Goal: Task Accomplishment & Management: Manage account settings

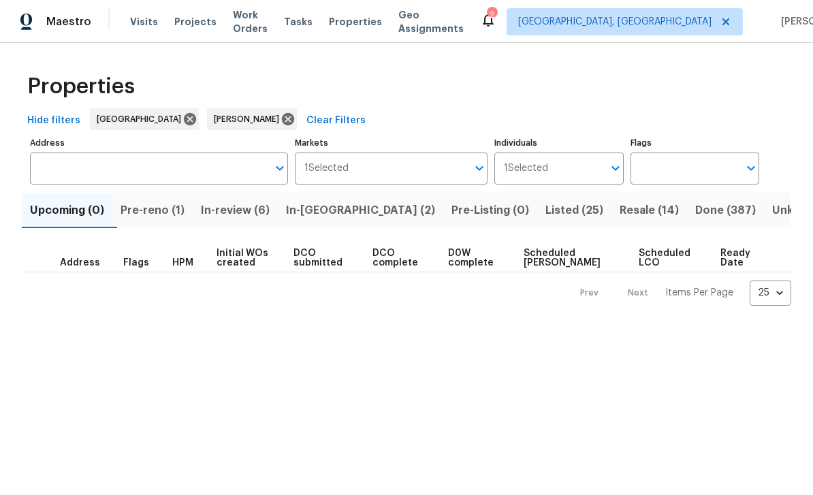
click at [166, 208] on span "Pre-reno (1)" at bounding box center [153, 210] width 64 height 19
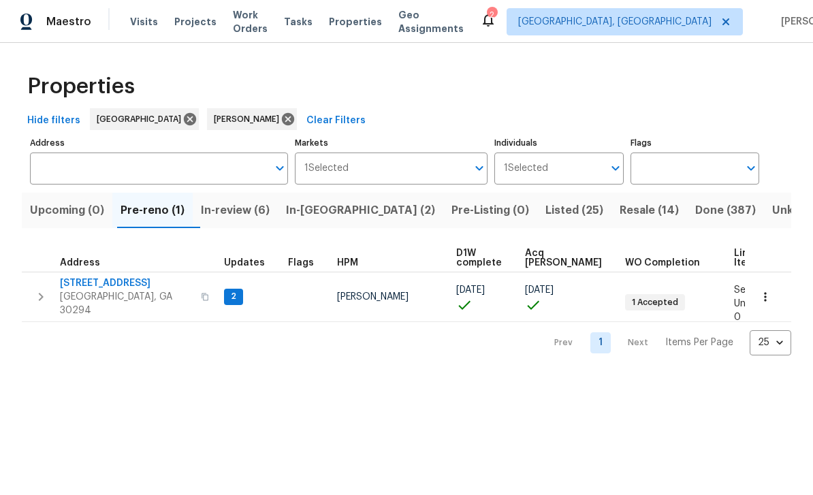
click at [99, 288] on span "3491 Saddle Creek Ln" at bounding box center [126, 284] width 133 height 14
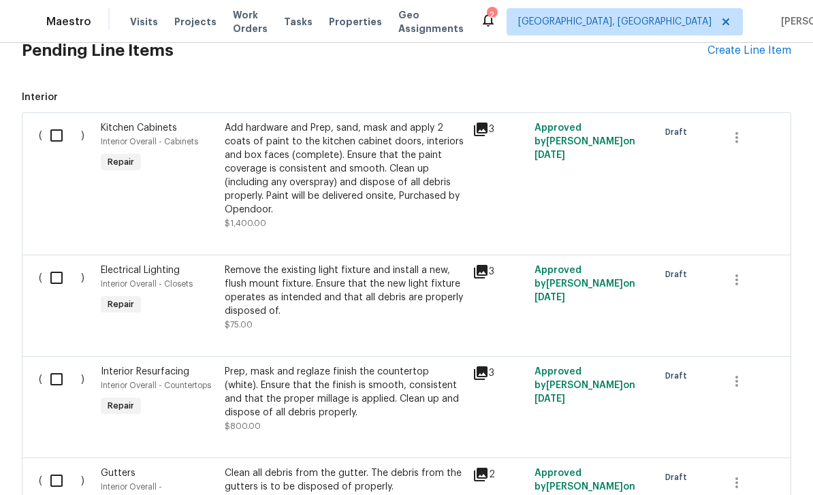
scroll to position [386, 0]
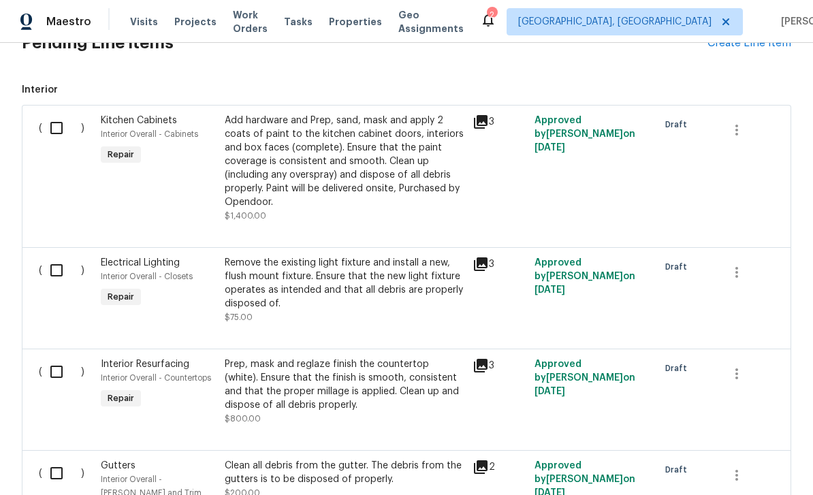
click at [55, 127] on input "checkbox" at bounding box center [61, 128] width 39 height 29
checkbox input "true"
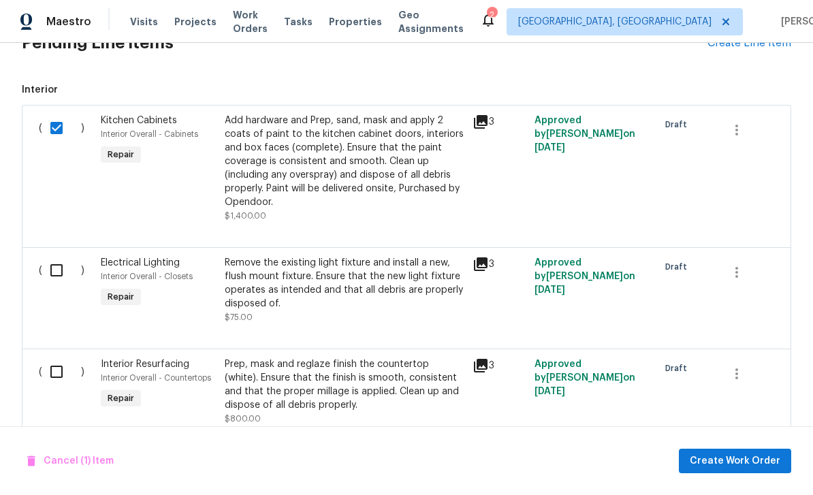
click at [62, 269] on input "checkbox" at bounding box center [61, 270] width 39 height 29
checkbox input "true"
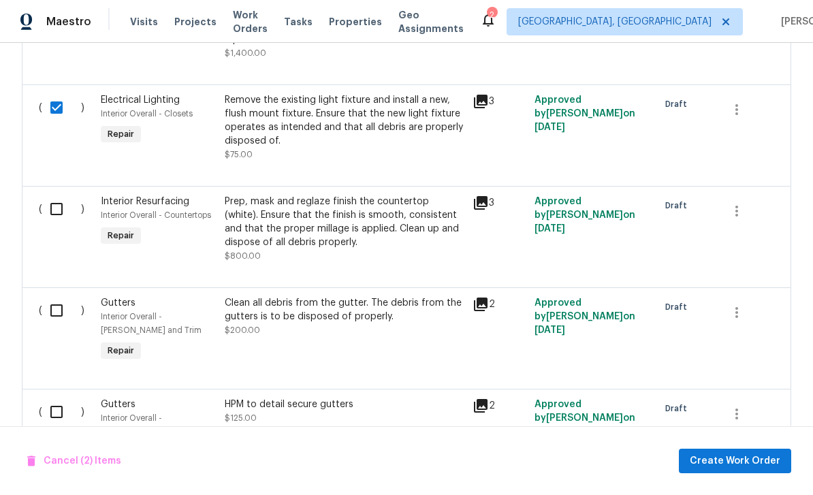
scroll to position [551, 0]
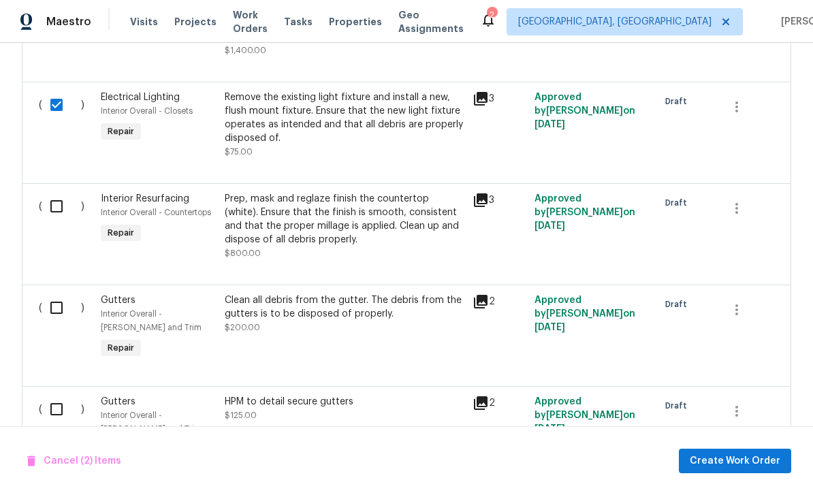
click at [59, 205] on input "checkbox" at bounding box center [61, 206] width 39 height 29
checkbox input "true"
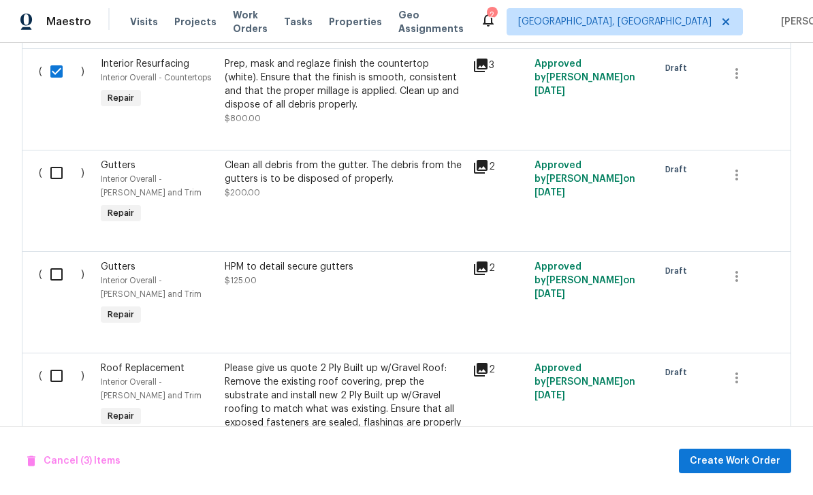
scroll to position [691, 0]
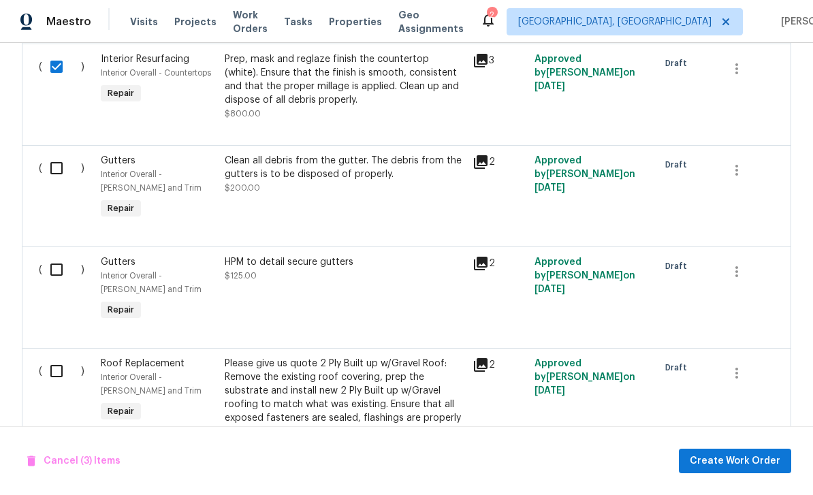
click at [63, 174] on input "checkbox" at bounding box center [61, 168] width 39 height 29
checkbox input "true"
click at [68, 278] on input "checkbox" at bounding box center [61, 269] width 39 height 29
checkbox input "true"
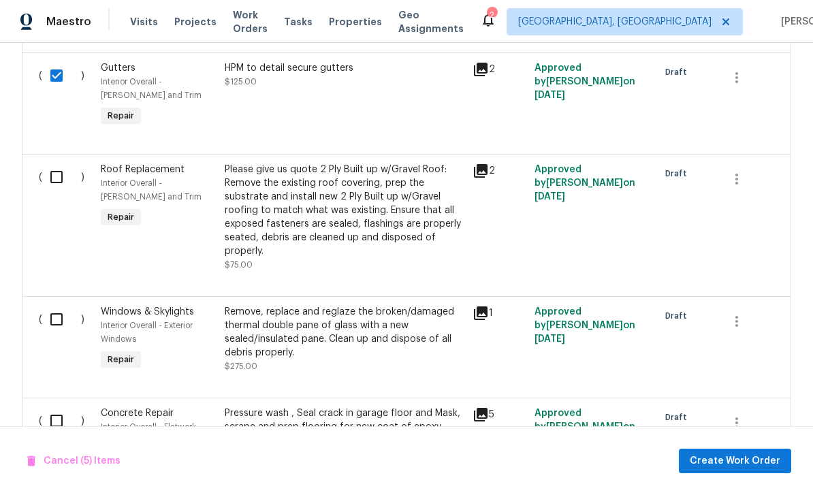
click at [63, 181] on input "checkbox" at bounding box center [61, 177] width 39 height 29
checkbox input "true"
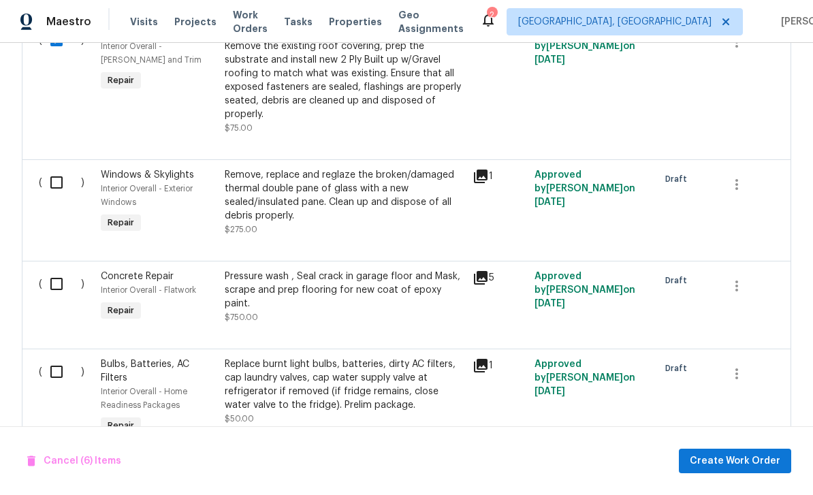
scroll to position [1031, 0]
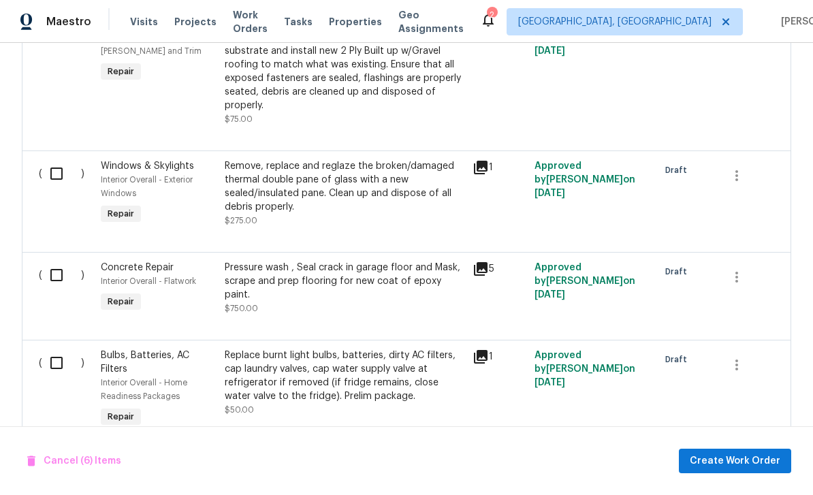
click at [58, 176] on input "checkbox" at bounding box center [61, 173] width 39 height 29
checkbox input "true"
click at [68, 283] on input "checkbox" at bounding box center [61, 275] width 39 height 29
checkbox input "true"
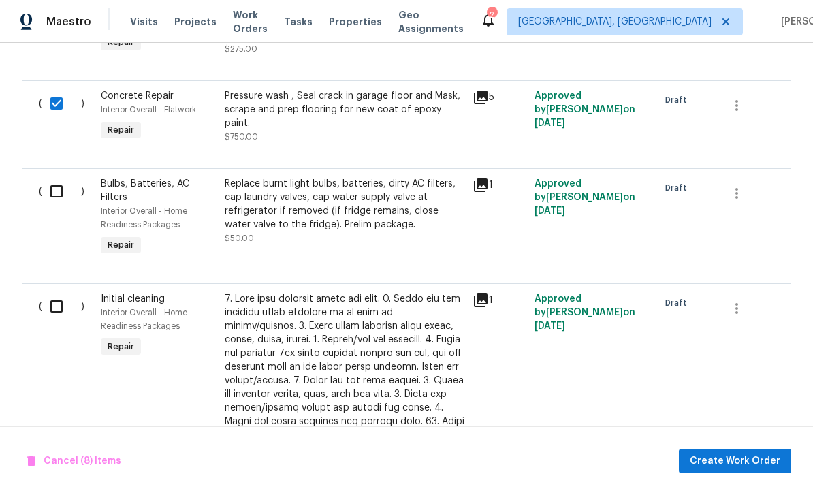
scroll to position [1216, 0]
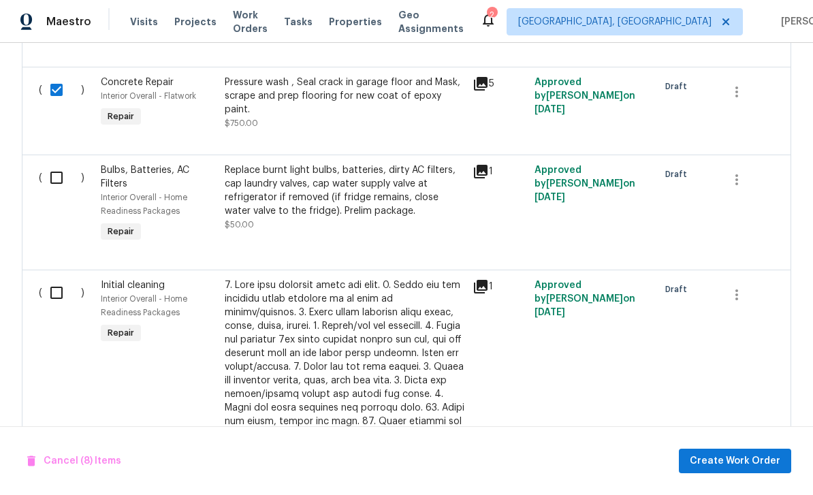
click at [57, 189] on input "checkbox" at bounding box center [61, 177] width 39 height 29
checkbox input "true"
click at [59, 307] on input "checkbox" at bounding box center [61, 293] width 39 height 29
checkbox input "true"
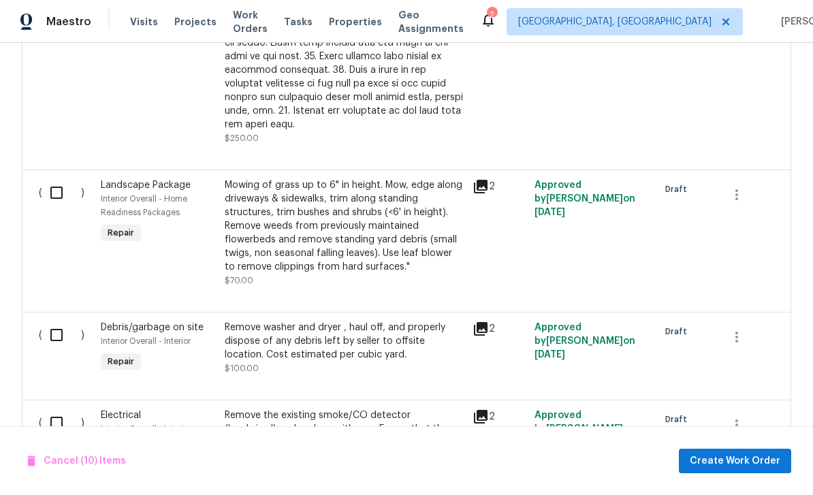
scroll to position [1735, 0]
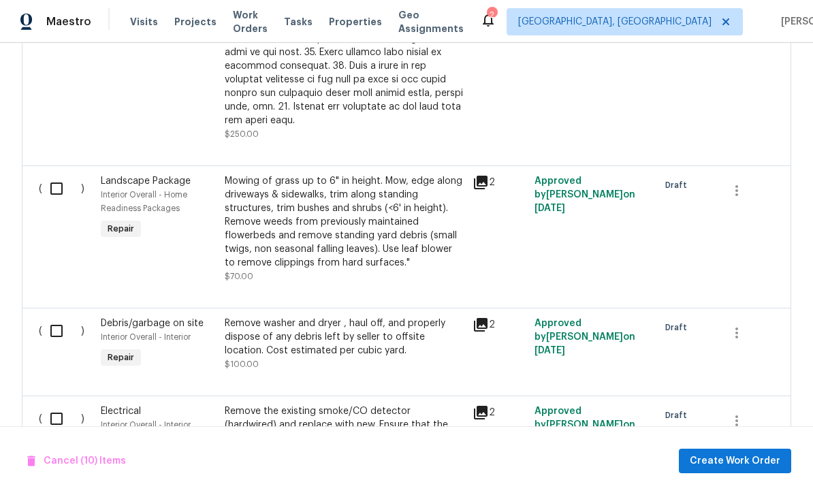
click at [65, 190] on input "checkbox" at bounding box center [61, 188] width 39 height 29
checkbox input "true"
click at [71, 326] on input "checkbox" at bounding box center [61, 331] width 39 height 29
checkbox input "true"
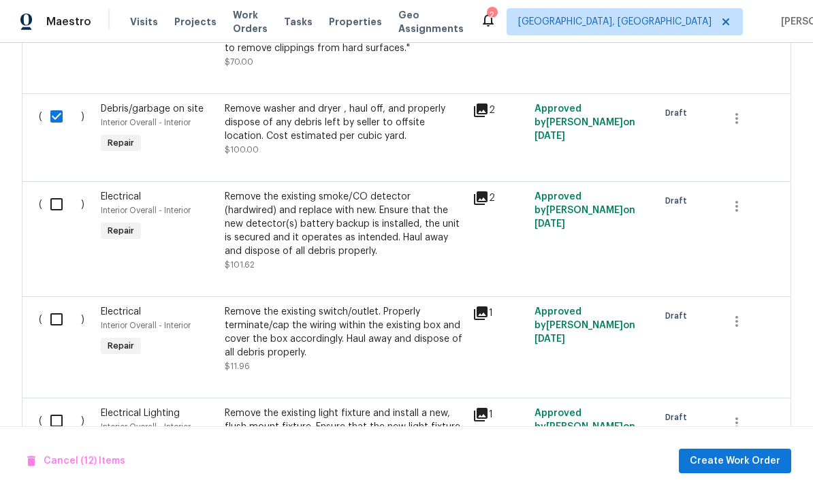
scroll to position [1960, 0]
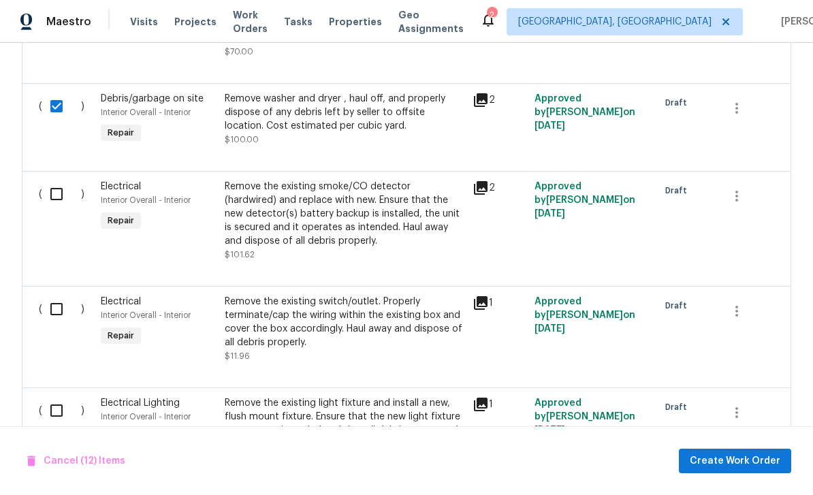
click at [59, 193] on input "checkbox" at bounding box center [61, 194] width 39 height 29
checkbox input "true"
click at [65, 309] on input "checkbox" at bounding box center [61, 309] width 39 height 29
checkbox input "true"
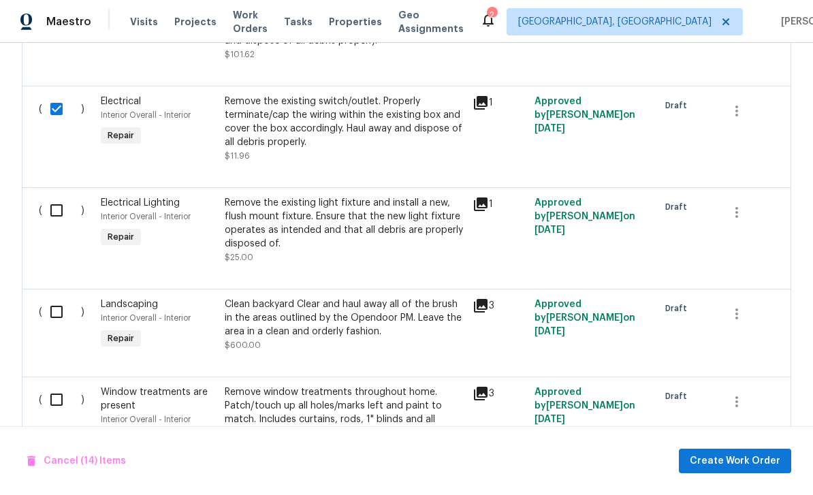
click at [64, 220] on input "checkbox" at bounding box center [61, 210] width 39 height 29
checkbox input "true"
click at [68, 324] on input "checkbox" at bounding box center [61, 312] width 39 height 29
checkbox input "true"
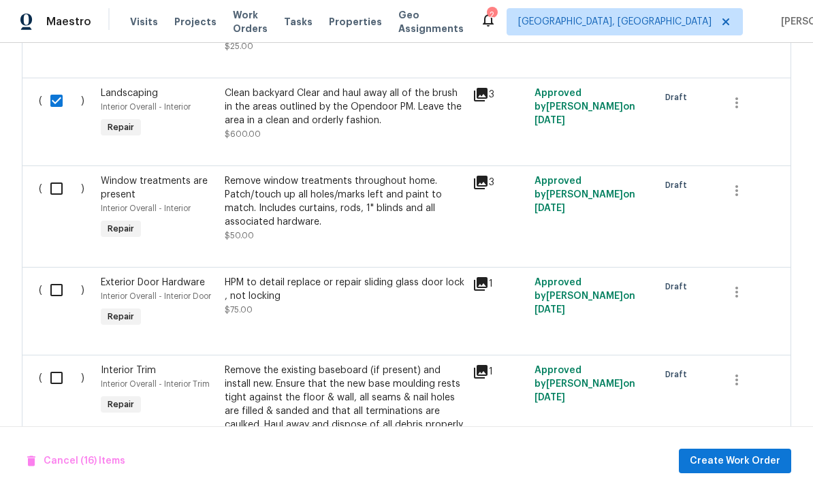
scroll to position [2383, 0]
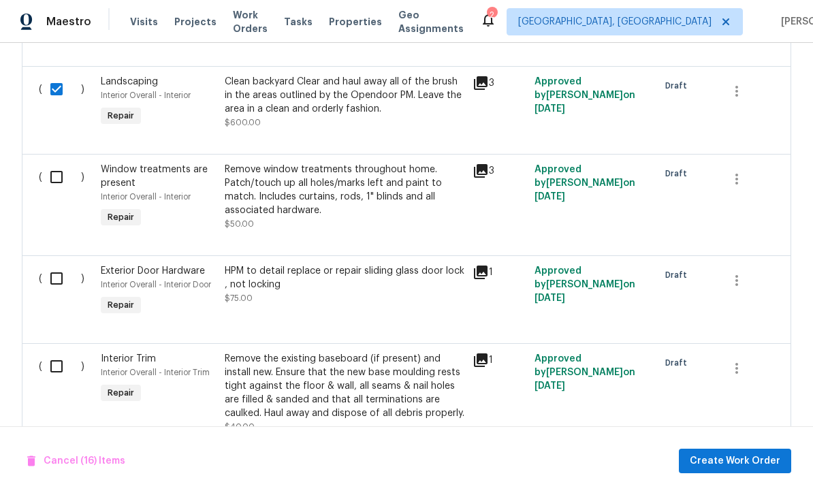
click at [54, 178] on input "checkbox" at bounding box center [61, 177] width 39 height 29
checkbox input "true"
click at [52, 279] on input "checkbox" at bounding box center [61, 278] width 39 height 29
checkbox input "true"
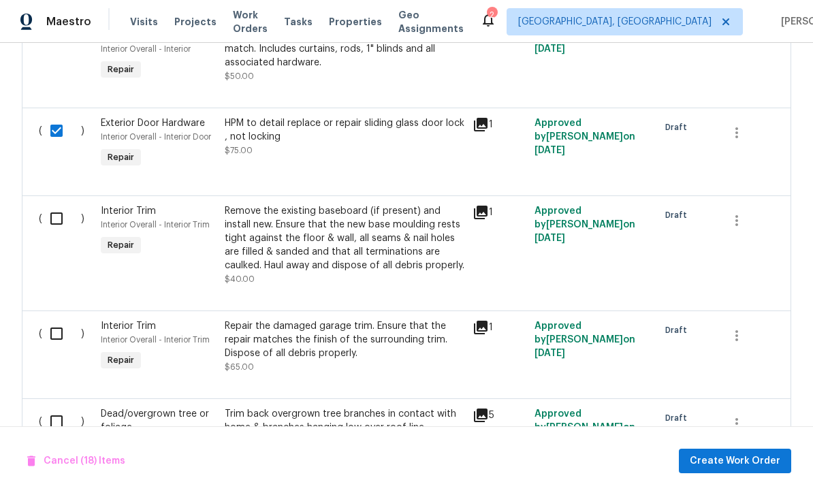
click at [61, 232] on input "checkbox" at bounding box center [61, 218] width 39 height 29
checkbox input "true"
click at [60, 348] on input "checkbox" at bounding box center [61, 333] width 39 height 29
checkbox input "true"
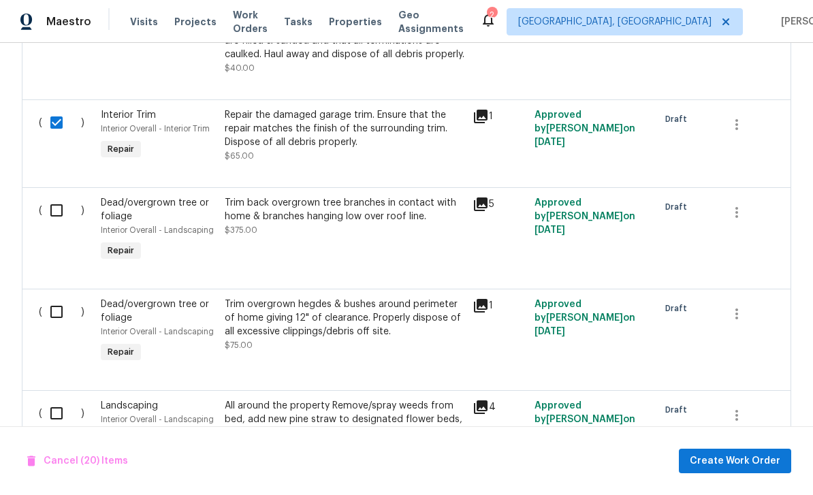
scroll to position [2756, 0]
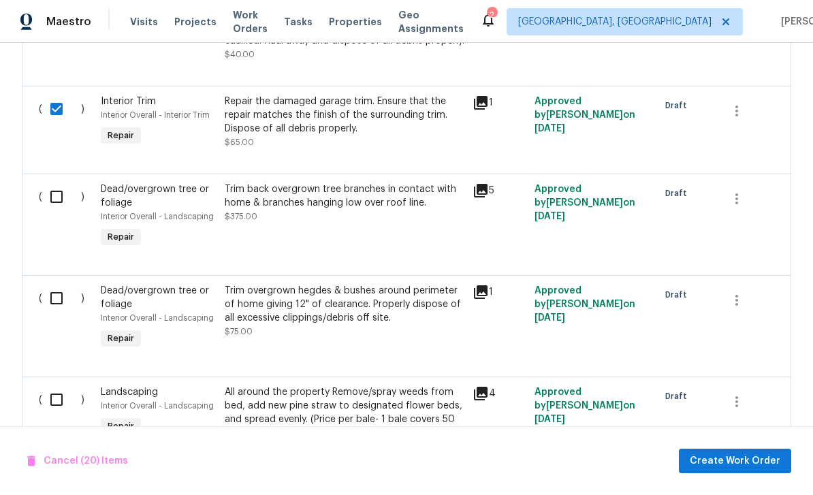
click at [63, 200] on input "checkbox" at bounding box center [61, 197] width 39 height 29
checkbox input "true"
click at [57, 303] on input "checkbox" at bounding box center [61, 298] width 39 height 29
checkbox input "true"
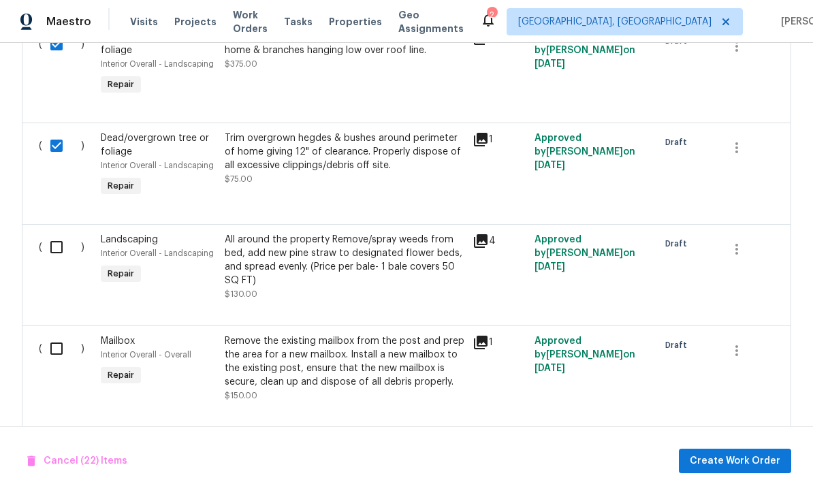
scroll to position [2959, 0]
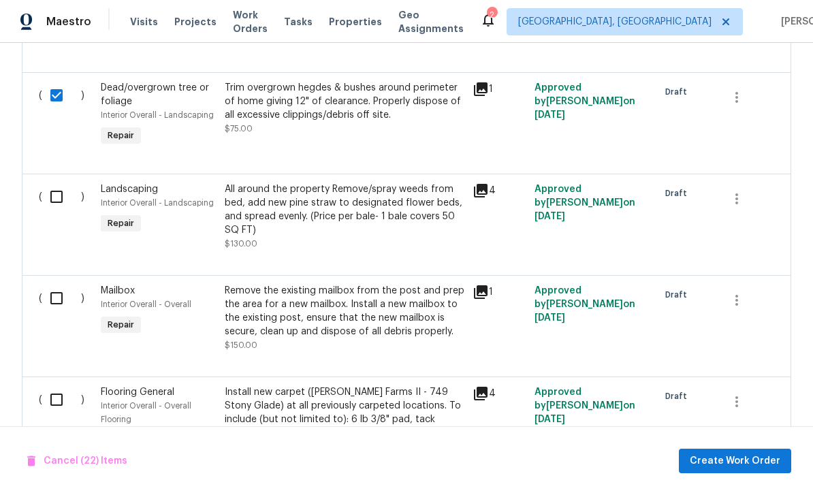
click at [56, 203] on input "checkbox" at bounding box center [61, 197] width 39 height 29
checkbox input "true"
click at [57, 307] on input "checkbox" at bounding box center [61, 298] width 39 height 29
checkbox input "true"
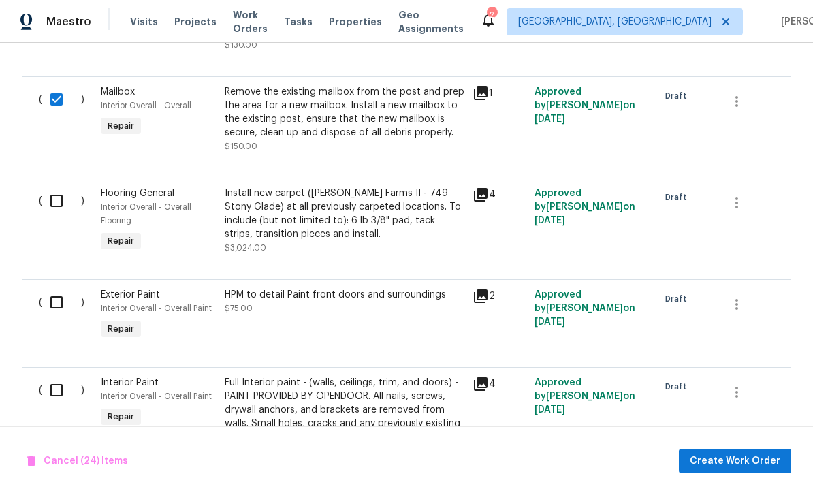
scroll to position [3181, 0]
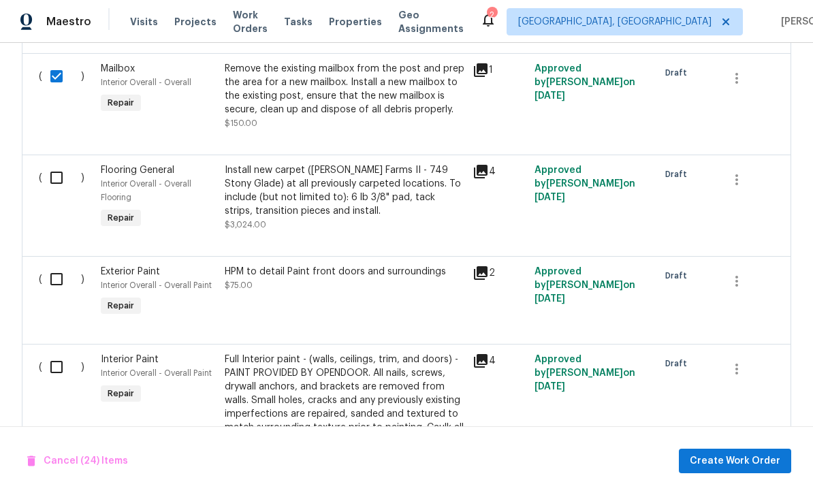
click at [58, 191] on input "checkbox" at bounding box center [61, 177] width 39 height 29
checkbox input "true"
click at [57, 287] on input "checkbox" at bounding box center [61, 279] width 39 height 29
checkbox input "true"
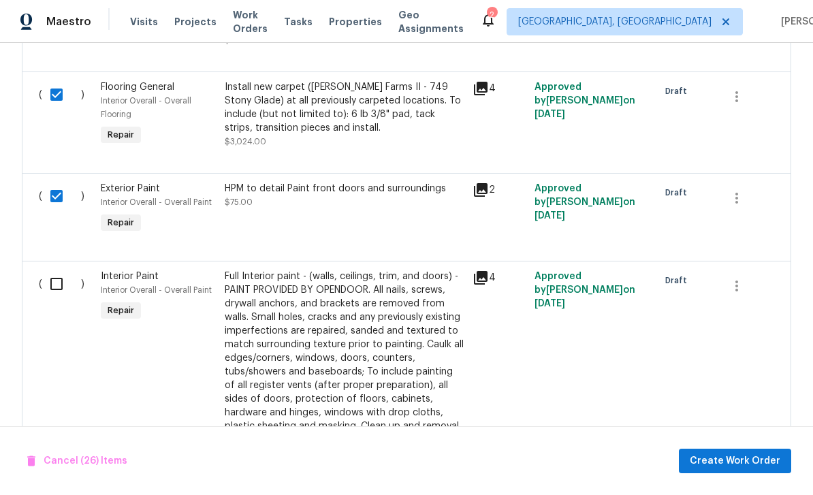
scroll to position [3243, 0]
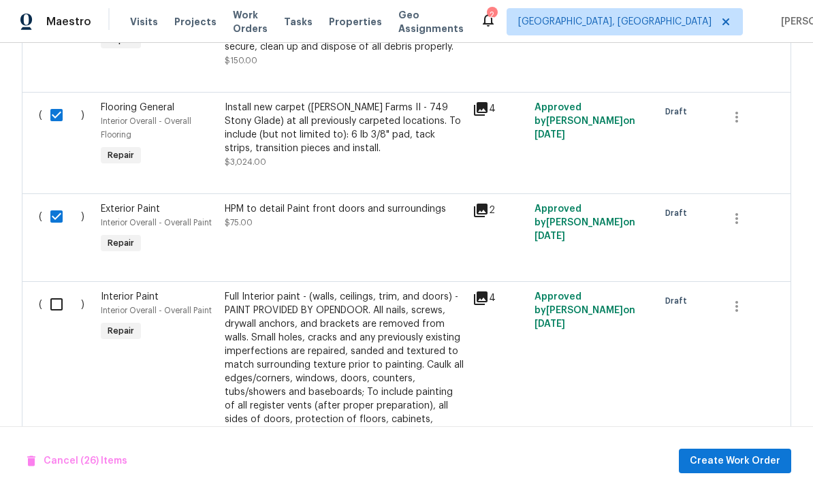
click at [59, 129] on input "checkbox" at bounding box center [61, 115] width 39 height 29
checkbox input "false"
click at [54, 314] on input "checkbox" at bounding box center [61, 304] width 39 height 29
checkbox input "true"
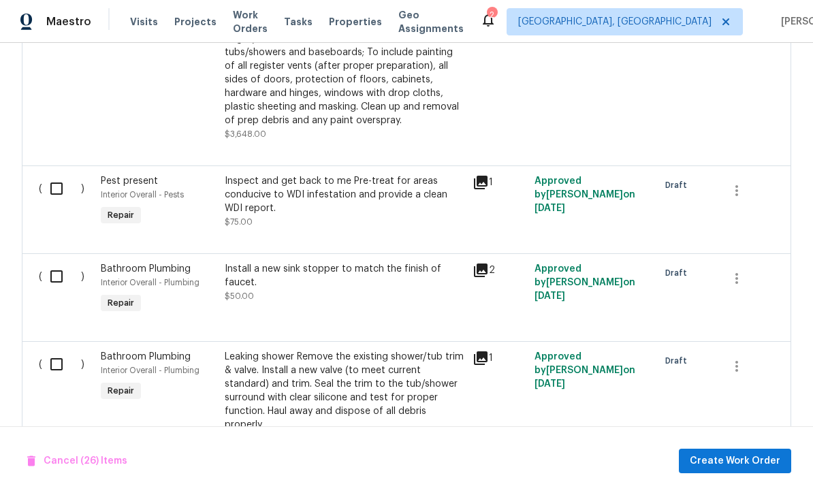
scroll to position [3602, 0]
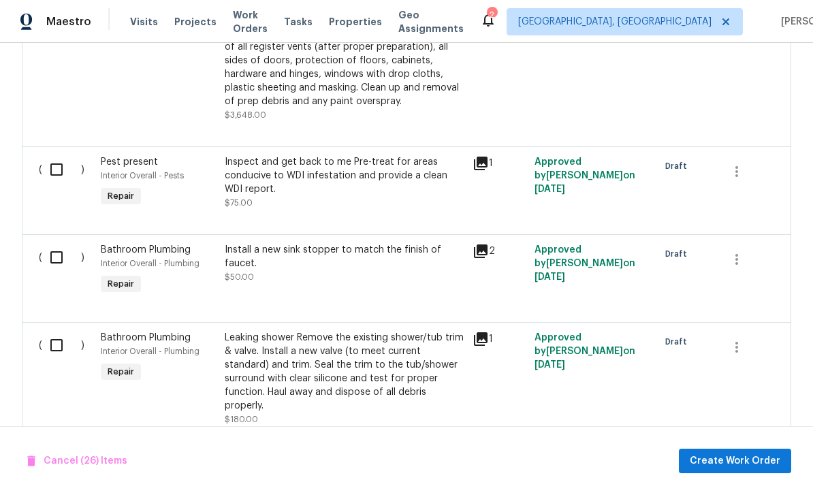
click at [59, 176] on input "checkbox" at bounding box center [61, 169] width 39 height 29
click at [60, 172] on input "checkbox" at bounding box center [61, 169] width 39 height 29
checkbox input "false"
click at [55, 252] on input "checkbox" at bounding box center [61, 257] width 39 height 29
checkbox input "true"
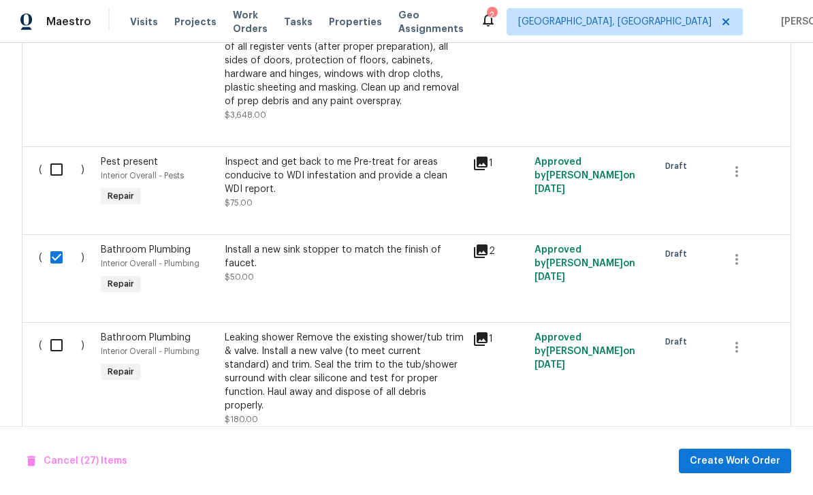
click at [59, 349] on input "checkbox" at bounding box center [61, 345] width 39 height 29
checkbox input "true"
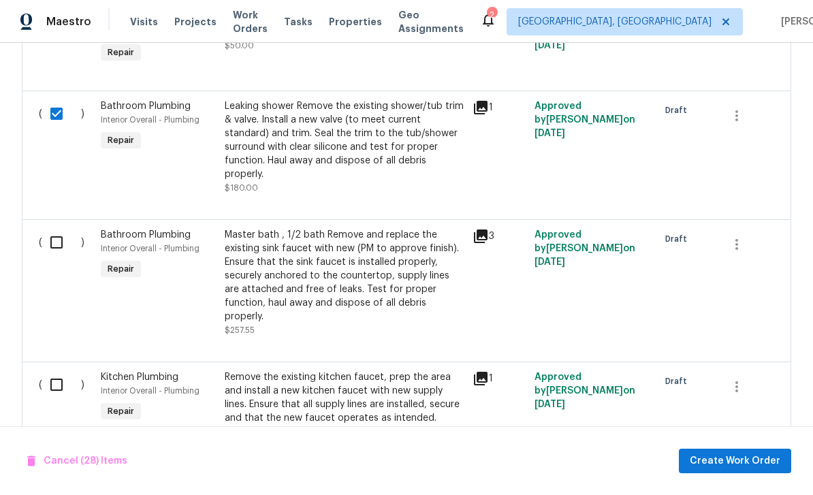
scroll to position [3844, 0]
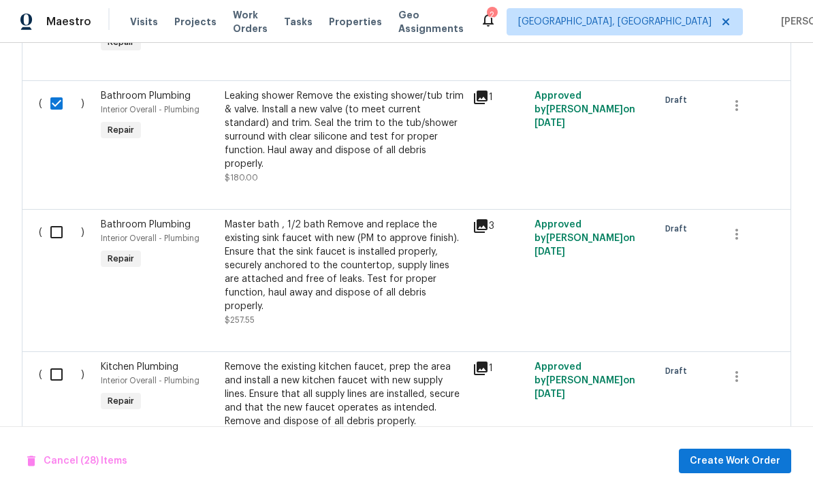
click at [57, 231] on input "checkbox" at bounding box center [61, 232] width 39 height 29
checkbox input "true"
click at [53, 364] on input "checkbox" at bounding box center [61, 374] width 39 height 29
checkbox input "true"
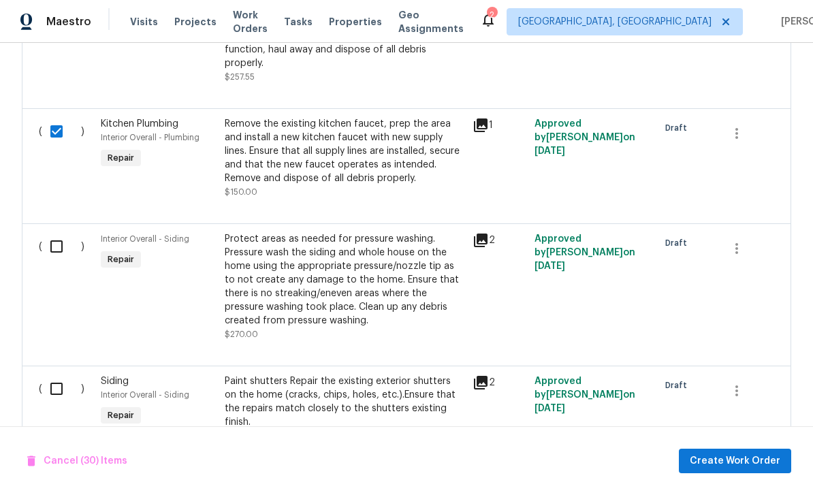
scroll to position [4103, 0]
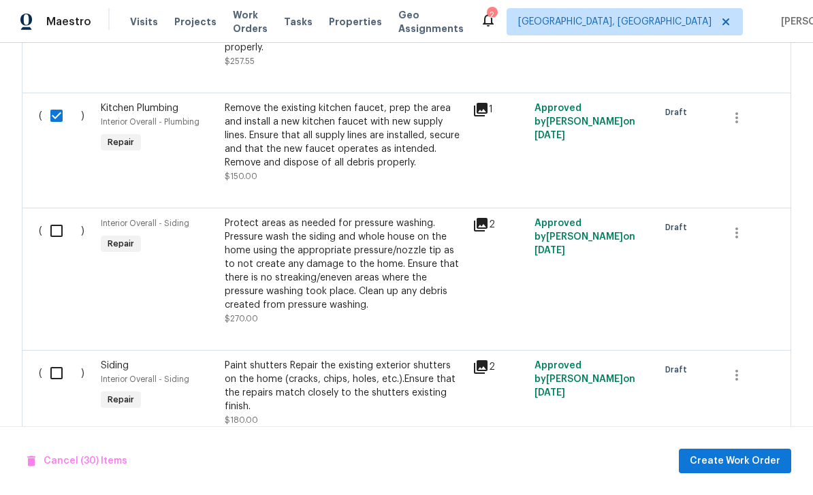
click at [61, 217] on input "checkbox" at bounding box center [61, 231] width 39 height 29
checkbox input "true"
click at [60, 365] on input "checkbox" at bounding box center [61, 373] width 39 height 29
checkbox input "true"
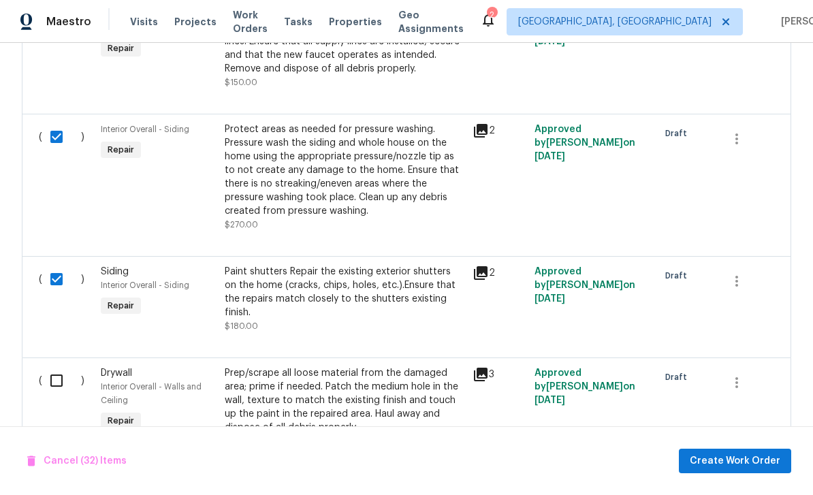
scroll to position [4196, 0]
click at [58, 367] on input "checkbox" at bounding box center [61, 381] width 39 height 29
checkbox input "true"
click at [736, 456] on span "Create Work Order" at bounding box center [735, 461] width 91 height 17
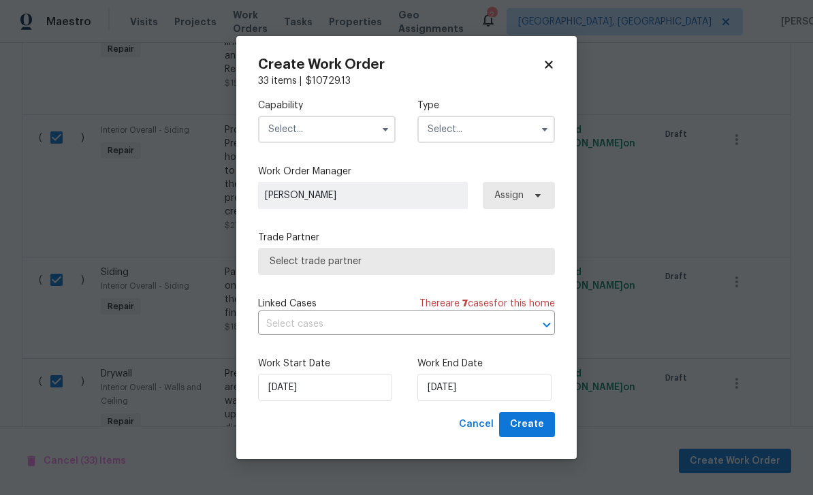
click at [358, 129] on input "text" at bounding box center [327, 129] width 138 height 27
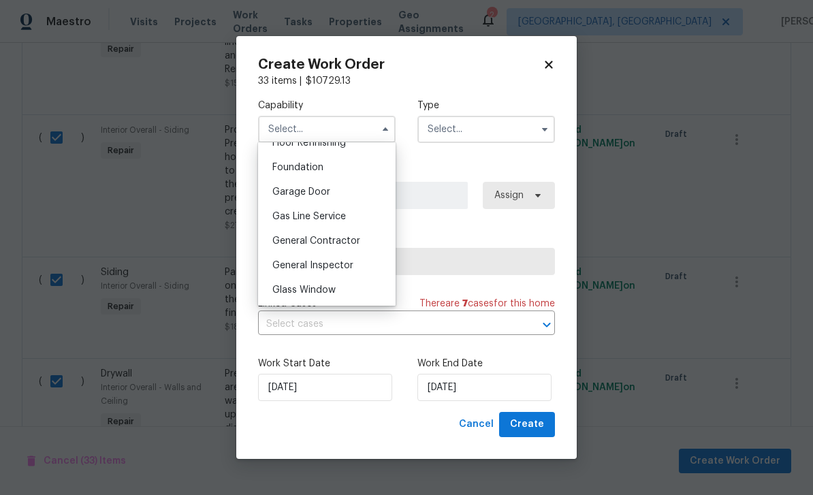
scroll to position [576, 0]
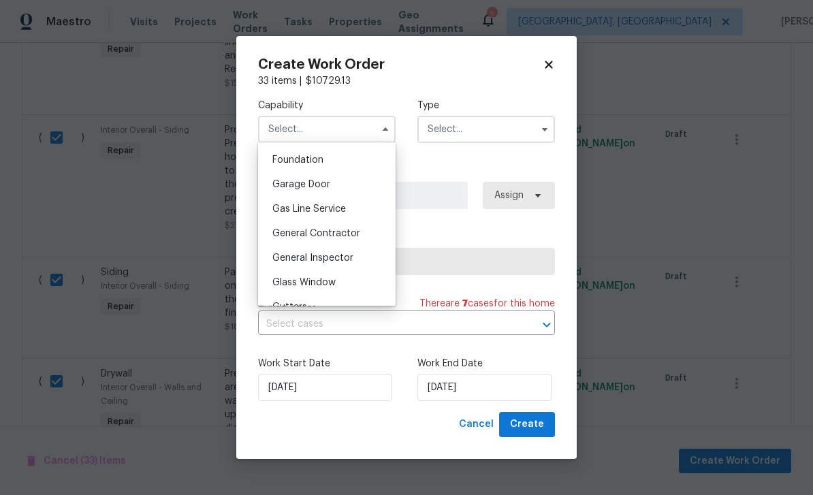
click at [366, 234] on div "General Contractor" at bounding box center [327, 233] width 131 height 25
type input "General Contractor"
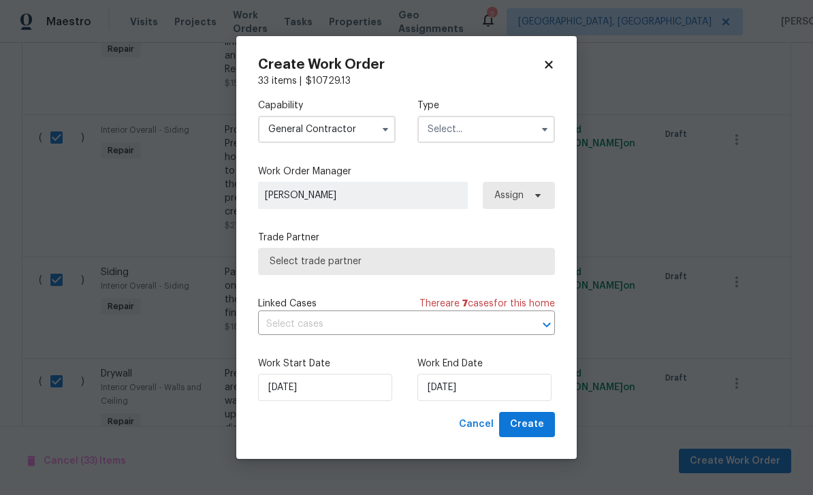
click at [492, 134] on input "text" at bounding box center [487, 129] width 138 height 27
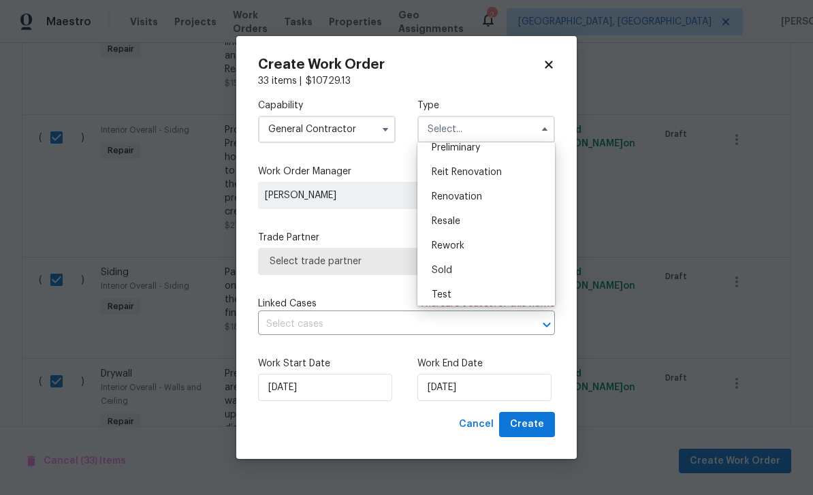
scroll to position [305, 0]
click at [495, 196] on div "Renovation" at bounding box center [486, 196] width 131 height 25
type input "Renovation"
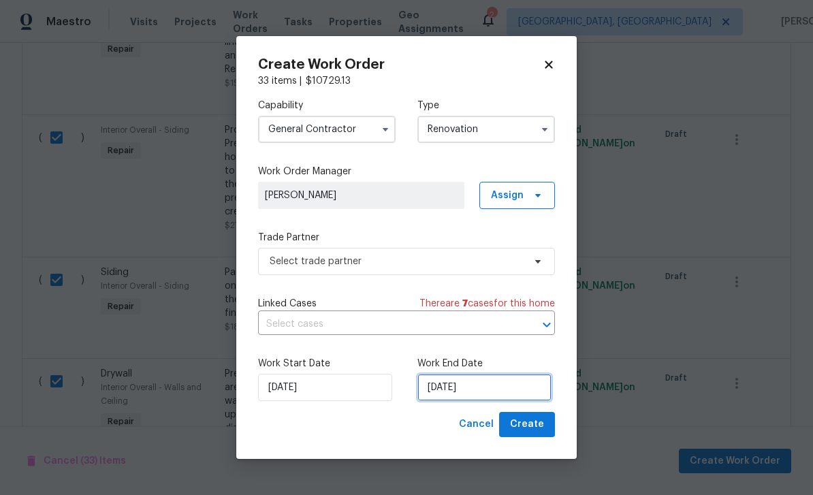
click at [505, 385] on input "8/21/2025" at bounding box center [485, 387] width 134 height 27
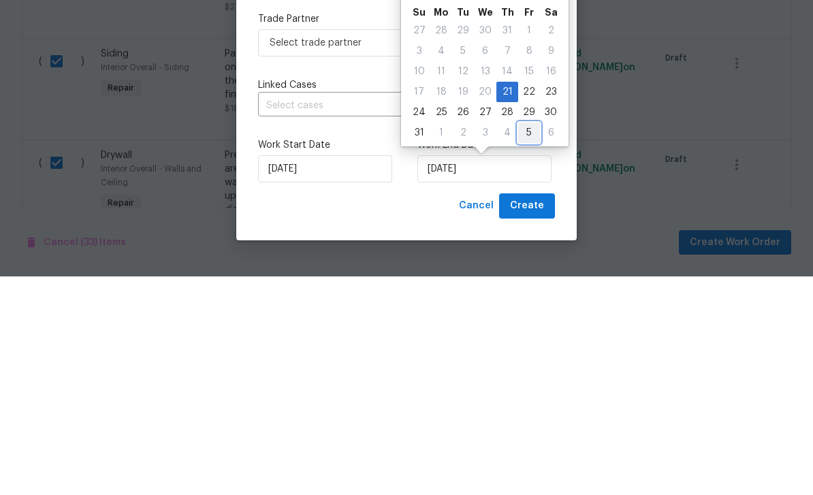
click at [525, 342] on div "5" at bounding box center [529, 351] width 22 height 19
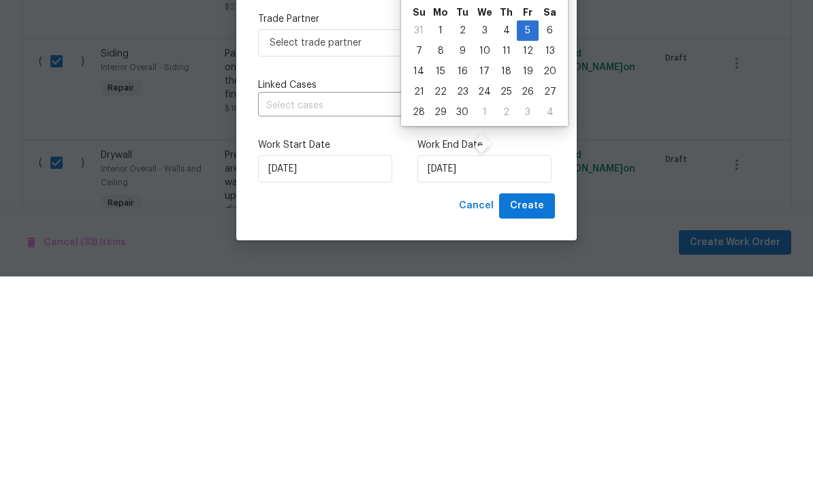
type input "9/5/2025"
select select "8"
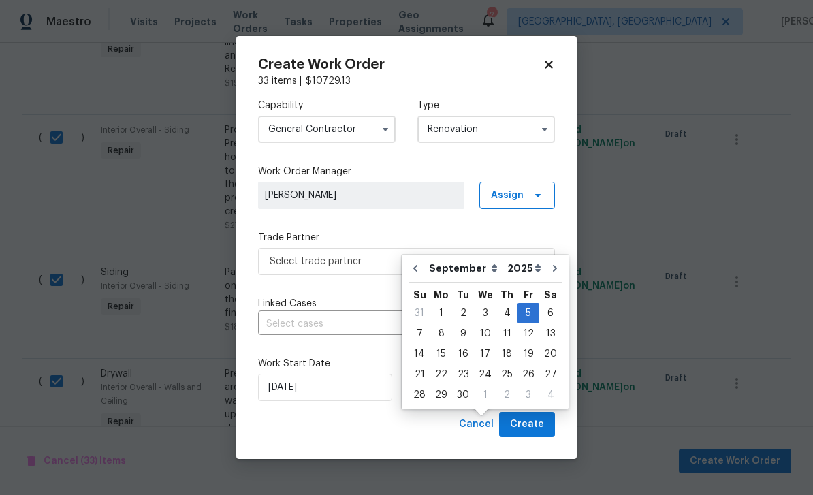
click at [386, 293] on div "Capability General Contractor Type Renovation Work Order Manager Juan Lozano As…" at bounding box center [406, 250] width 297 height 324
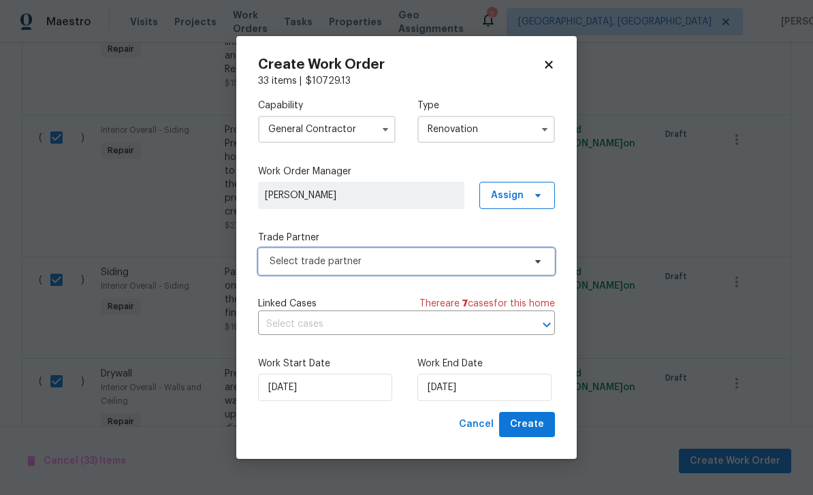
click at [465, 266] on span "Select trade partner" at bounding box center [397, 262] width 254 height 14
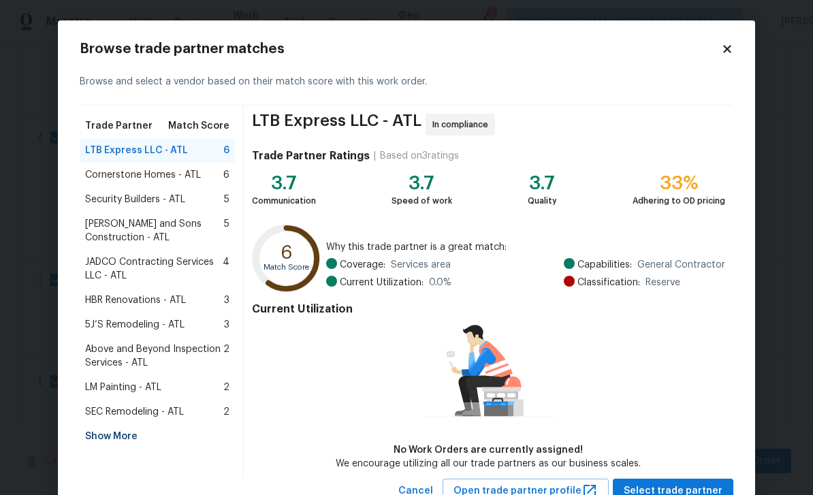
click at [111, 384] on span "LM Painting - ATL" at bounding box center [123, 388] width 76 height 14
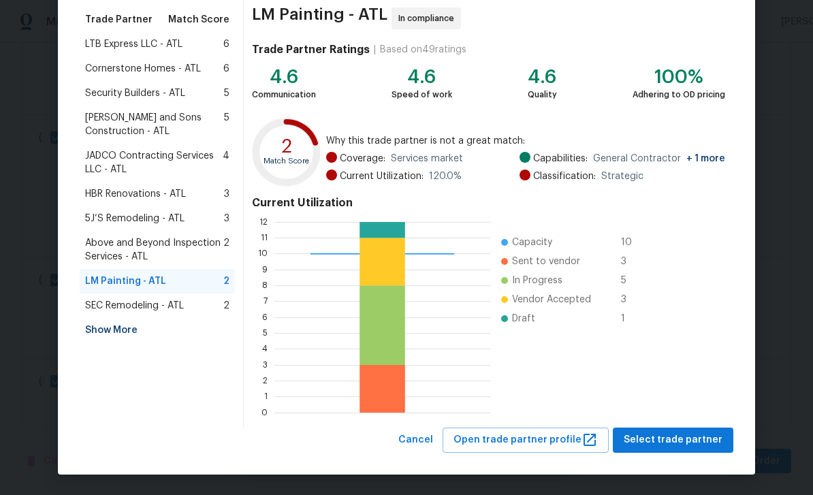
scroll to position [106, 0]
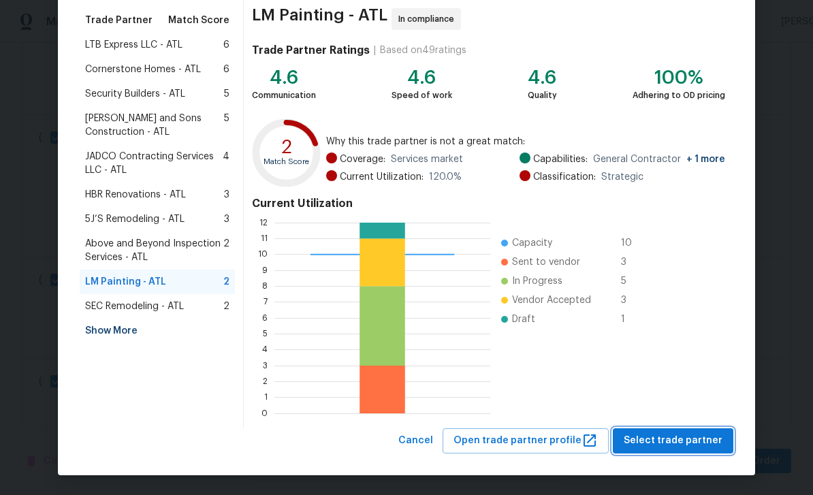
click at [687, 443] on span "Select trade partner" at bounding box center [673, 441] width 99 height 17
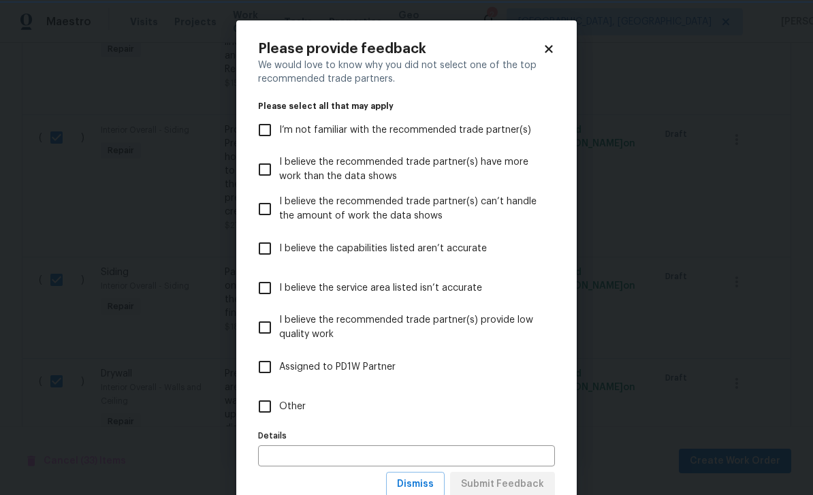
scroll to position [0, 0]
click at [505, 133] on span "I’m not familiar with the recommended trade partner(s)" at bounding box center [405, 130] width 252 height 14
click at [279, 133] on input "I’m not familiar with the recommended trade partner(s)" at bounding box center [265, 130] width 29 height 29
checkbox input "true"
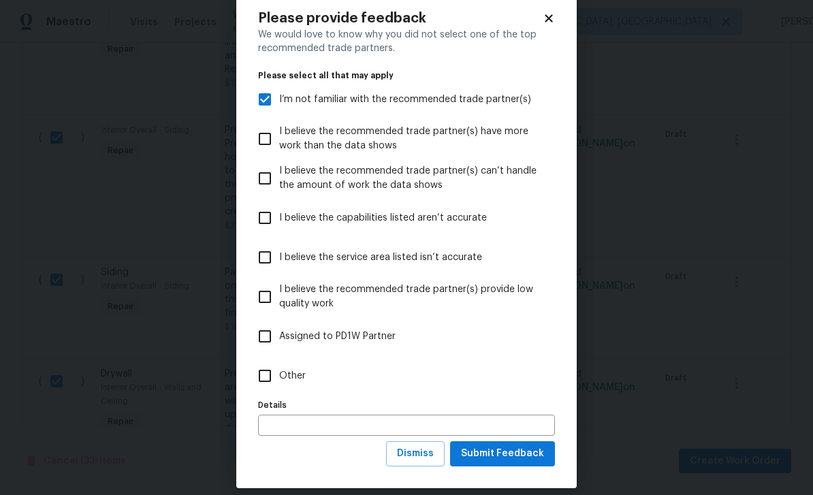
scroll to position [37, 0]
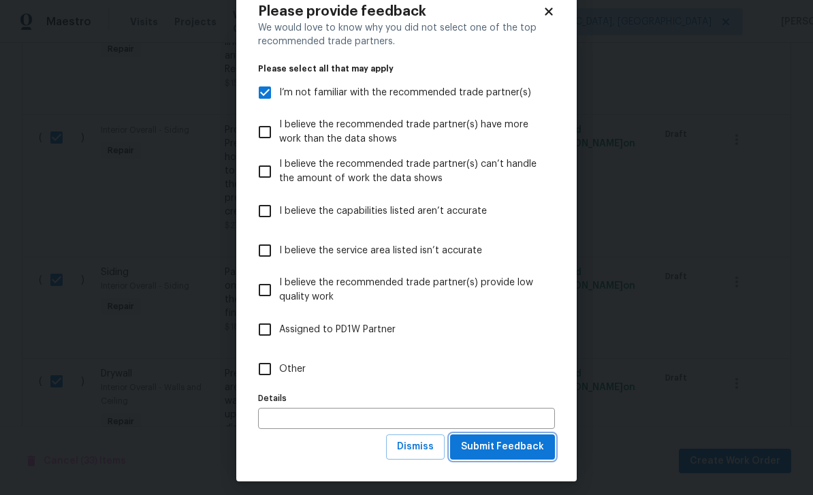
click at [526, 448] on span "Submit Feedback" at bounding box center [502, 447] width 83 height 17
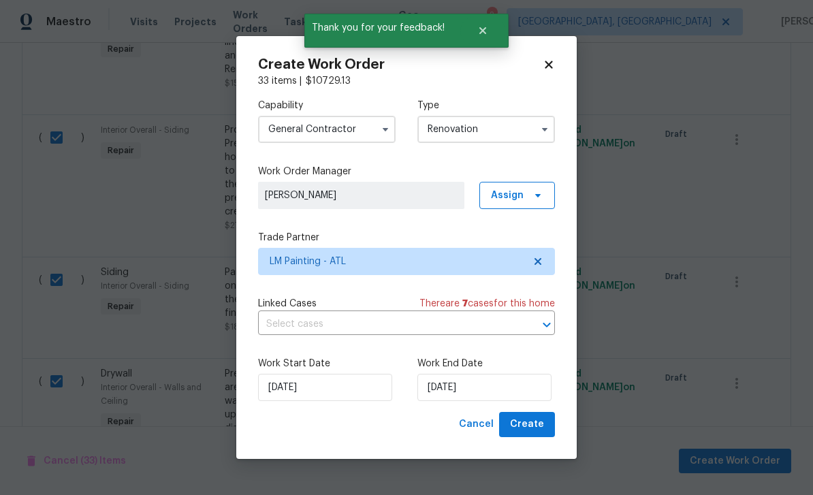
scroll to position [0, 0]
click at [540, 428] on span "Create" at bounding box center [527, 424] width 34 height 17
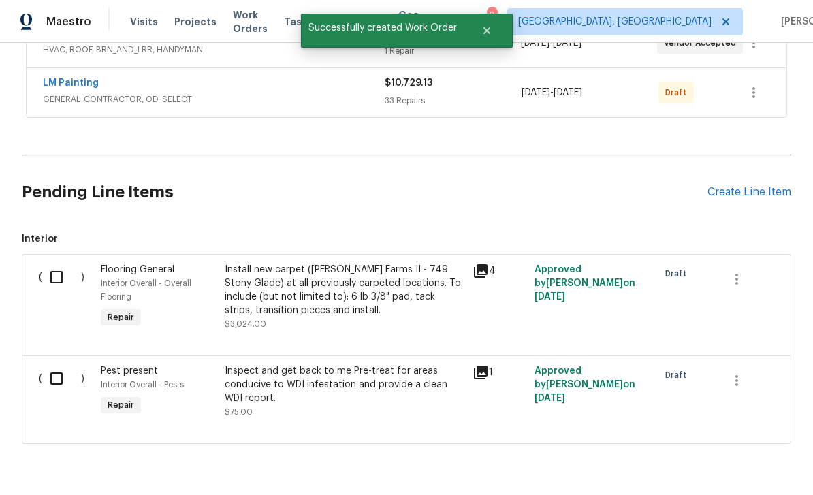
scroll to position [285, 0]
click at [61, 264] on input "checkbox" at bounding box center [61, 278] width 39 height 29
checkbox input "true"
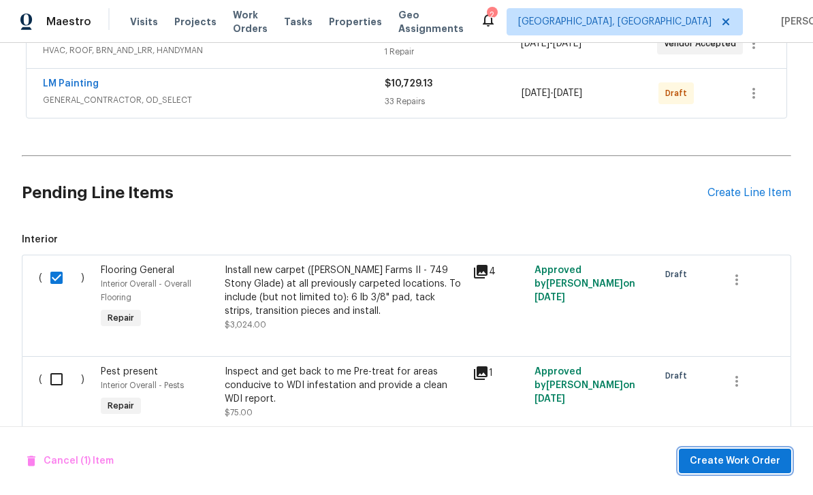
click at [738, 459] on span "Create Work Order" at bounding box center [735, 461] width 91 height 17
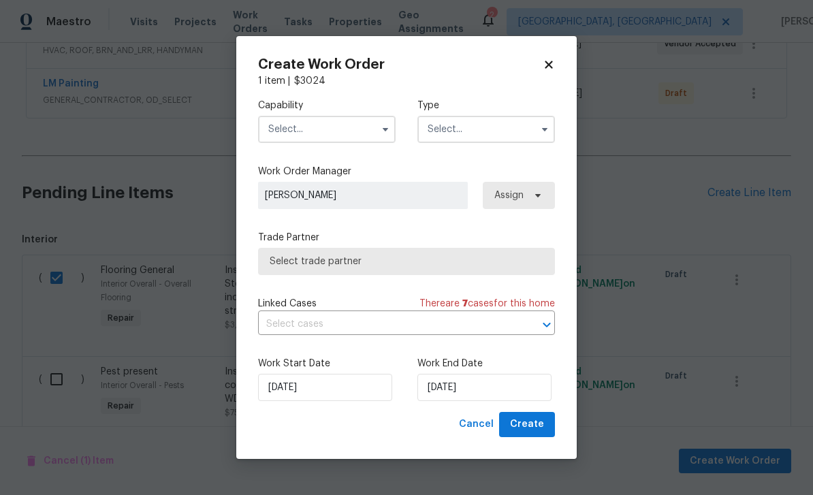
click at [364, 130] on input "text" at bounding box center [327, 129] width 138 height 27
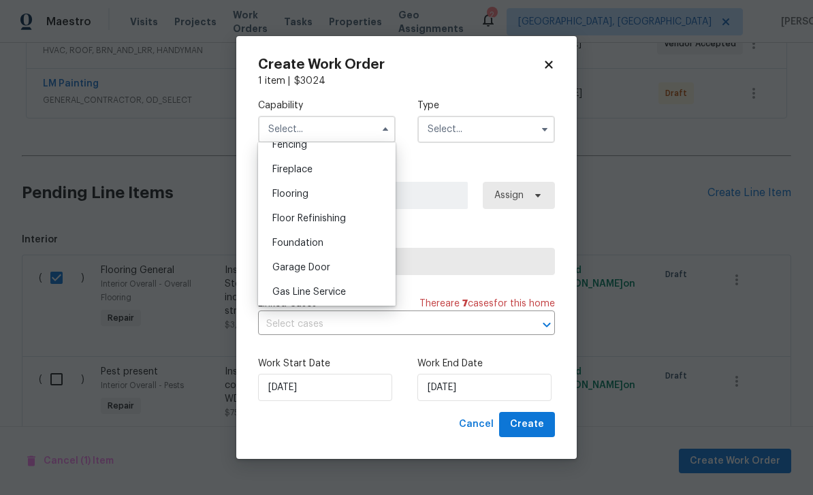
scroll to position [495, 0]
click at [328, 189] on div "Flooring" at bounding box center [327, 191] width 131 height 25
type input "Flooring"
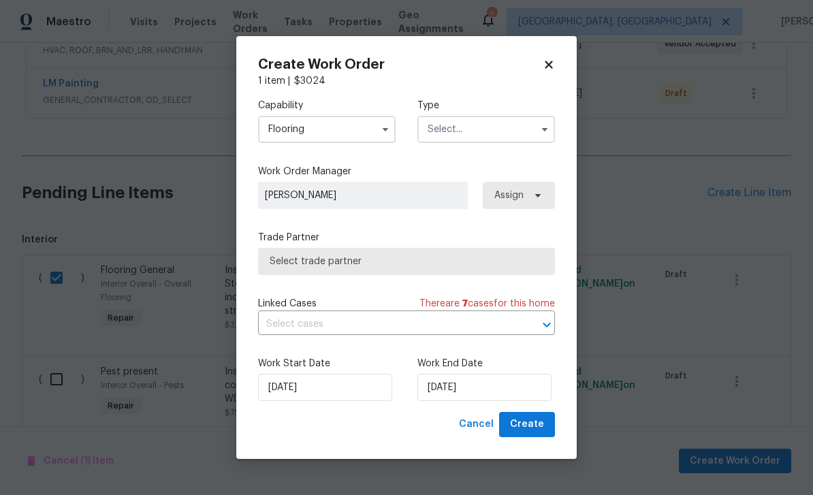
click at [487, 128] on input "text" at bounding box center [487, 129] width 138 height 27
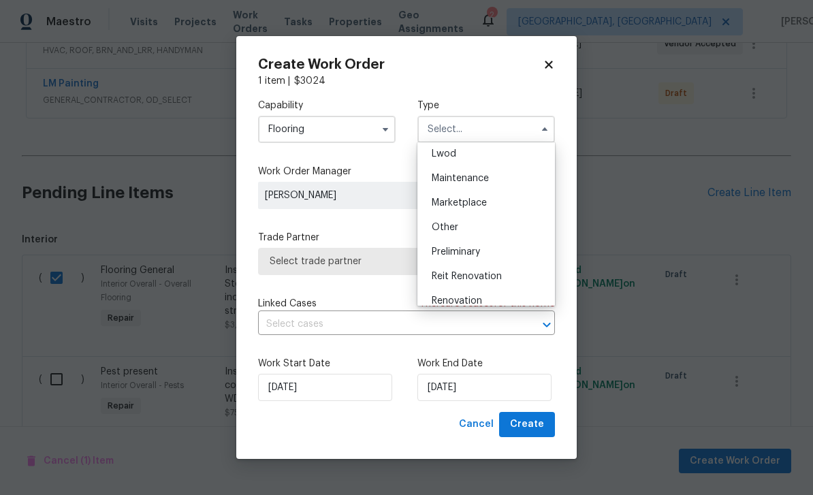
scroll to position [217, 0]
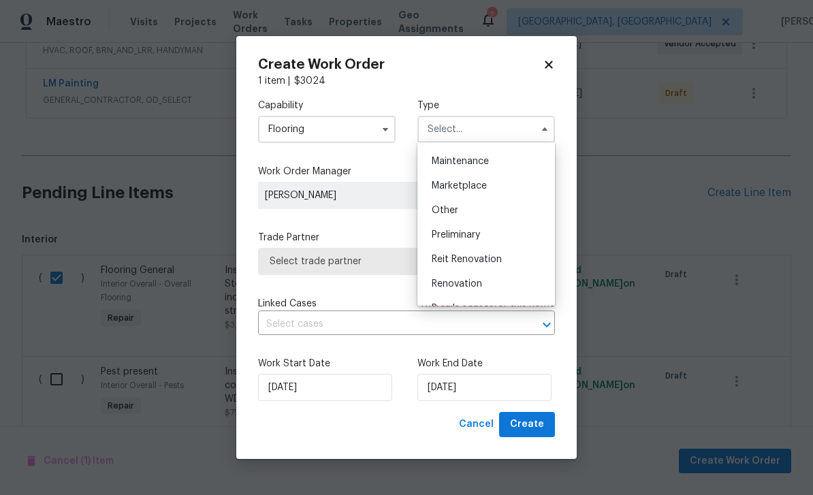
click at [490, 285] on div "Renovation" at bounding box center [486, 284] width 131 height 25
type input "Renovation"
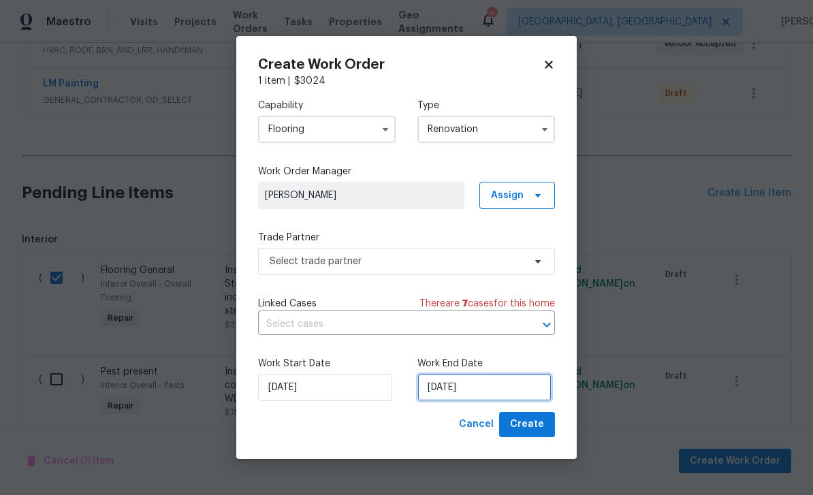
click at [508, 396] on input "8/21/2025" at bounding box center [485, 387] width 134 height 27
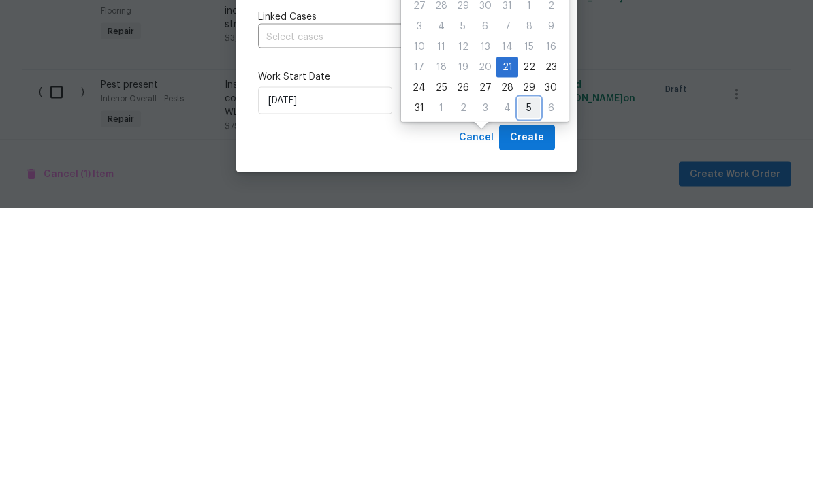
click at [523, 386] on div "5" at bounding box center [529, 395] width 22 height 19
type input "9/5/2025"
select select "8"
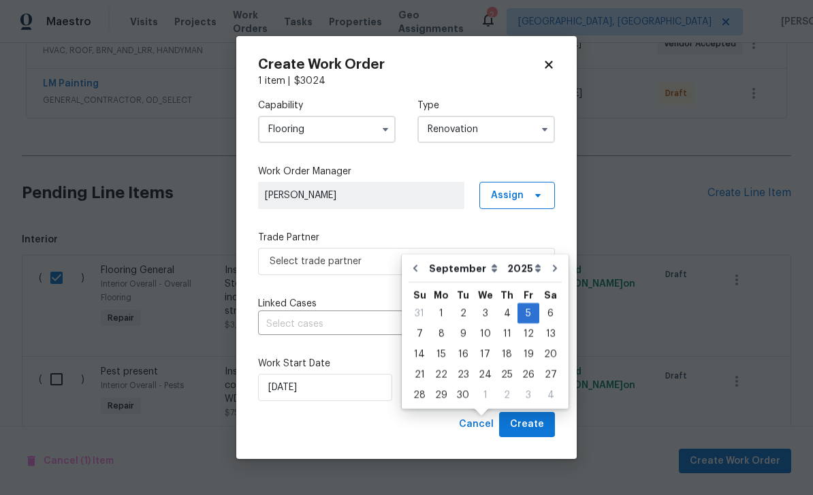
click at [565, 169] on div "Create Work Order 1 item | $ 3024 Capability Flooring Type Renovation Work Orde…" at bounding box center [406, 247] width 341 height 423
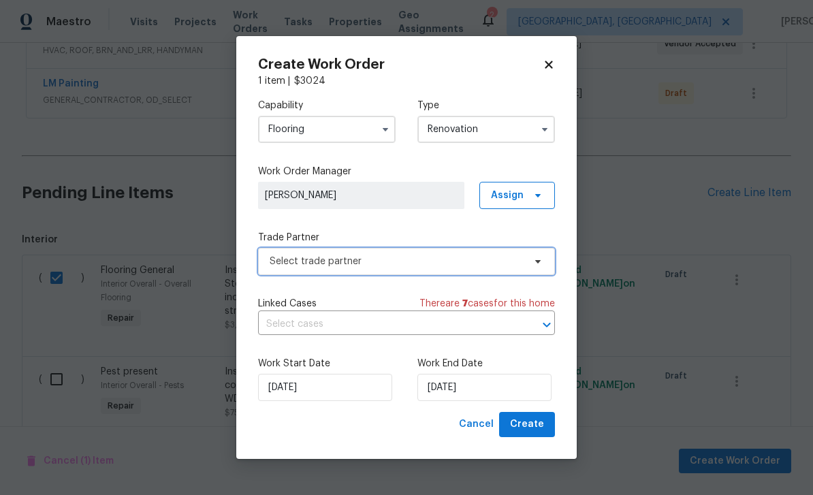
click at [482, 263] on span "Select trade partner" at bounding box center [397, 262] width 254 height 14
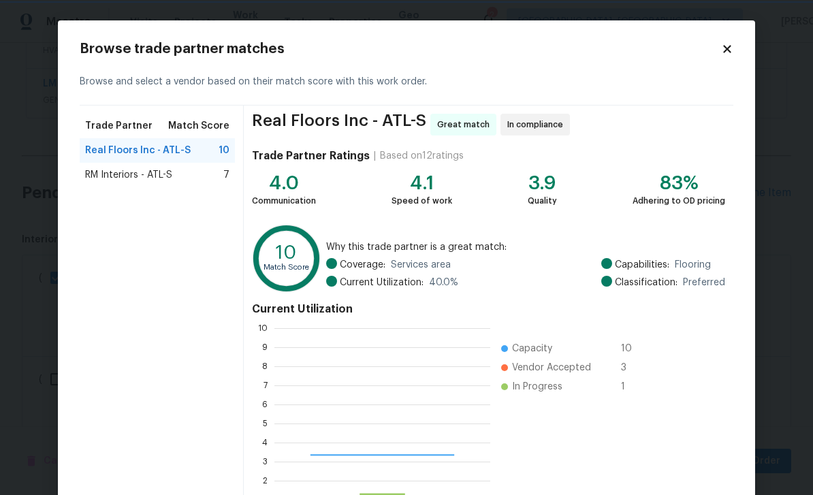
scroll to position [191, 216]
click at [108, 170] on span "RM Interiors - ATL-S" at bounding box center [128, 175] width 87 height 14
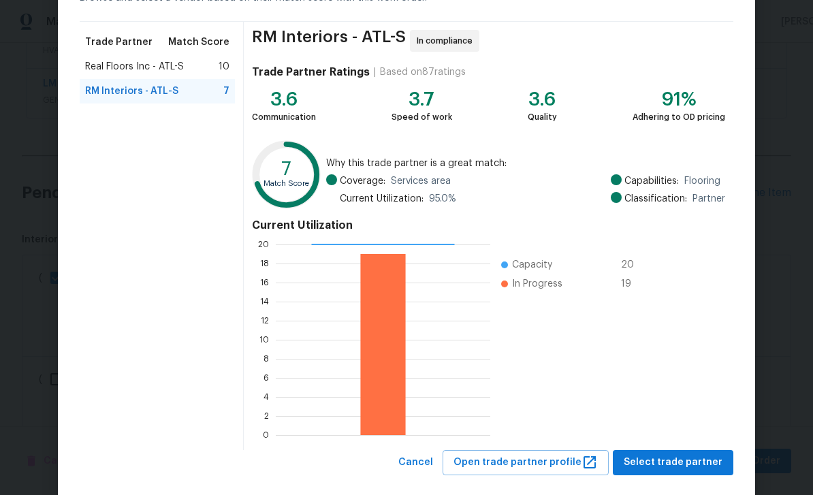
scroll to position [84, 0]
click at [691, 464] on span "Select trade partner" at bounding box center [673, 462] width 99 height 17
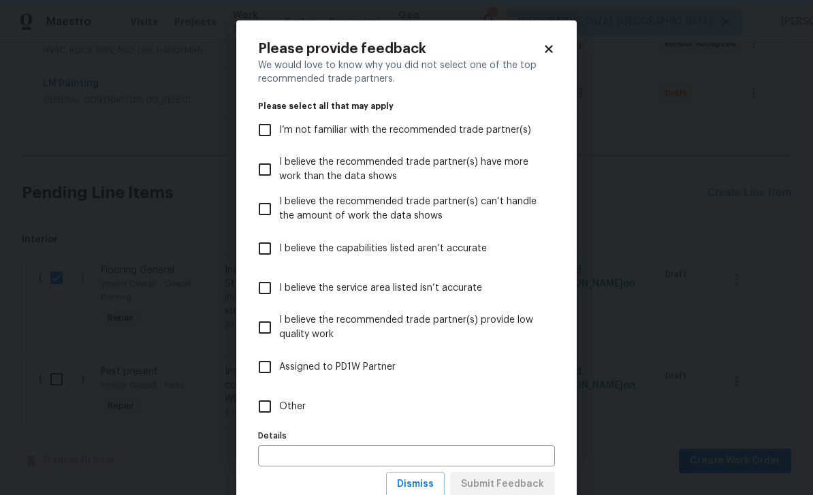
scroll to position [0, 0]
click at [512, 134] on span "I’m not familiar with the recommended trade partner(s)" at bounding box center [405, 130] width 252 height 14
click at [279, 134] on input "I’m not familiar with the recommended trade partner(s)" at bounding box center [265, 130] width 29 height 29
checkbox input "true"
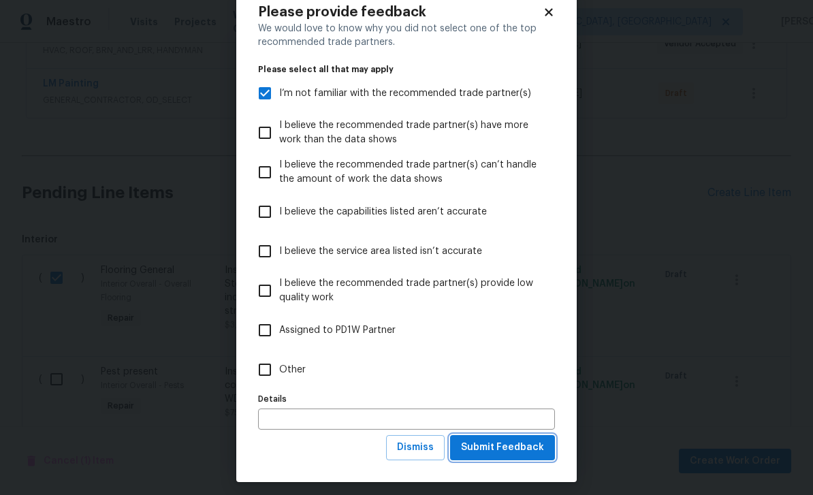
click at [543, 448] on span "Submit Feedback" at bounding box center [502, 447] width 83 height 17
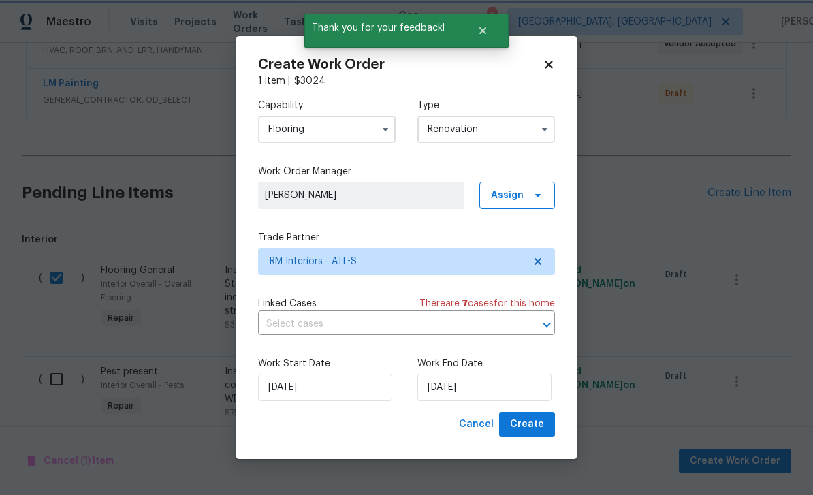
scroll to position [0, 0]
click at [545, 426] on button "Create" at bounding box center [527, 424] width 56 height 25
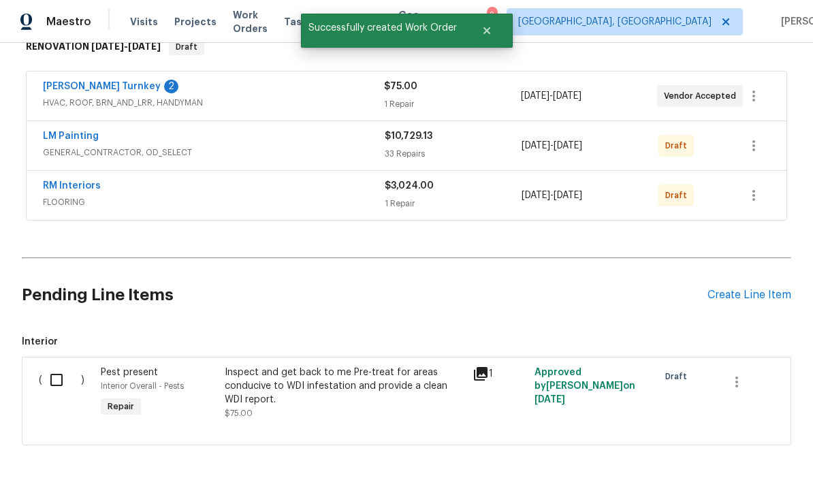
scroll to position [232, 0]
click at [74, 182] on link "RM Interiors" at bounding box center [72, 187] width 58 height 10
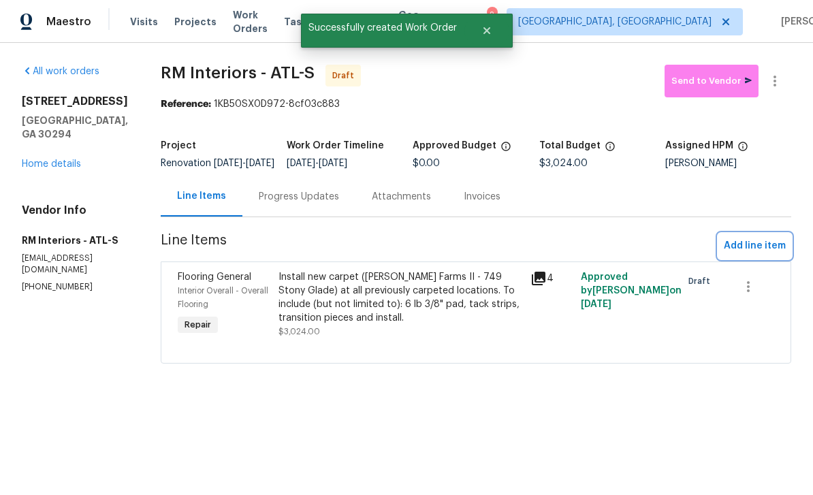
click at [767, 255] on span "Add line item" at bounding box center [755, 246] width 62 height 17
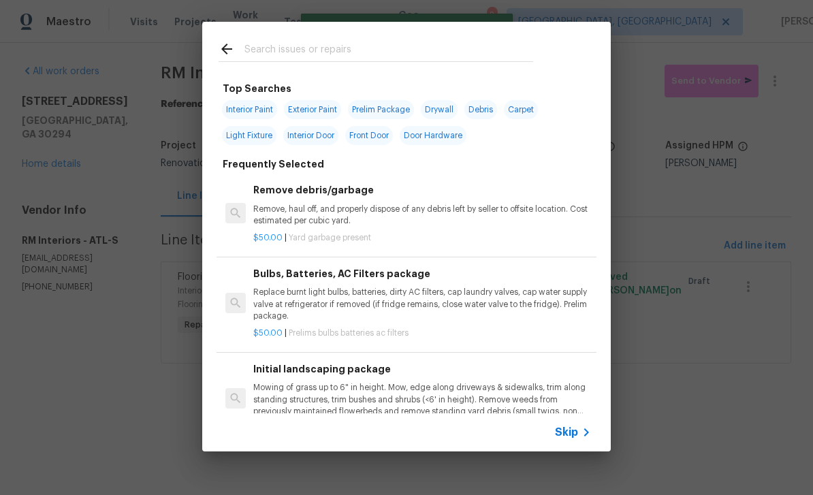
click at [500, 50] on input "text" at bounding box center [389, 51] width 289 height 20
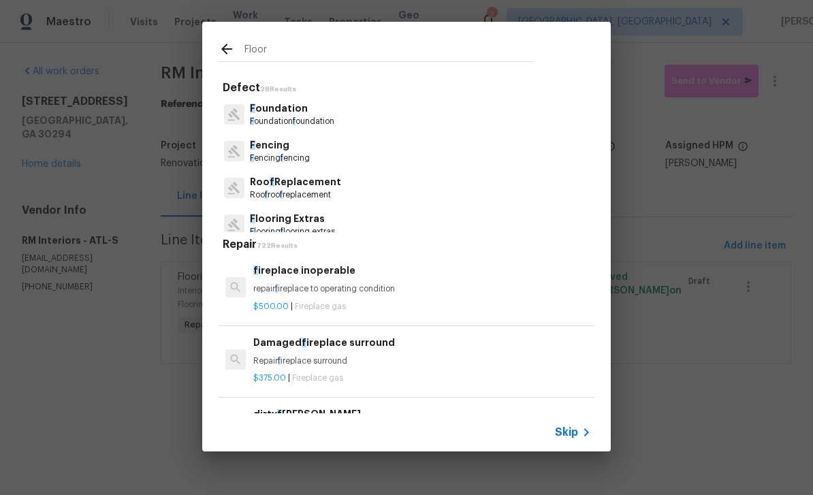
type input "Floori"
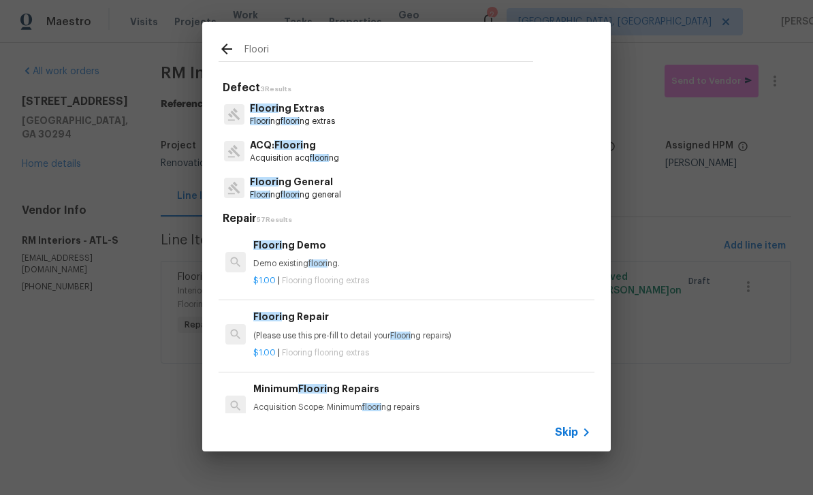
click at [274, 189] on p "Floori ng General" at bounding box center [295, 182] width 91 height 14
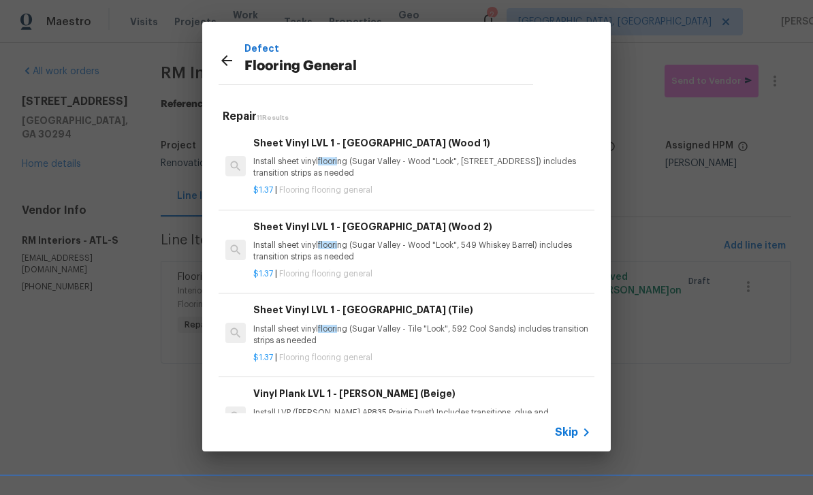
click at [520, 339] on p "Install sheet vinyl floori ng (Sugar Valley - Tile "Look", 592 Cool Sands) incl…" at bounding box center [422, 335] width 338 height 23
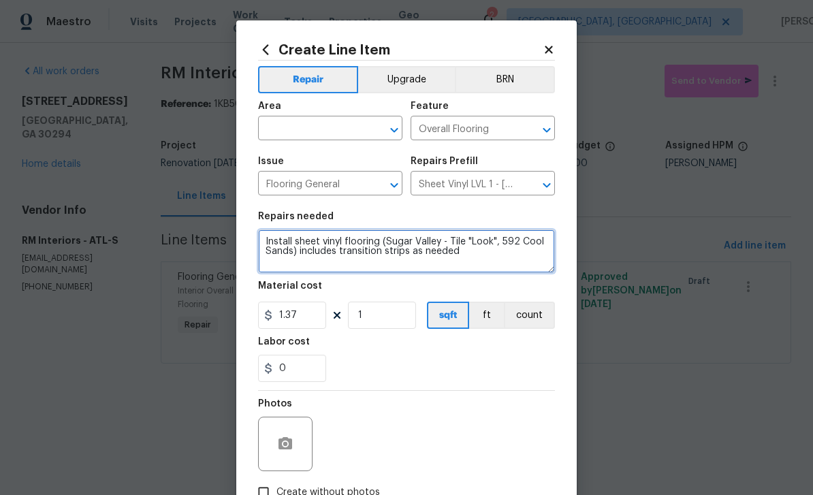
click at [263, 243] on textarea "Install sheet vinyl flooring (Sugar Valley - Tile "Look", 592 Cool Sands) inclu…" at bounding box center [406, 252] width 297 height 44
type textarea "Kitchen, laundry and all baths Install sheet vinyl flooring (Sugar Valley - Til…"
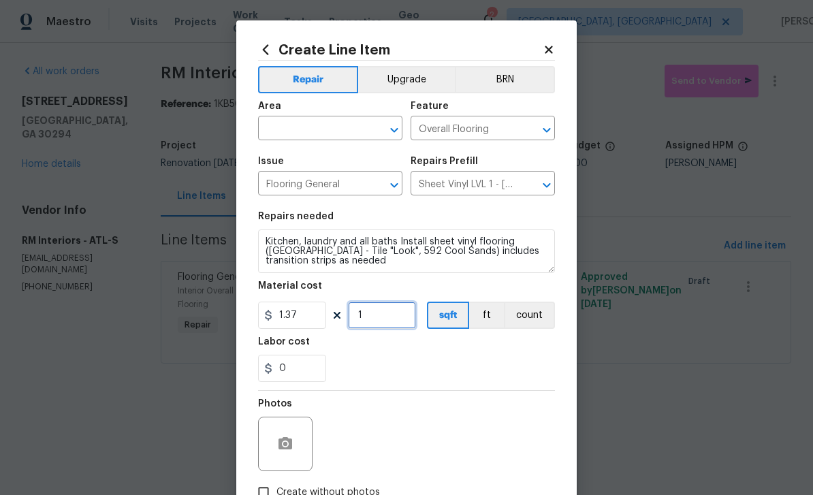
click at [392, 315] on input "1" at bounding box center [382, 315] width 68 height 27
type input "700"
click at [354, 134] on input "text" at bounding box center [311, 129] width 106 height 21
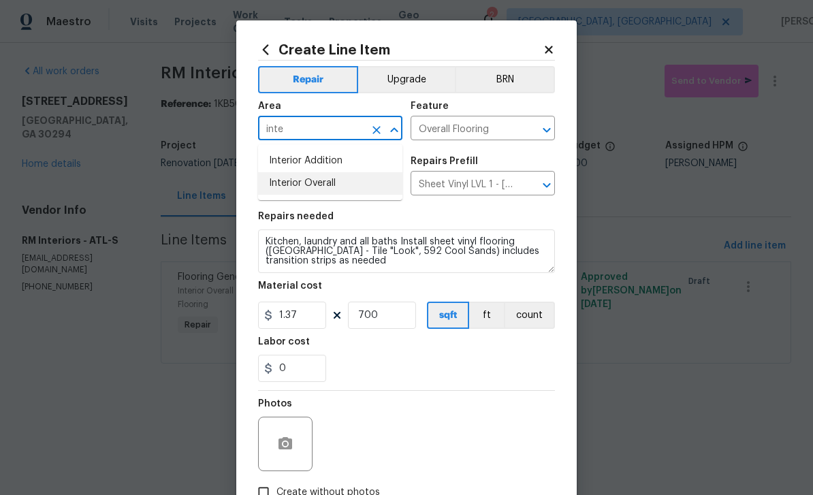
click at [341, 187] on li "Interior Overall" at bounding box center [330, 183] width 144 height 22
type input "Interior Overall"
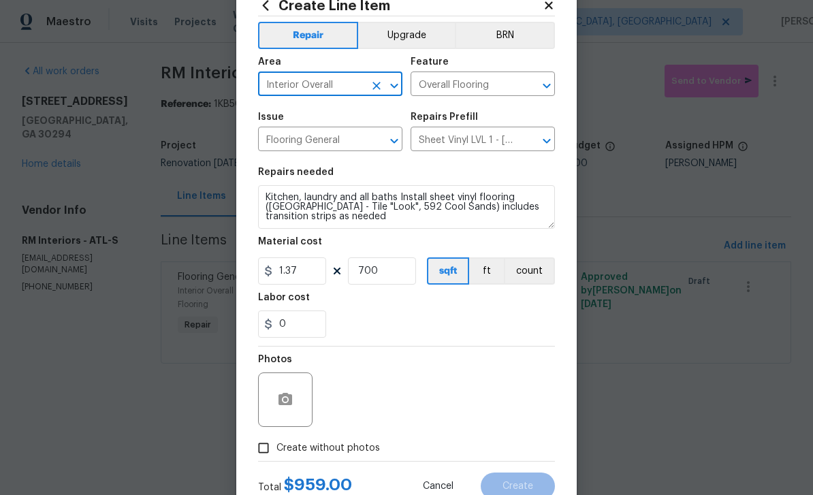
scroll to position [63, 0]
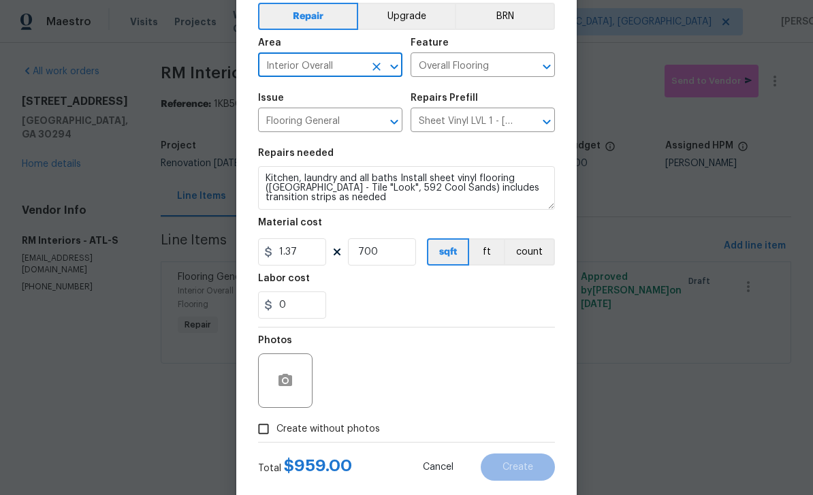
click at [263, 433] on input "Create without photos" at bounding box center [264, 429] width 26 height 26
checkbox input "true"
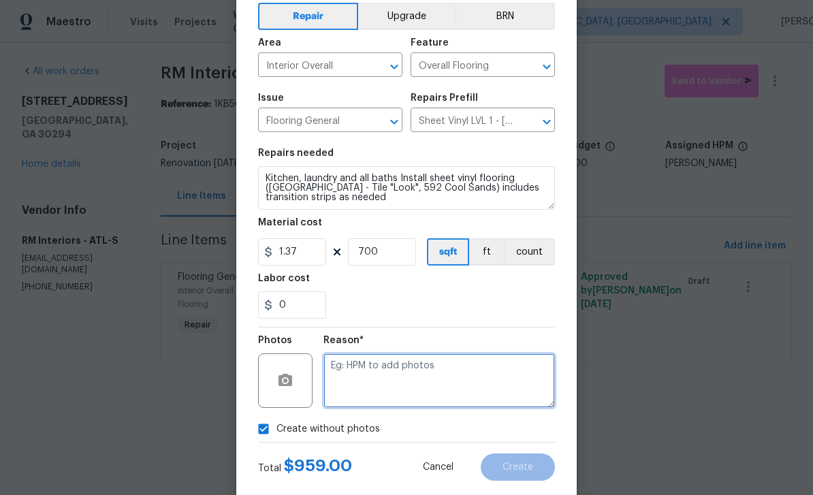
click at [394, 394] on textarea at bounding box center [440, 381] width 232 height 54
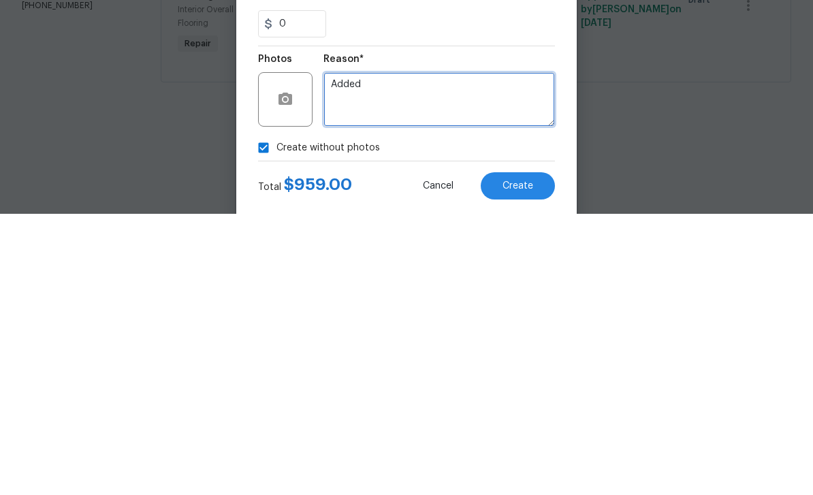
type textarea "Added"
click at [529, 463] on span "Create" at bounding box center [518, 468] width 31 height 10
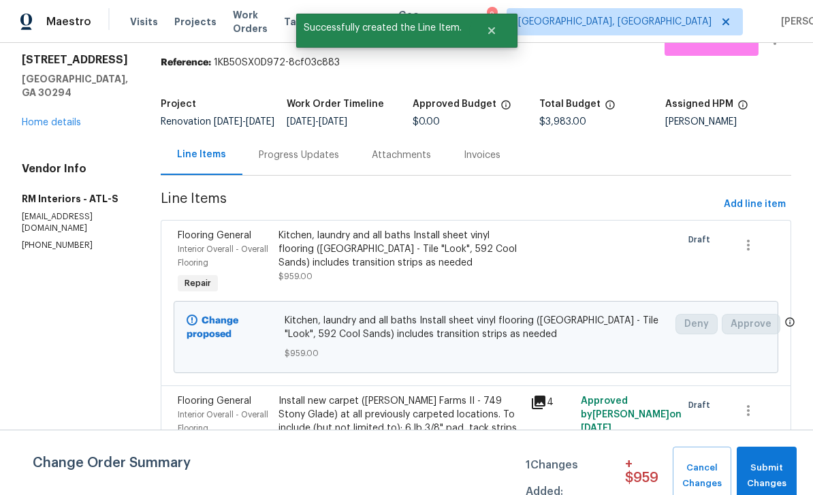
scroll to position [41, 0]
click at [770, 474] on span "Submit Changes" at bounding box center [767, 476] width 46 height 31
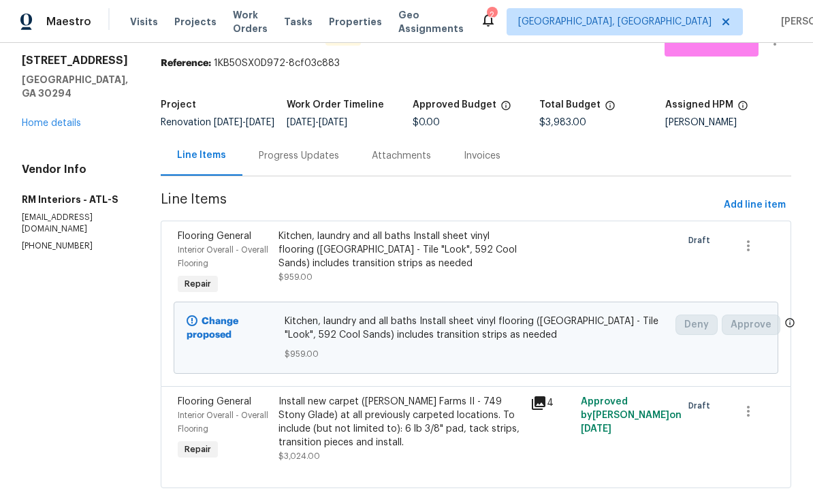
click at [50, 123] on link "Home details" at bounding box center [51, 124] width 59 height 10
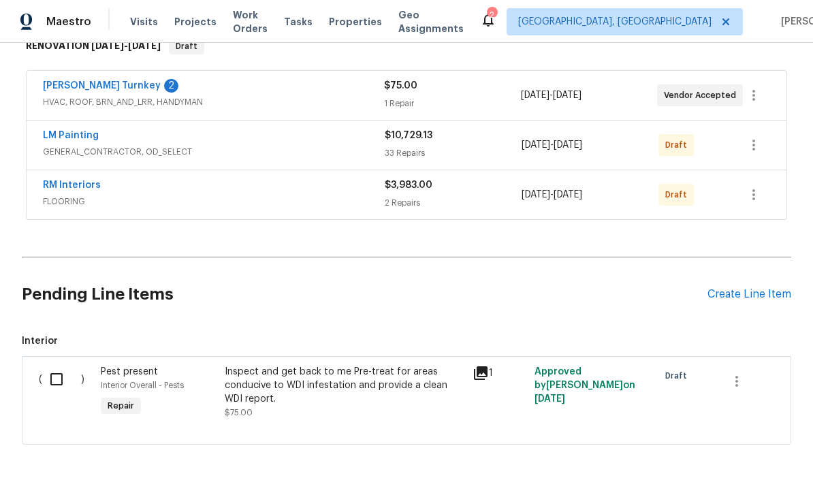
scroll to position [232, 0]
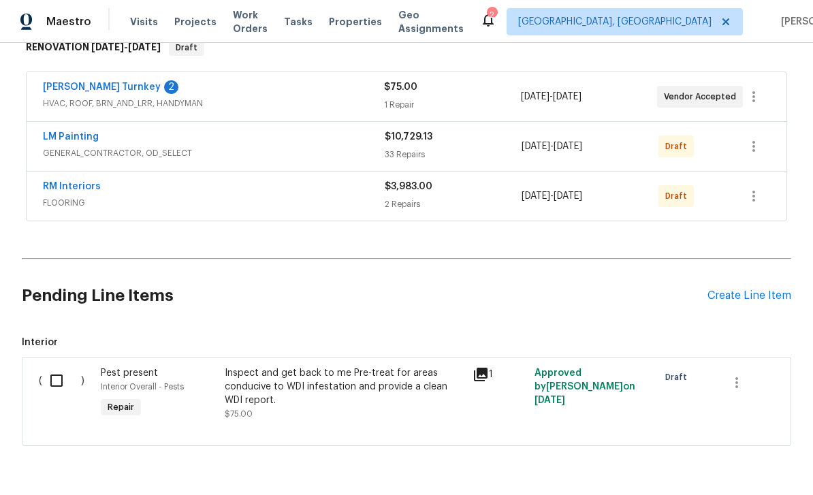
click at [54, 382] on input "checkbox" at bounding box center [61, 380] width 39 height 29
checkbox input "true"
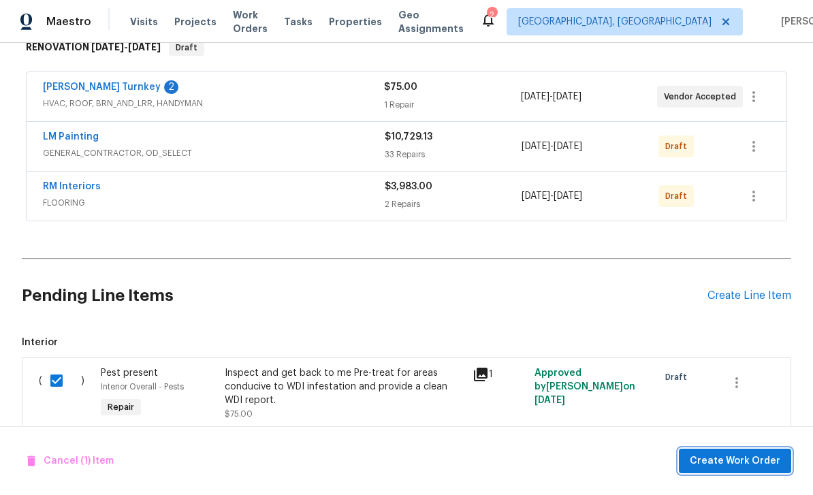
click at [749, 461] on span "Create Work Order" at bounding box center [735, 461] width 91 height 17
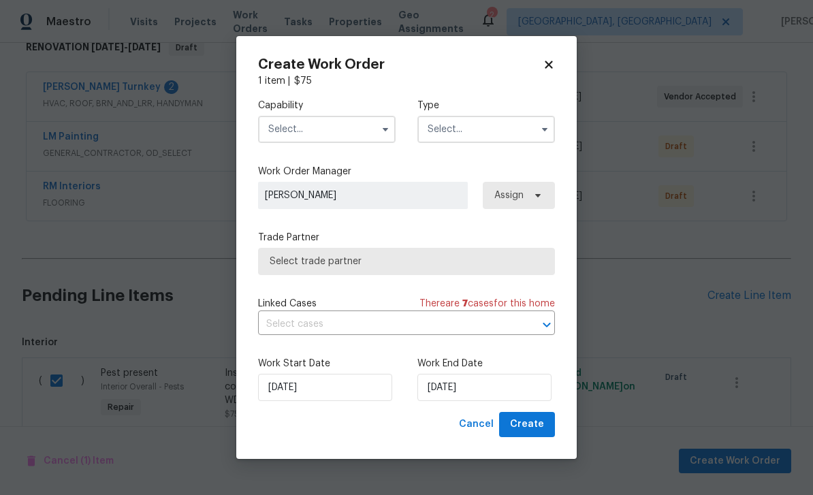
click at [336, 134] on input "text" at bounding box center [327, 129] width 138 height 27
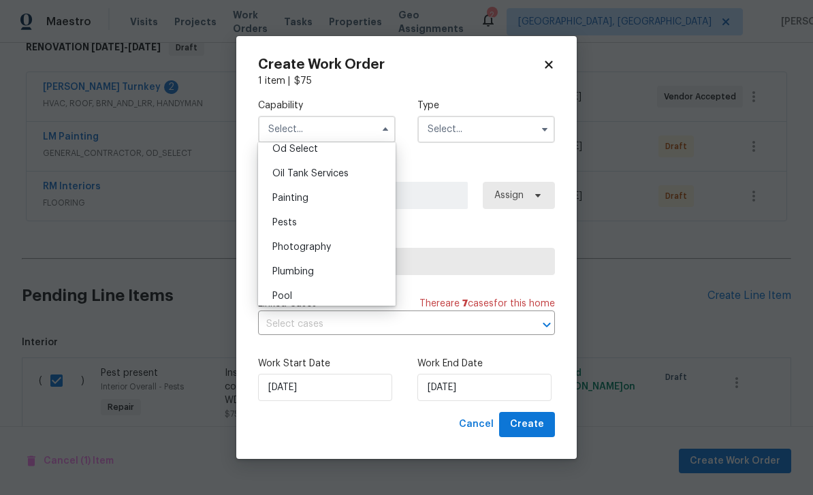
scroll to position [1114, 0]
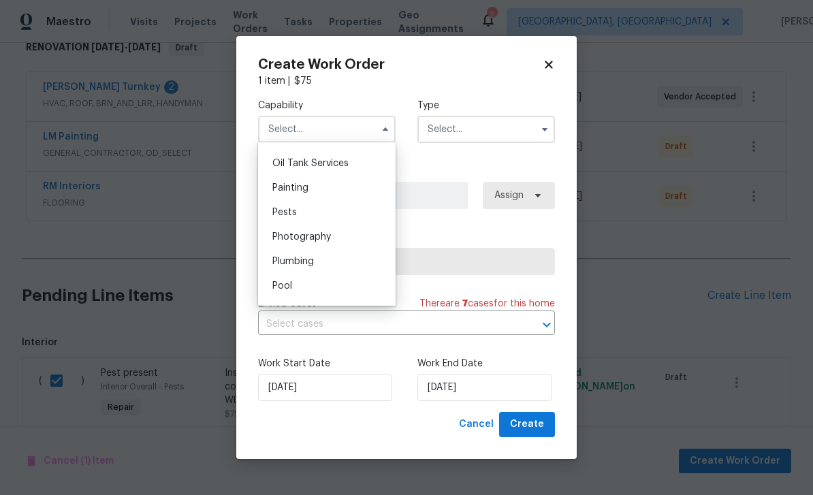
click at [305, 210] on div "Pests" at bounding box center [327, 212] width 131 height 25
type input "Pests"
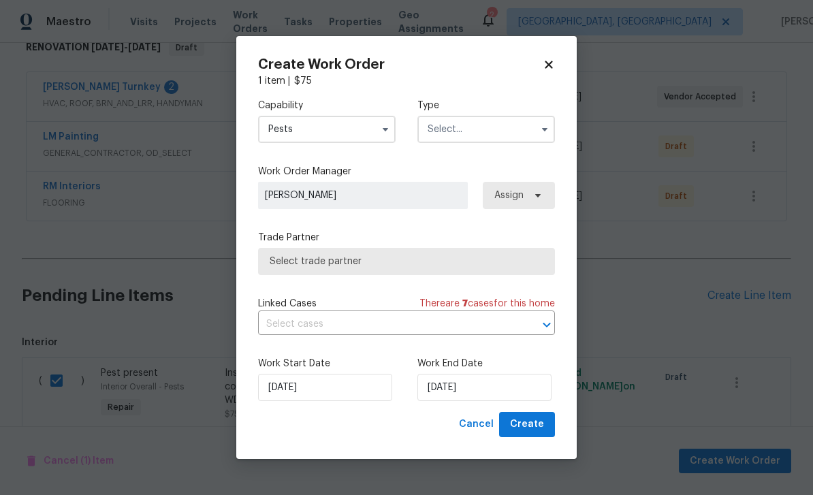
click at [503, 127] on input "text" at bounding box center [487, 129] width 138 height 27
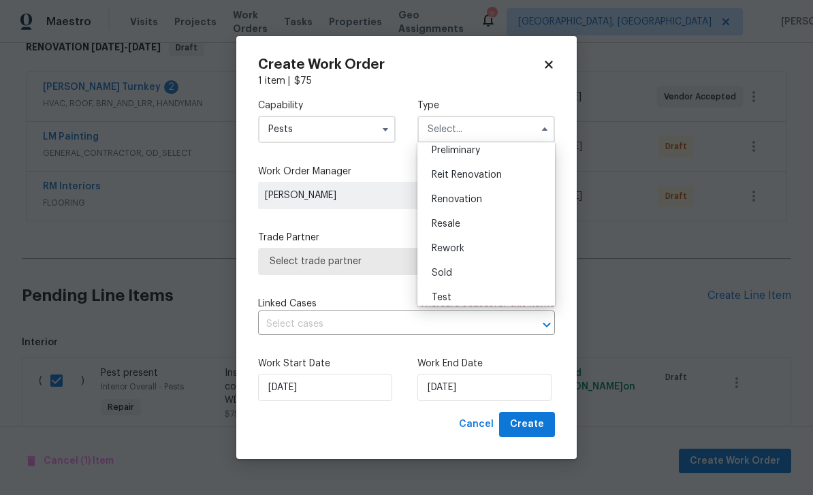
scroll to position [309, 0]
click at [487, 195] on div "Renovation" at bounding box center [486, 192] width 131 height 25
type input "Renovation"
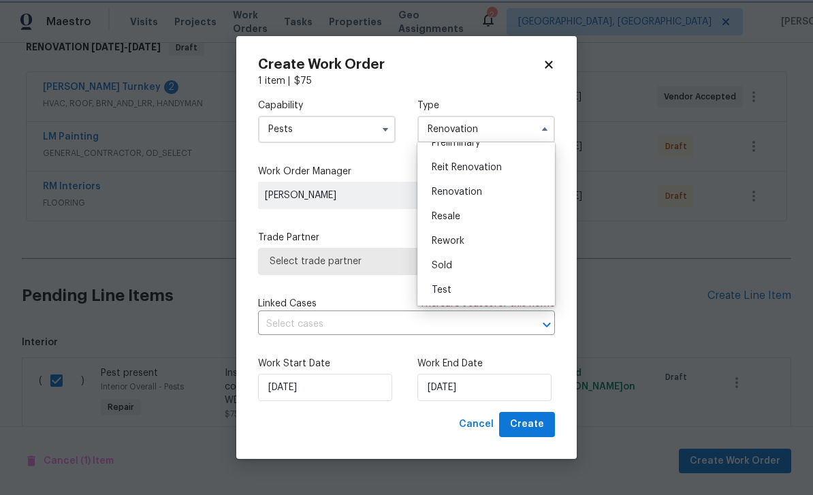
scroll to position [0, 0]
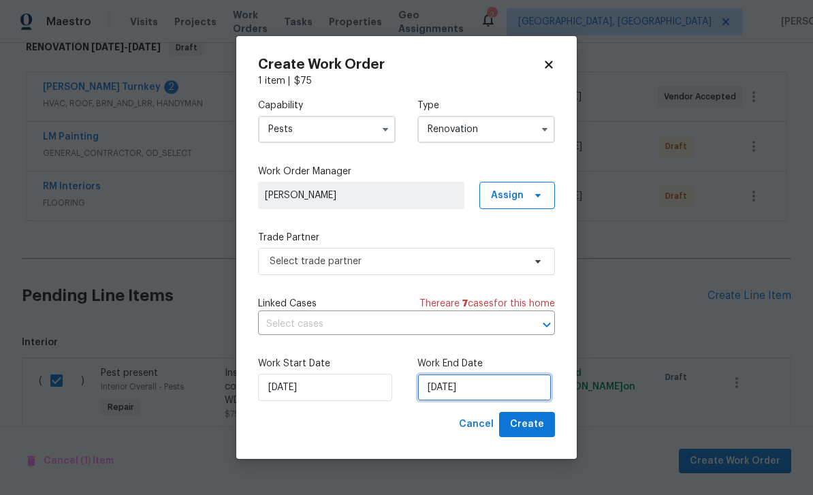
click at [497, 387] on input "8/21/2025" at bounding box center [485, 387] width 134 height 27
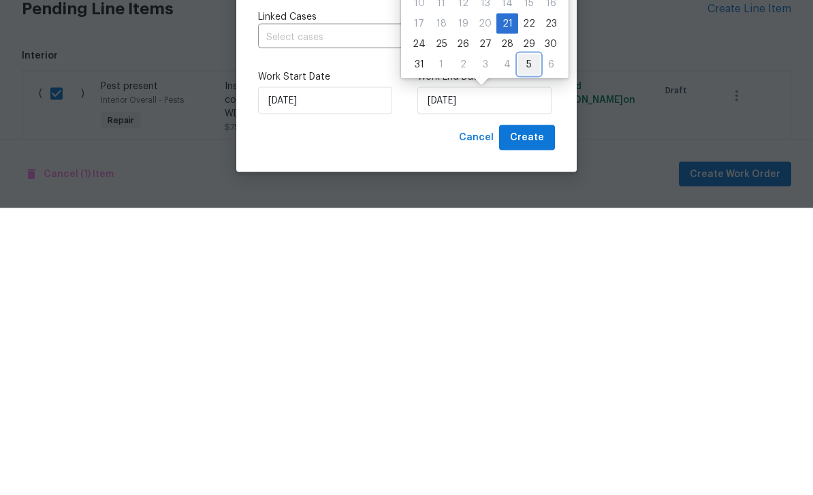
click at [524, 342] on div "5" at bounding box center [529, 351] width 22 height 19
type input "9/5/2025"
select select "8"
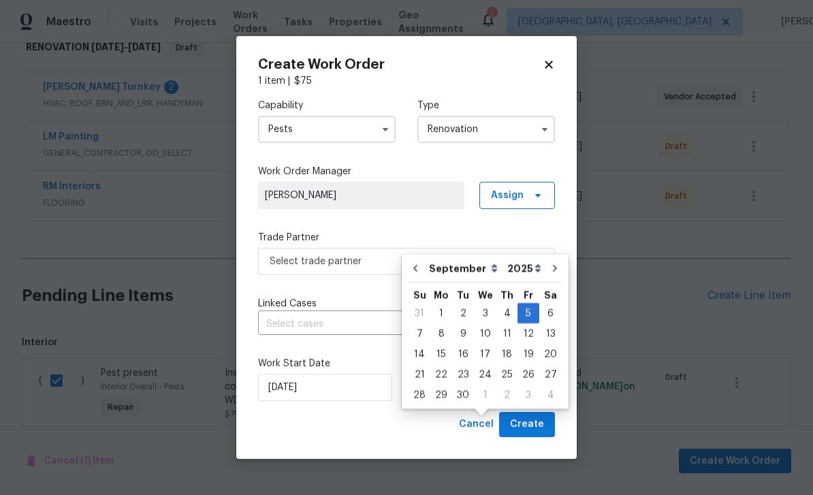
click at [377, 289] on div "Capability Pests Type Renovation Work Order Manager Juan Lozano Assign Trade Pa…" at bounding box center [406, 250] width 297 height 324
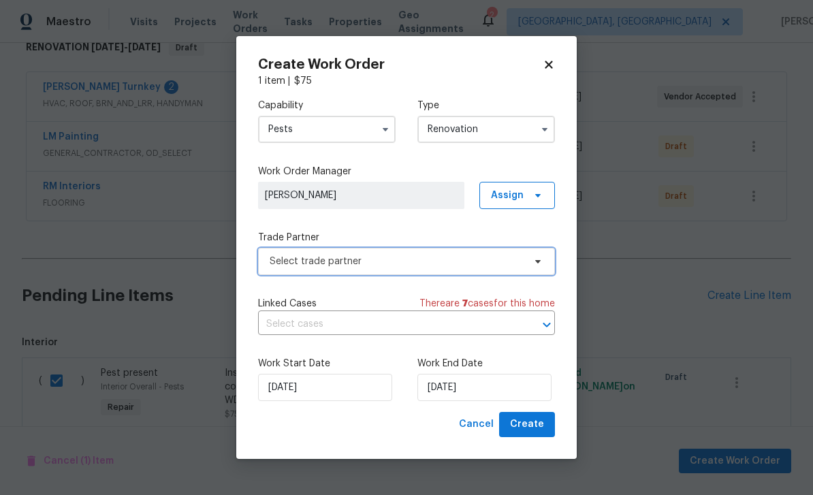
click at [496, 262] on span "Select trade partner" at bounding box center [397, 262] width 254 height 14
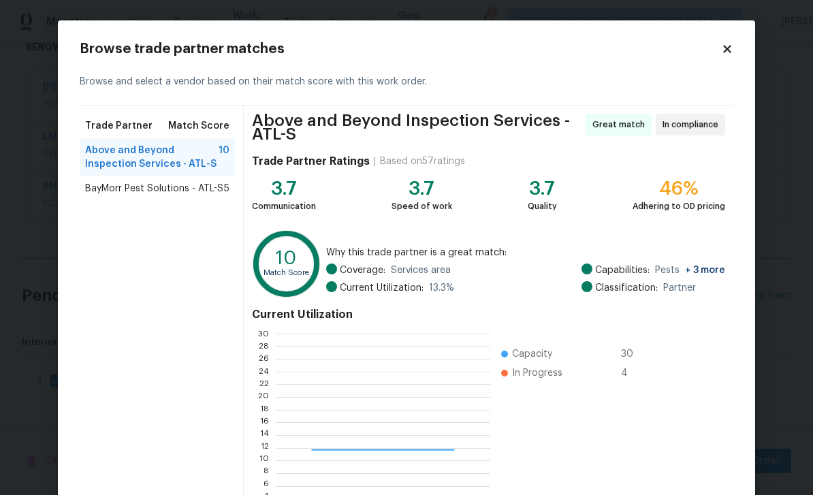
scroll to position [191, 214]
click at [105, 192] on span "BayMorr Pest Solutions - ATL-S" at bounding box center [154, 189] width 138 height 14
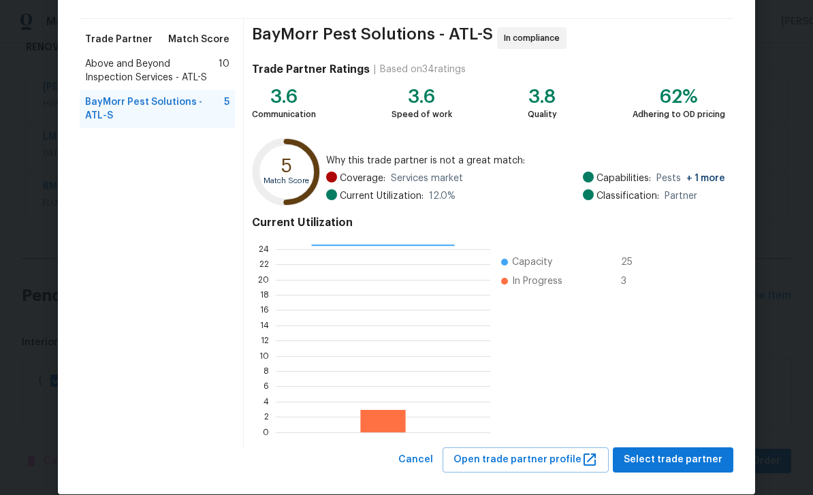
scroll to position [102, 0]
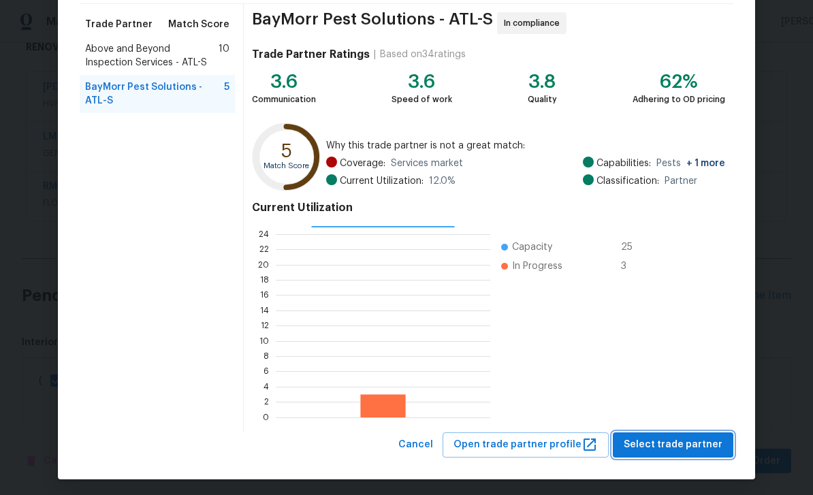
click at [705, 453] on button "Select trade partner" at bounding box center [673, 445] width 121 height 25
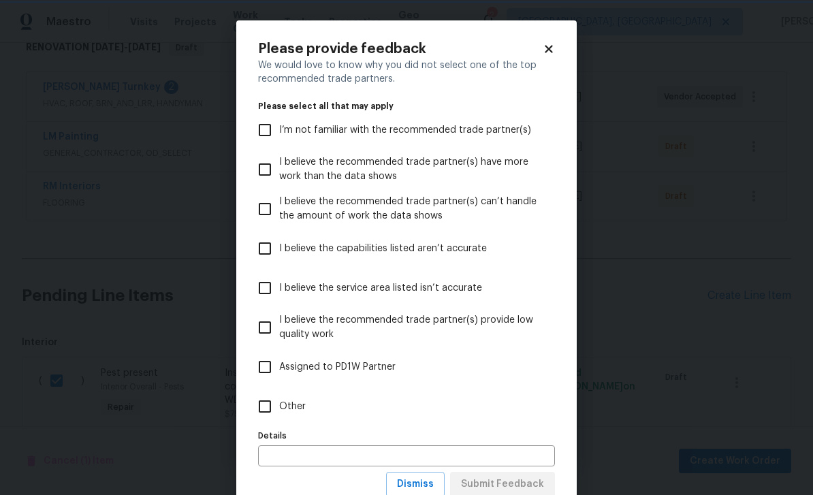
scroll to position [0, 0]
click at [483, 125] on span "I’m not familiar with the recommended trade partner(s)" at bounding box center [405, 130] width 252 height 14
click at [279, 125] on input "I’m not familiar with the recommended trade partner(s)" at bounding box center [265, 130] width 29 height 29
checkbox input "true"
click at [537, 466] on input "text" at bounding box center [406, 456] width 297 height 21
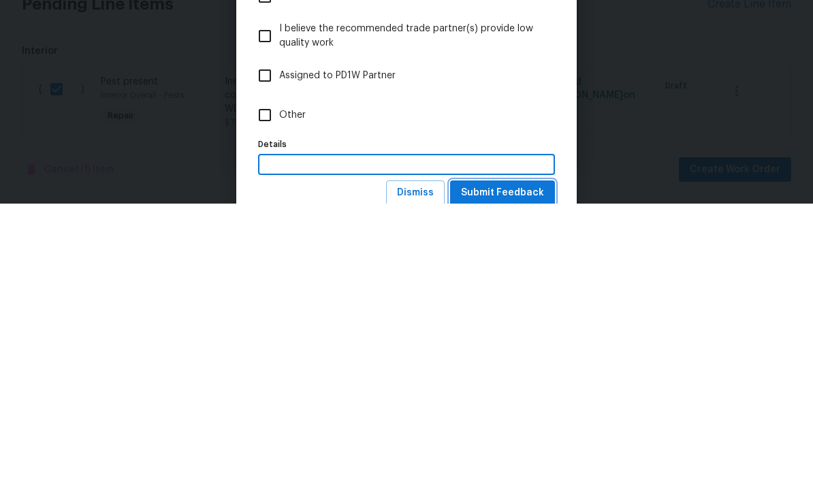
click at [526, 476] on span "Submit Feedback" at bounding box center [502, 484] width 83 height 17
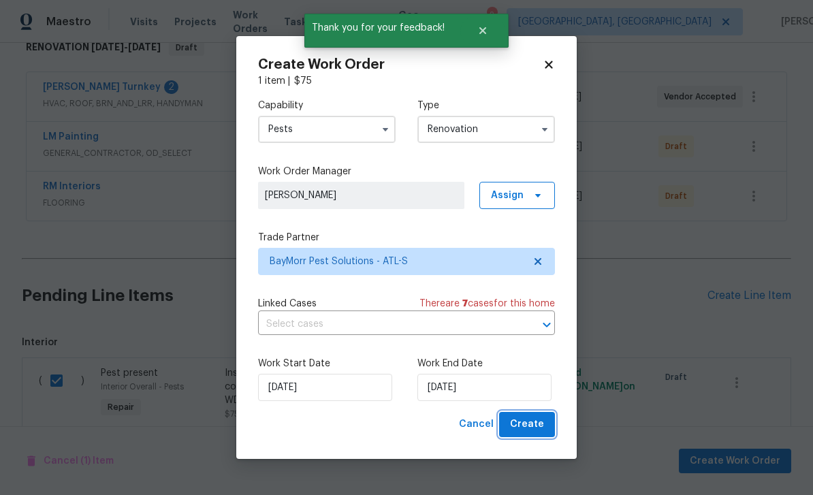
click at [548, 429] on button "Create" at bounding box center [527, 424] width 56 height 25
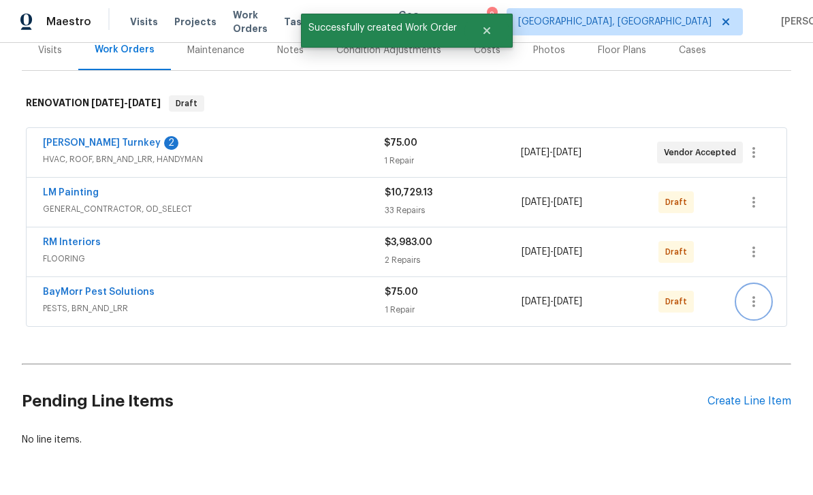
click at [758, 294] on icon "button" at bounding box center [754, 302] width 16 height 16
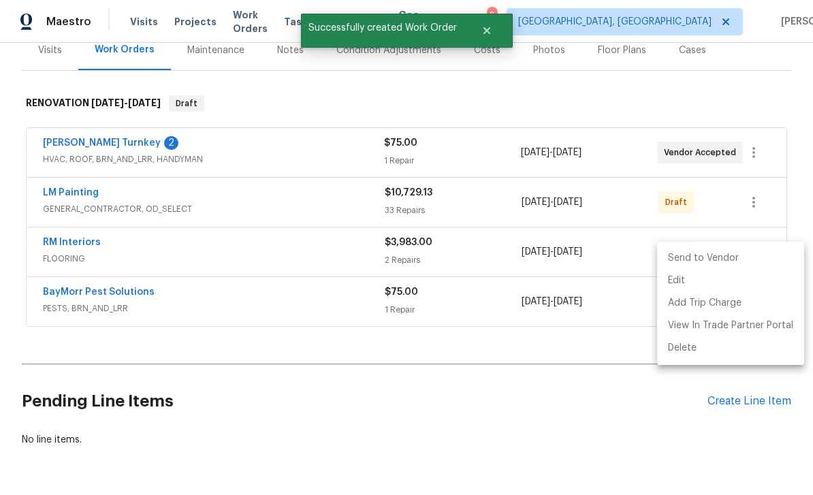
click at [698, 256] on li "Send to Vendor" at bounding box center [730, 258] width 147 height 22
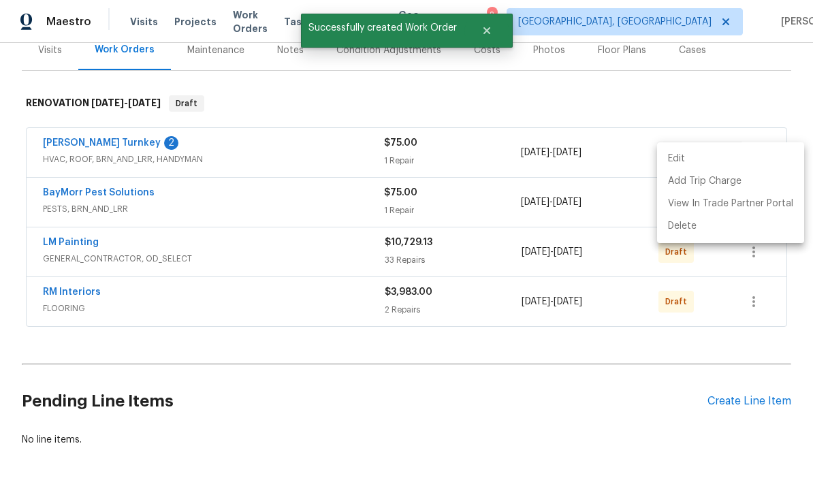
click at [611, 364] on div at bounding box center [406, 247] width 813 height 495
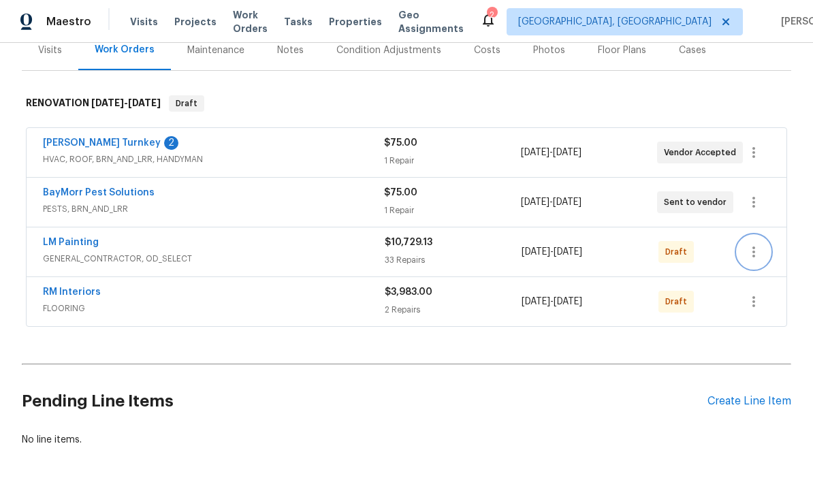
click at [754, 244] on icon "button" at bounding box center [754, 252] width 16 height 16
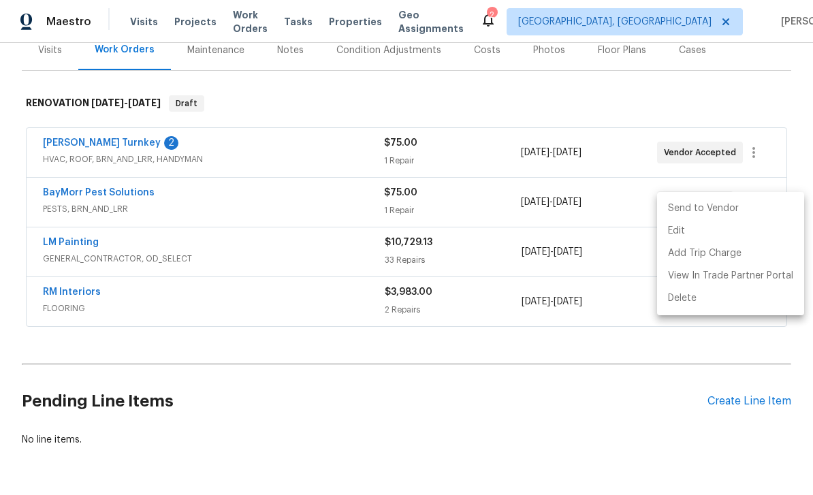
click at [692, 207] on li "Send to Vendor" at bounding box center [730, 209] width 147 height 22
click at [638, 357] on div at bounding box center [406, 247] width 813 height 495
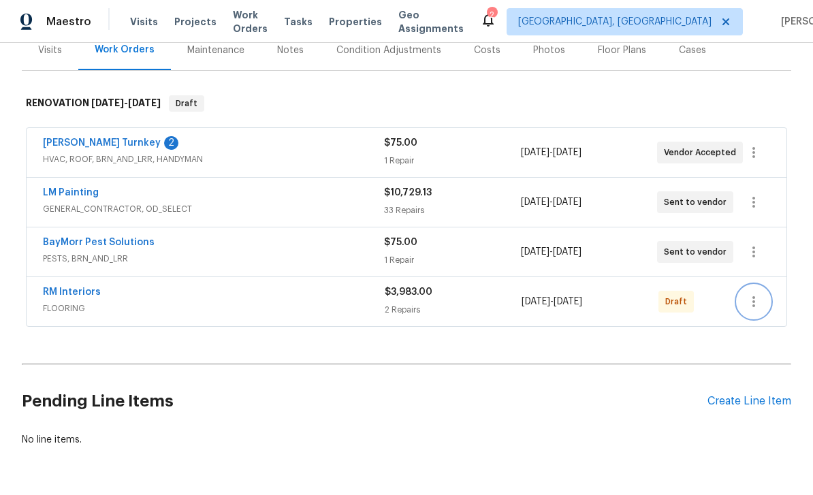
click at [759, 294] on icon "button" at bounding box center [754, 302] width 16 height 16
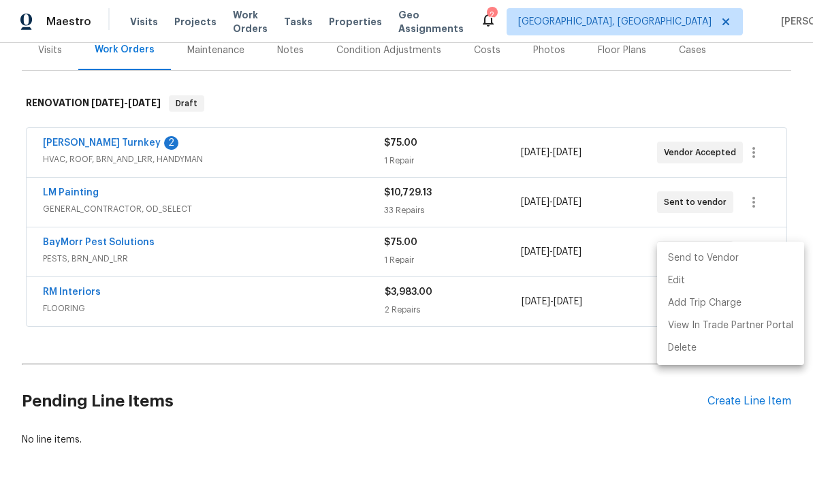
click at [719, 260] on li "Send to Vendor" at bounding box center [730, 258] width 147 height 22
click at [567, 353] on div at bounding box center [406, 247] width 813 height 495
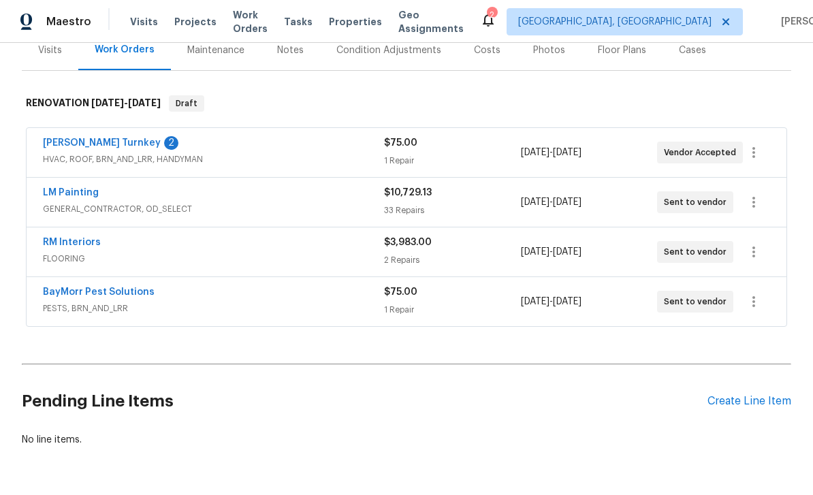
click at [59, 238] on link "RM Interiors" at bounding box center [72, 243] width 58 height 10
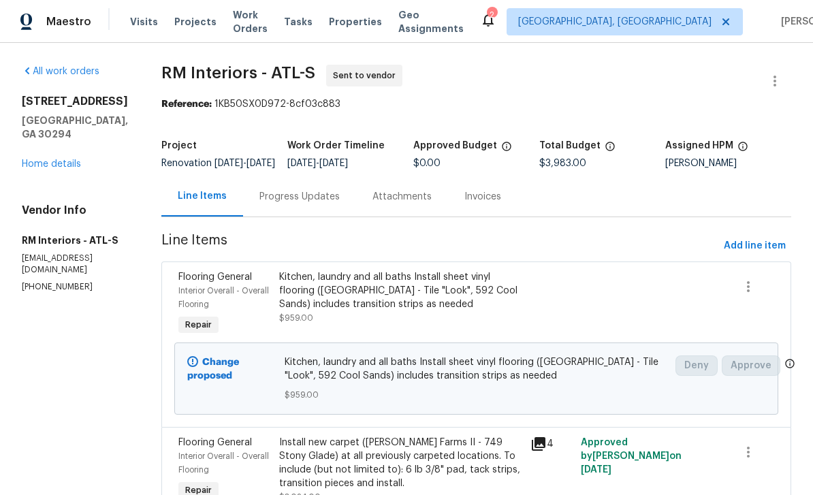
click at [328, 202] on div "Progress Updates" at bounding box center [300, 197] width 80 height 14
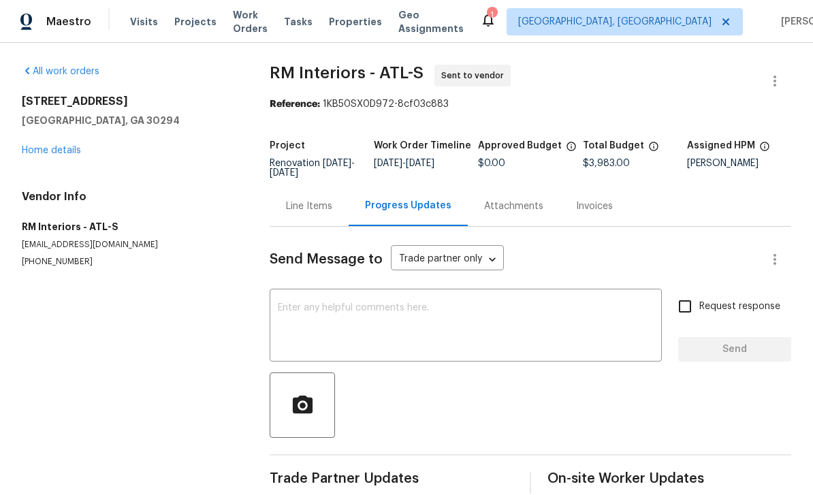
click at [594, 318] on textarea at bounding box center [466, 327] width 376 height 48
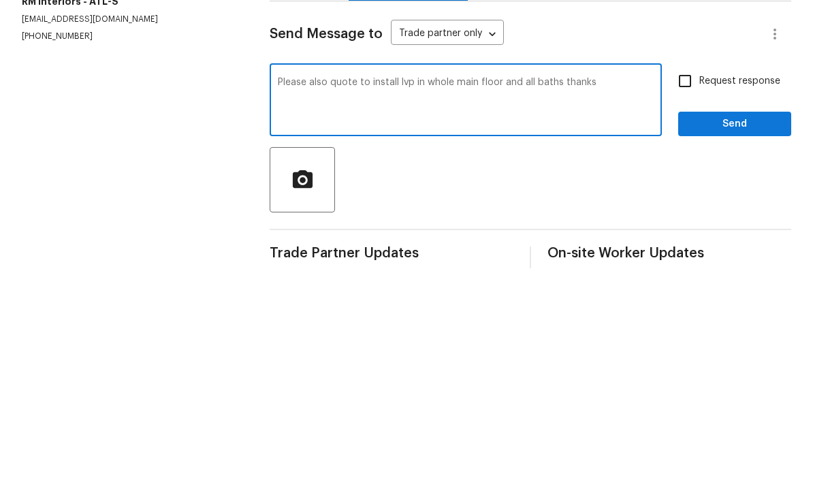
type textarea "Please also quote to install lvp in whole main floor and all baths thanks"
click at [696, 292] on input "Request response" at bounding box center [685, 306] width 29 height 29
checkbox input "true"
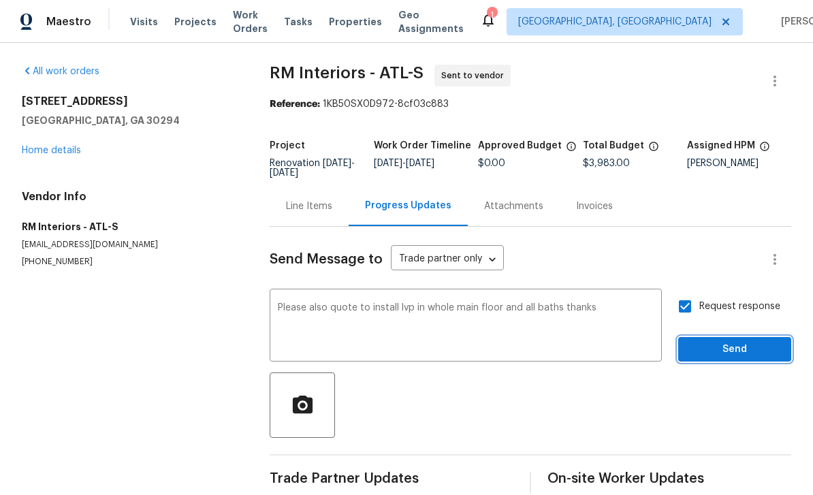
click at [736, 337] on button "Send" at bounding box center [735, 349] width 113 height 25
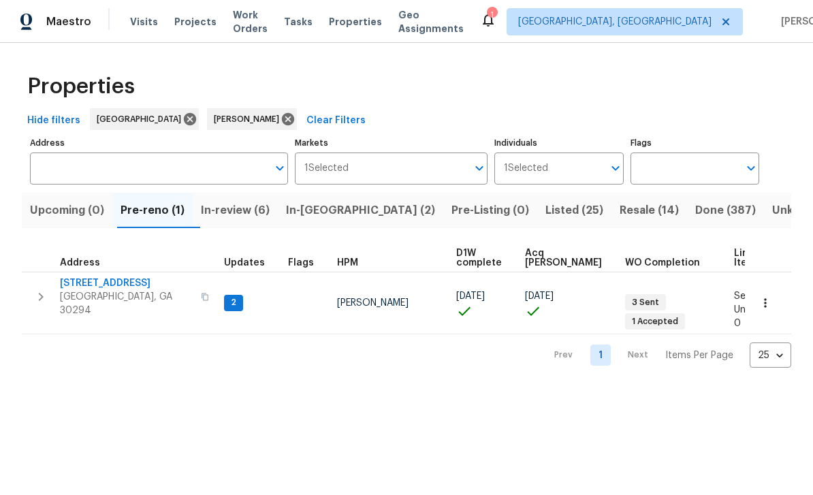
click at [103, 283] on span "3491 Saddle Creek Ln" at bounding box center [126, 284] width 133 height 14
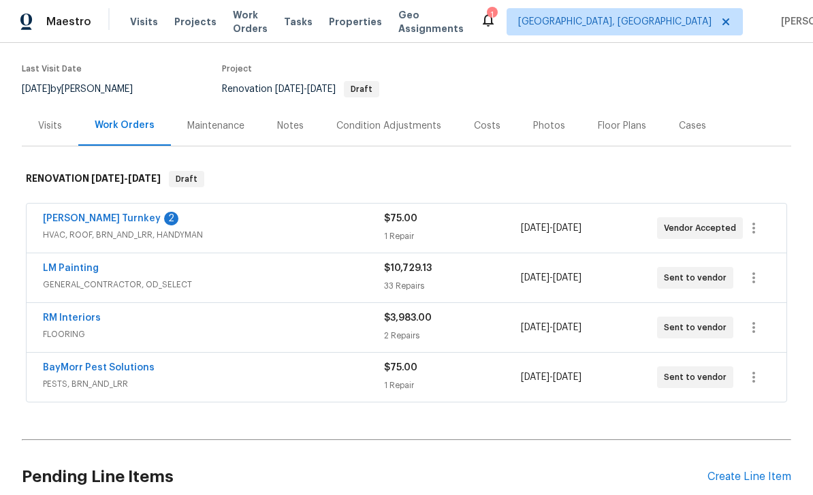
scroll to position [102, 0]
click at [73, 221] on link "Davis Turnkey" at bounding box center [102, 218] width 118 height 10
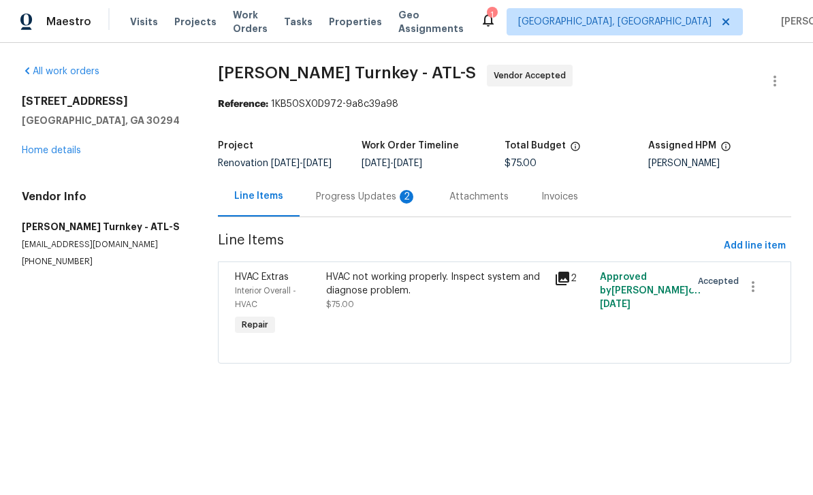
click at [404, 204] on div "Progress Updates 2" at bounding box center [366, 197] width 101 height 14
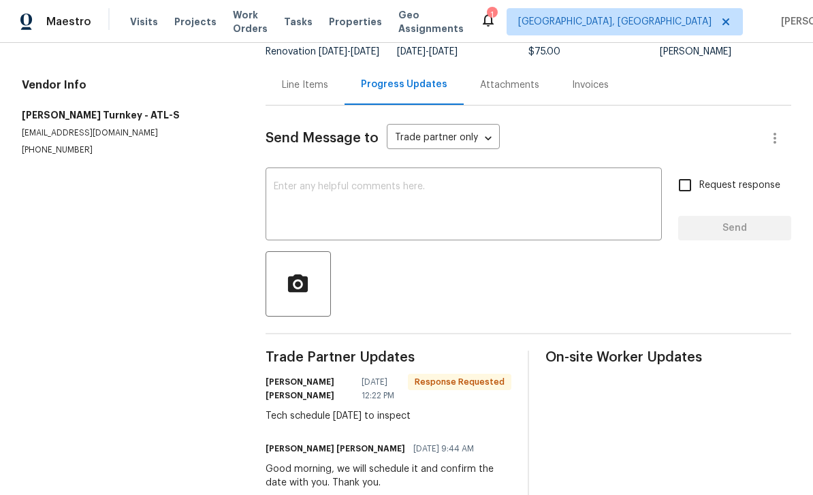
scroll to position [111, 0]
click at [623, 200] on textarea at bounding box center [464, 207] width 380 height 48
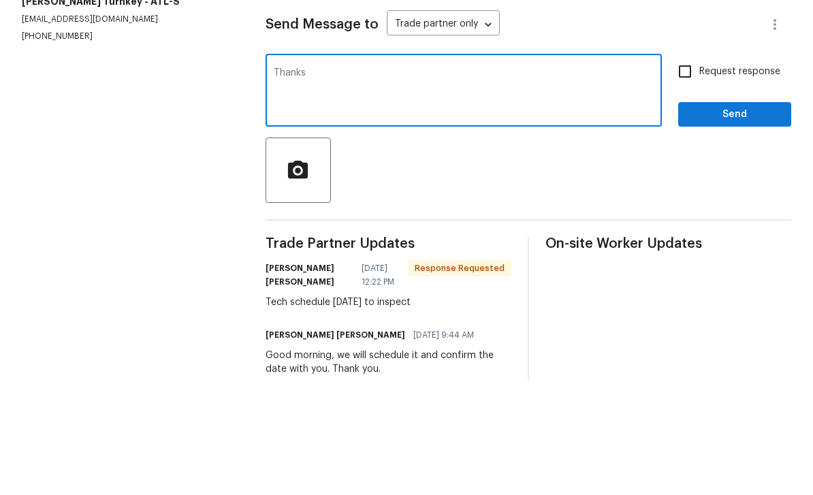
type textarea "Thanks"
click at [691, 172] on input "Request response" at bounding box center [685, 186] width 29 height 29
checkbox input "true"
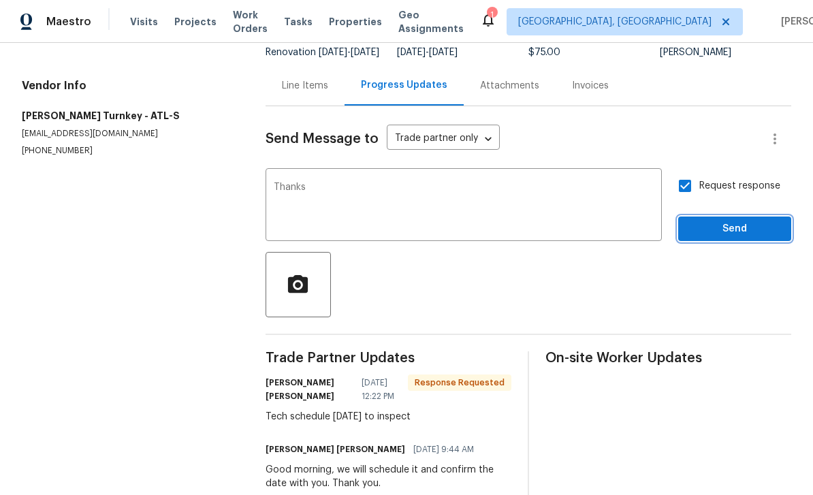
click at [734, 221] on span "Send" at bounding box center [734, 229] width 91 height 17
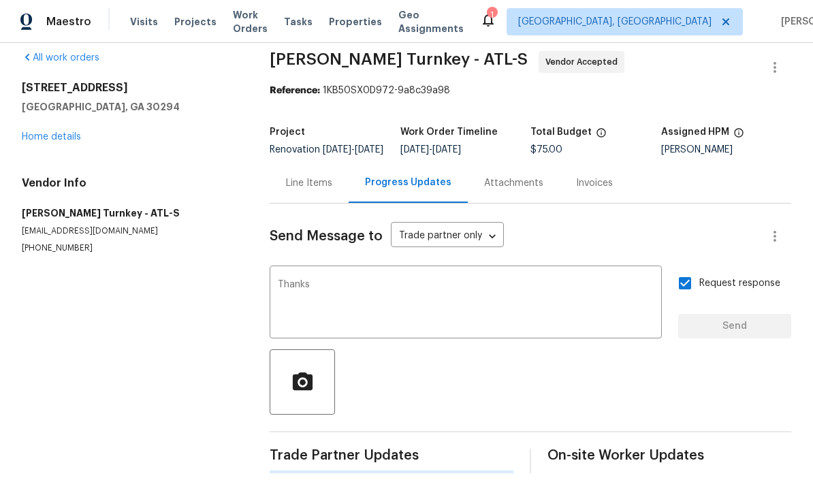
scroll to position [0, 0]
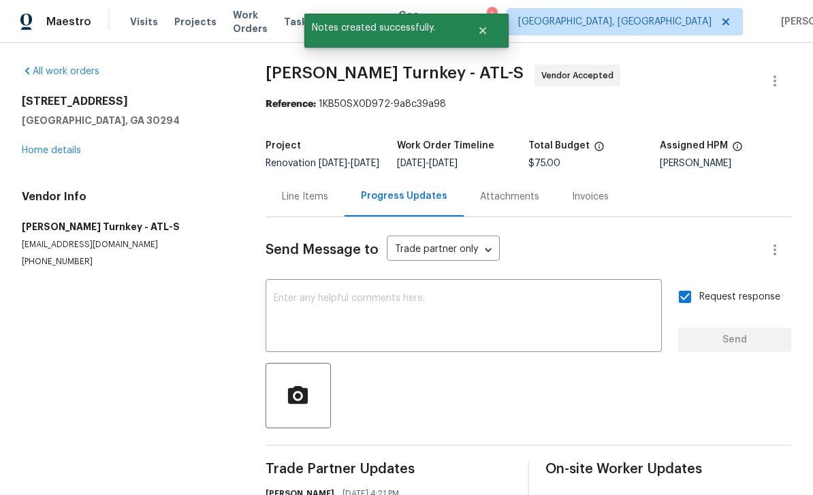
click at [57, 146] on link "Home details" at bounding box center [51, 151] width 59 height 10
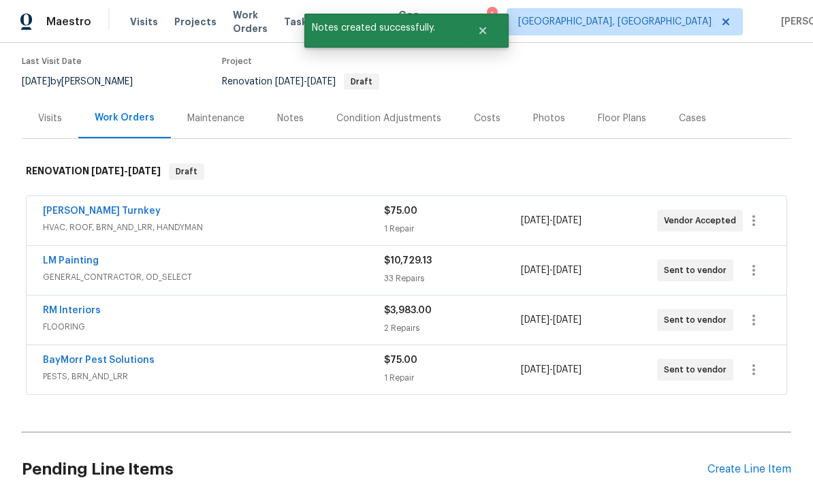
scroll to position [87, 0]
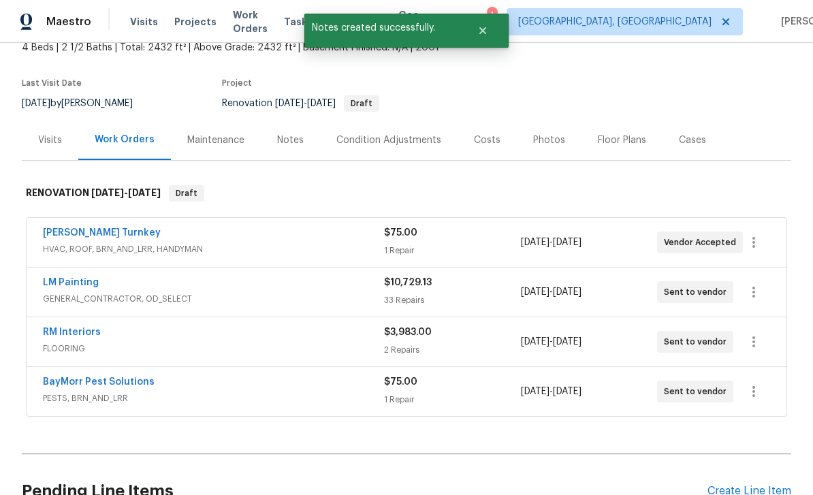
click at [290, 134] on div "Notes" at bounding box center [290, 141] width 27 height 14
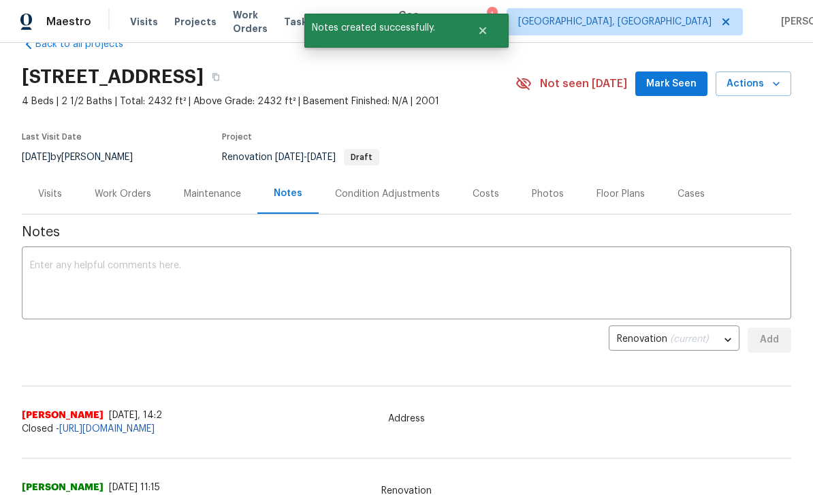
scroll to position [49, 0]
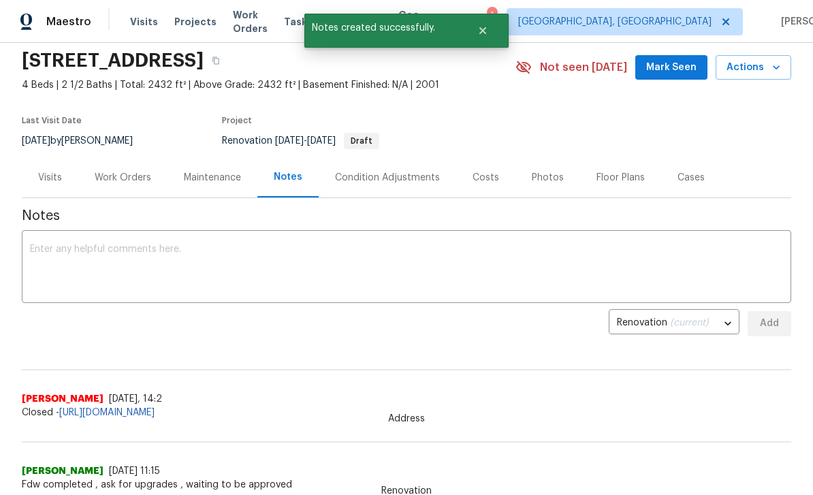
click at [646, 253] on textarea at bounding box center [406, 269] width 753 height 48
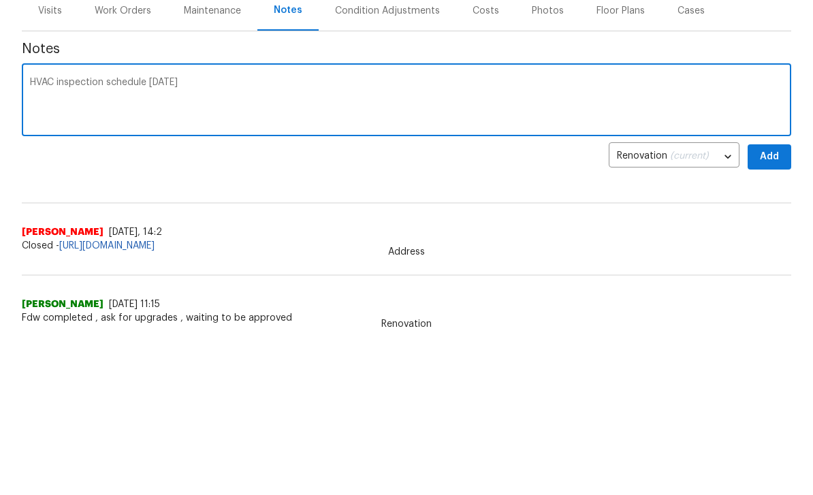
type textarea "HVAC inspection schedule on Friday"
click at [779, 315] on span "Add" at bounding box center [770, 323] width 22 height 17
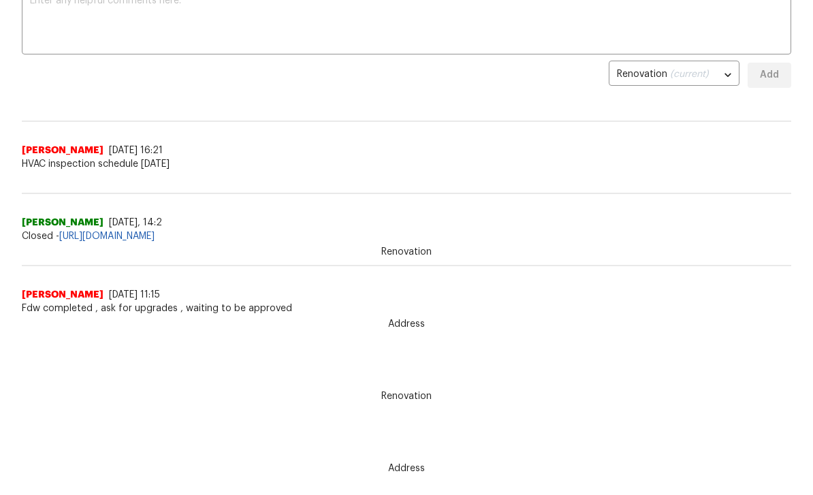
scroll to position [54, 0]
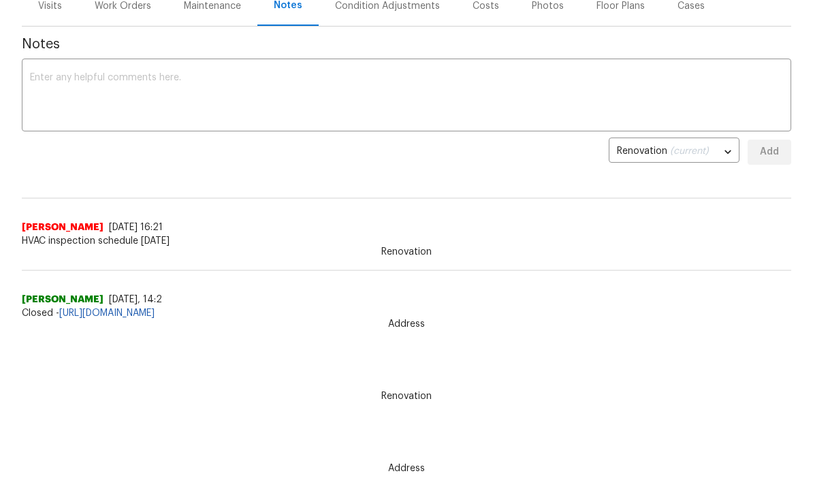
click at [73, 84] on textarea at bounding box center [406, 97] width 753 height 48
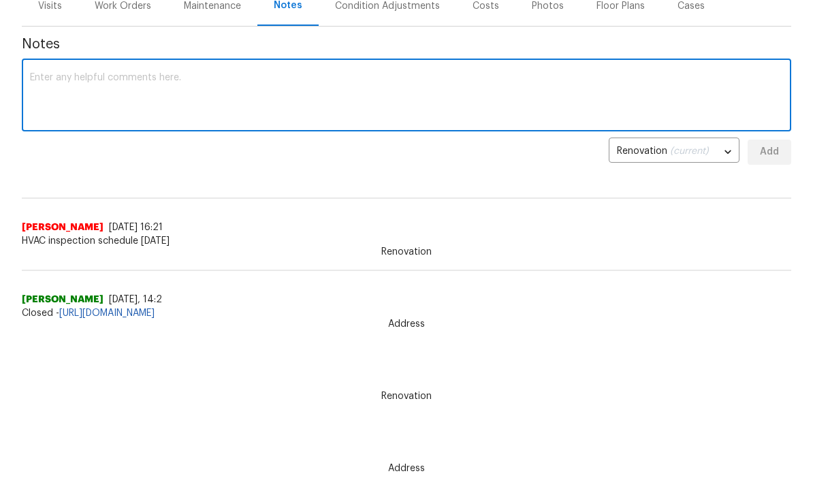
scroll to position [166, 0]
type textarea "Assigned all vendor and order interior paint"
click at [775, 151] on span "Add" at bounding box center [770, 152] width 22 height 17
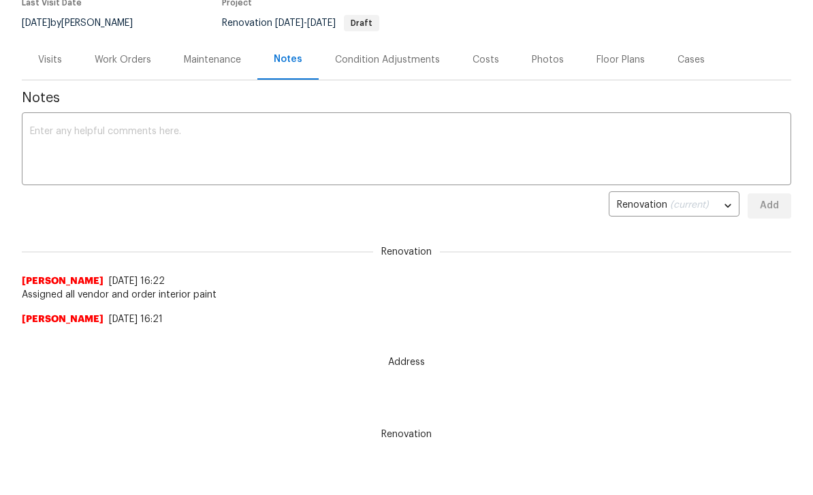
scroll to position [0, 0]
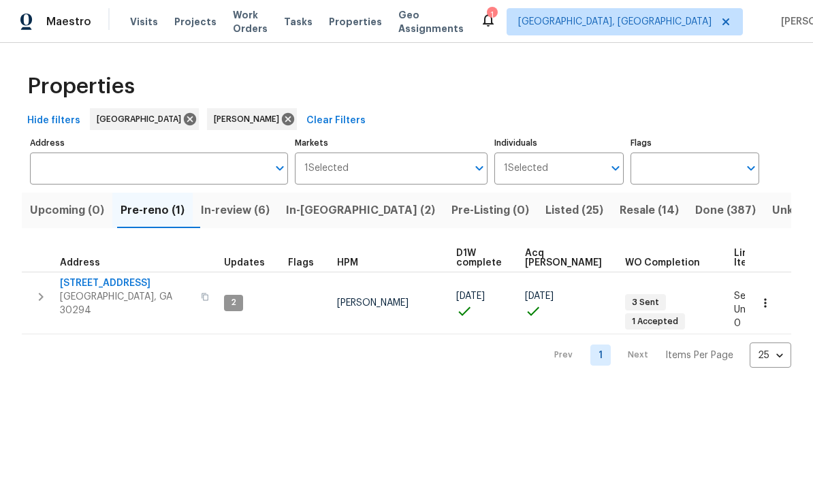
click at [253, 213] on span "In-review (6)" at bounding box center [235, 210] width 69 height 19
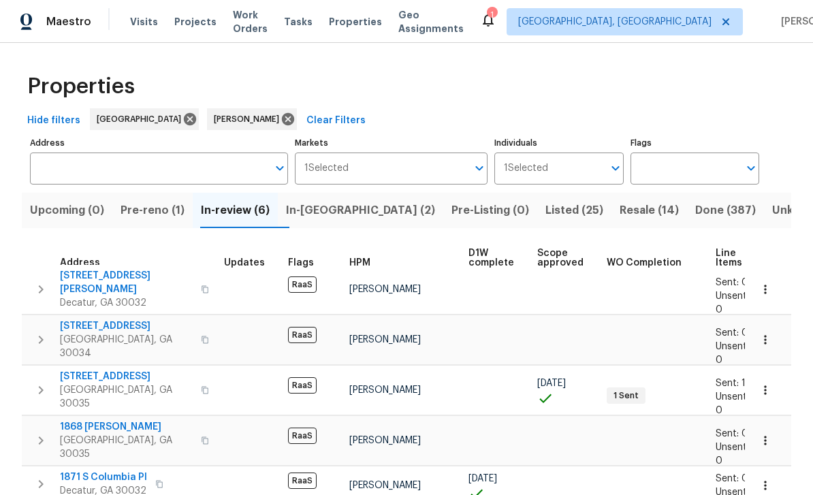
scroll to position [7, 0]
click at [345, 209] on span "In-[GEOGRAPHIC_DATA] (2)" at bounding box center [360, 210] width 149 height 19
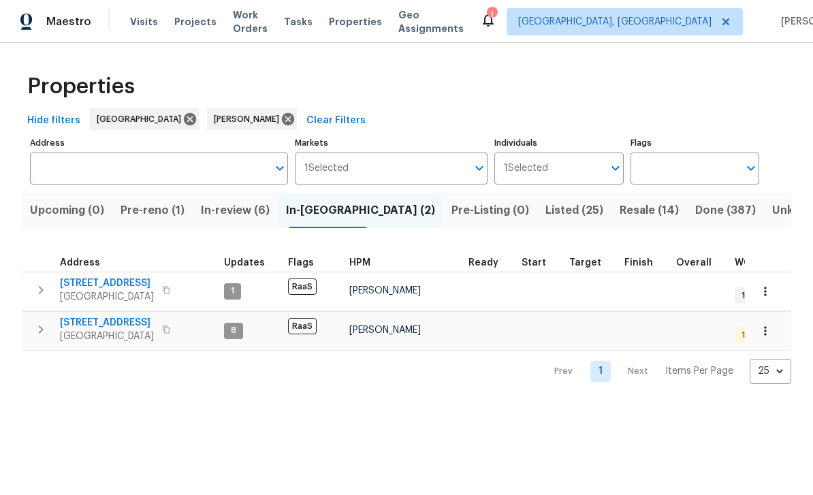
click at [620, 208] on span "Resale (14)" at bounding box center [649, 210] width 59 height 19
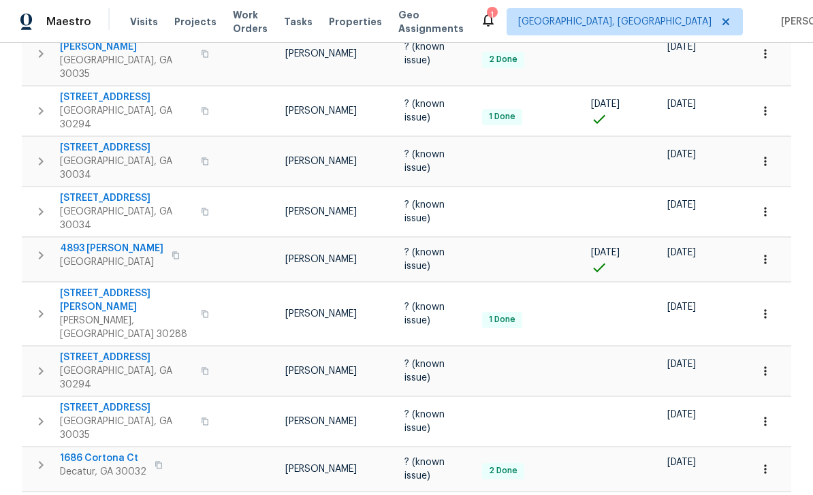
scroll to position [428, 0]
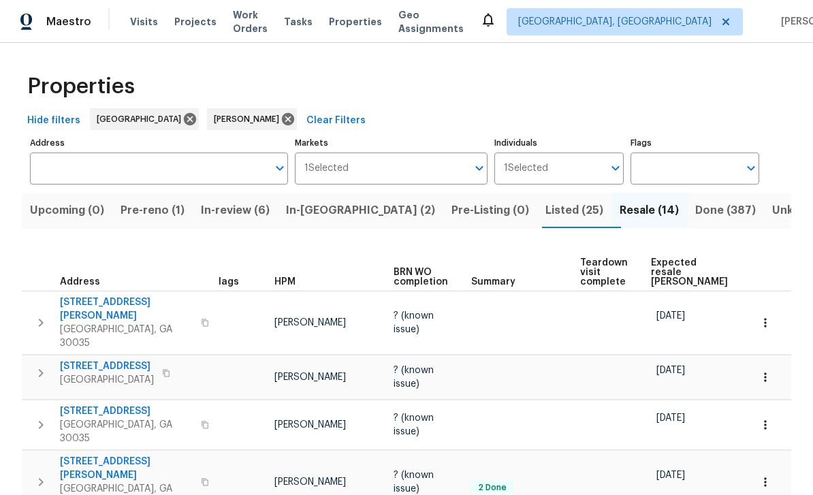
scroll to position [0, 0]
click at [155, 204] on span "Pre-reno (1)" at bounding box center [153, 210] width 64 height 19
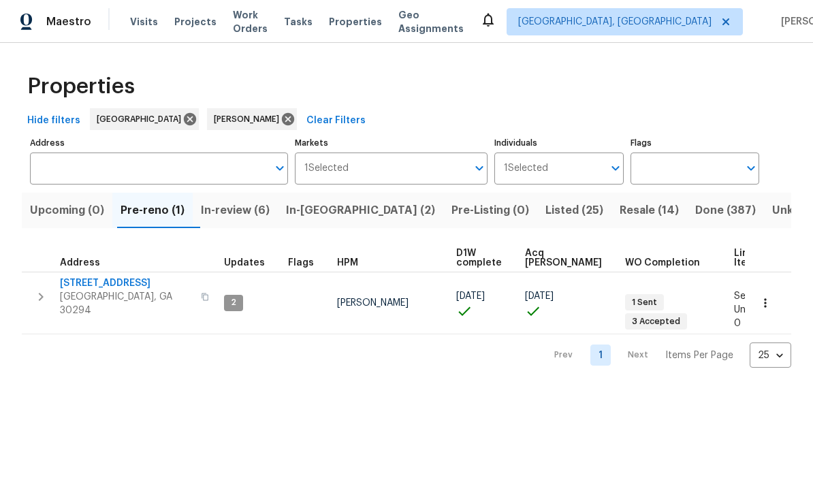
click at [91, 284] on span "[STREET_ADDRESS]" at bounding box center [126, 284] width 133 height 14
click at [259, 206] on span "In-review (6)" at bounding box center [235, 210] width 69 height 19
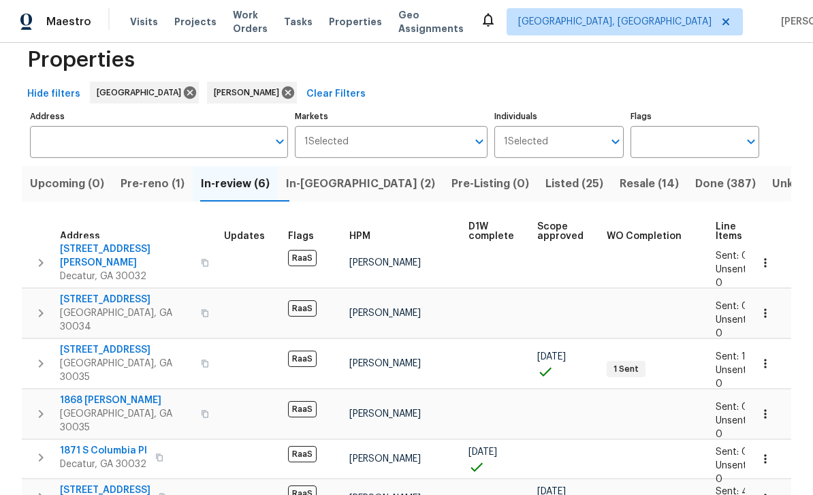
scroll to position [26, 0]
click at [351, 183] on span "In-[GEOGRAPHIC_DATA] (2)" at bounding box center [360, 184] width 149 height 19
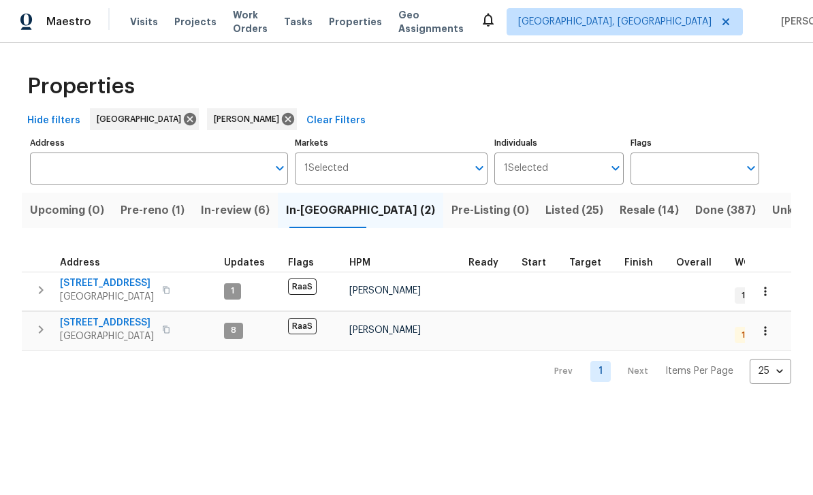
click at [546, 208] on span "Listed (25)" at bounding box center [575, 210] width 58 height 19
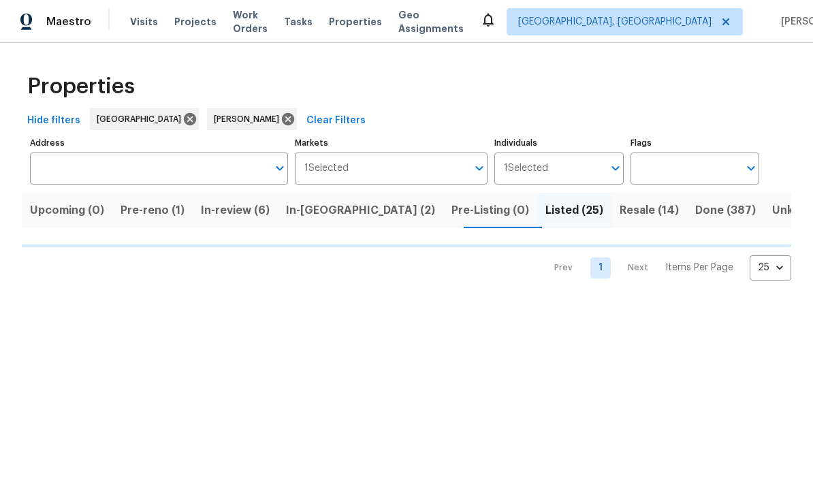
click at [620, 209] on span "Resale (14)" at bounding box center [649, 210] width 59 height 19
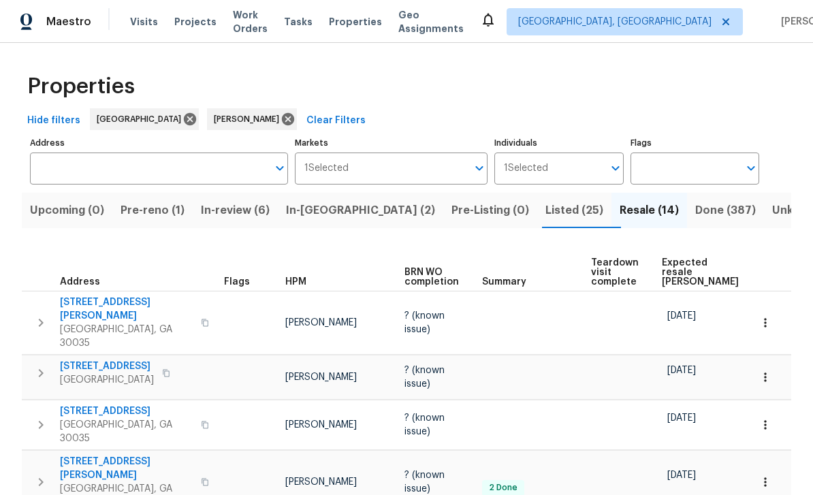
click at [251, 213] on span "In-review (6)" at bounding box center [235, 210] width 69 height 19
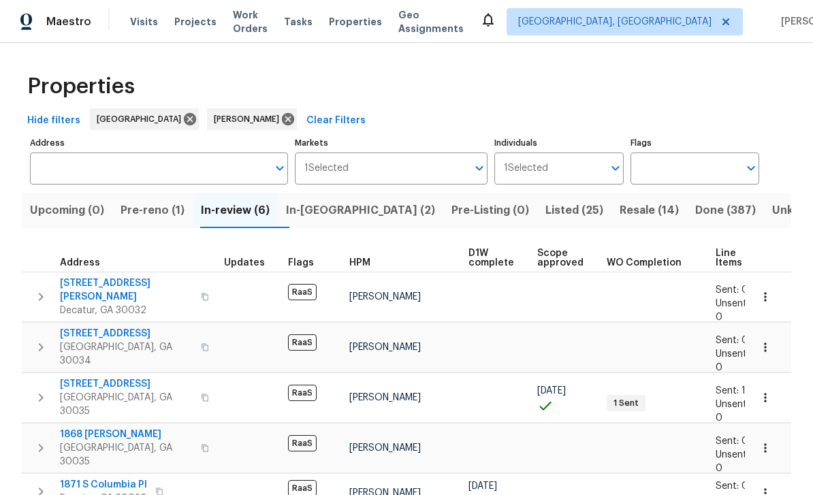
click at [348, 206] on span "In-[GEOGRAPHIC_DATA] (2)" at bounding box center [360, 210] width 149 height 19
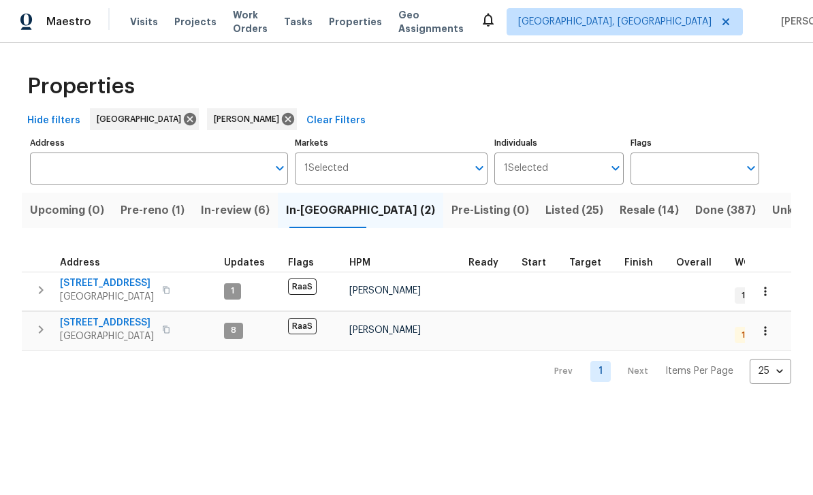
click at [87, 326] on span "1123 Redan Way" at bounding box center [107, 323] width 94 height 14
click at [620, 215] on span "Resale (14)" at bounding box center [649, 210] width 59 height 19
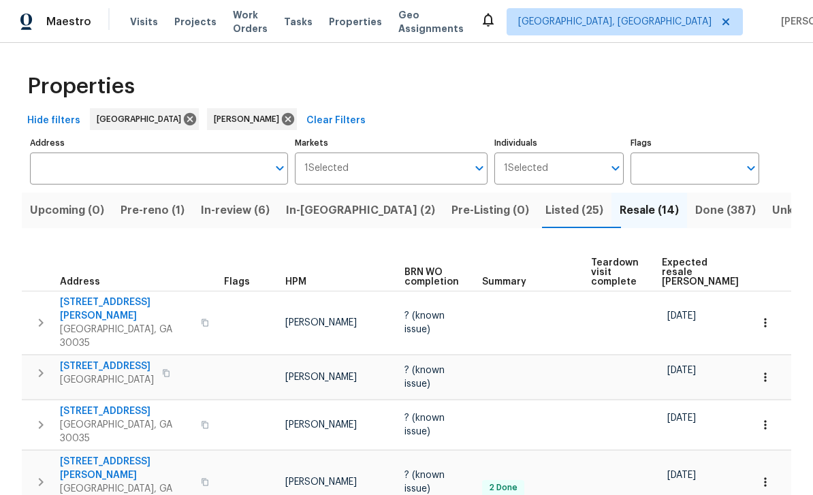
click at [155, 211] on span "Pre-reno (1)" at bounding box center [153, 210] width 64 height 19
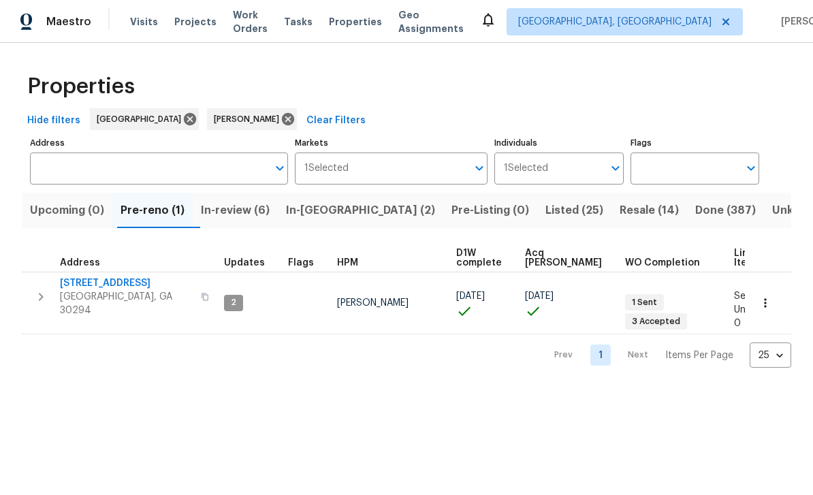
click at [351, 215] on span "In-[GEOGRAPHIC_DATA] (2)" at bounding box center [360, 210] width 149 height 19
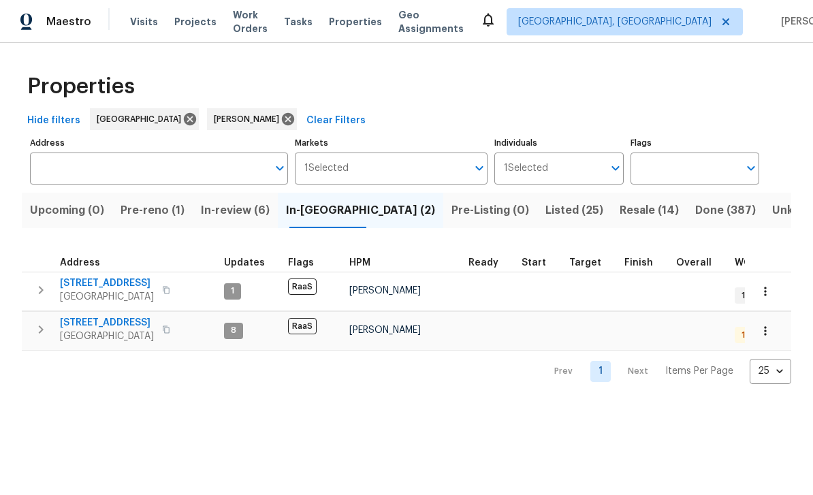
click at [258, 215] on span "In-review (6)" at bounding box center [235, 210] width 69 height 19
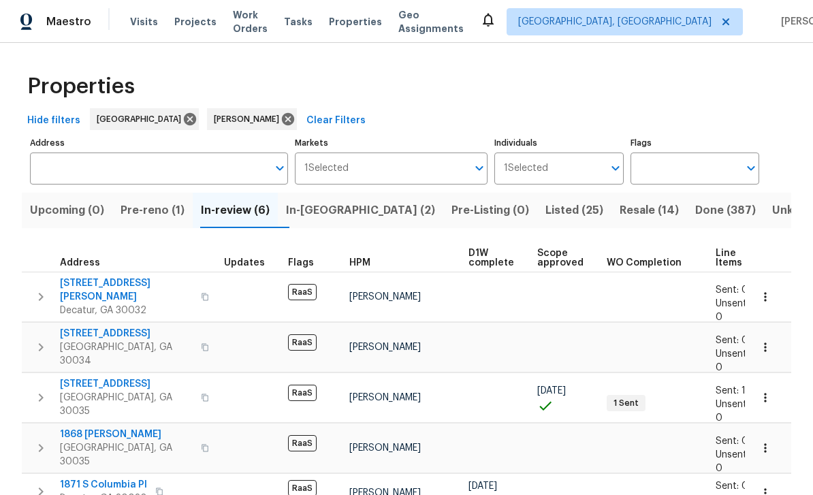
click at [166, 211] on span "Pre-reno (1)" at bounding box center [153, 210] width 64 height 19
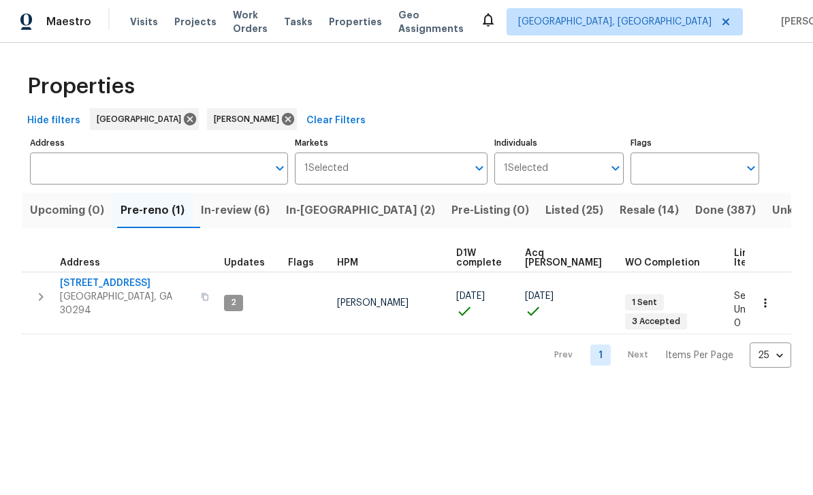
click at [341, 209] on span "In-[GEOGRAPHIC_DATA] (2)" at bounding box center [360, 210] width 149 height 19
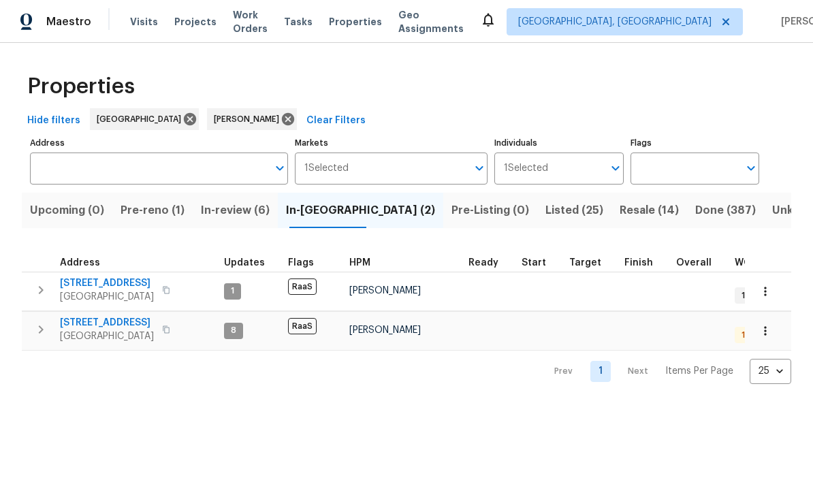
click at [157, 208] on span "Pre-reno (1)" at bounding box center [153, 210] width 64 height 19
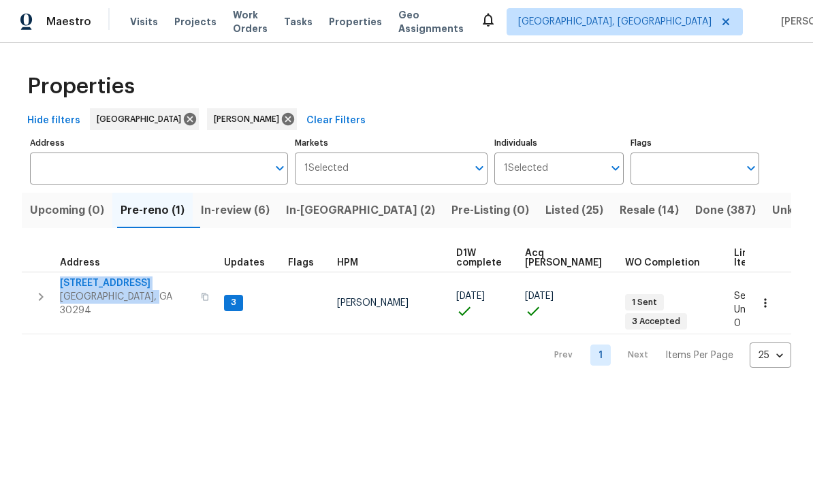
click at [255, 390] on html "Maestro Visits Projects Work Orders Tasks Properties Geo Assignments Albuquerqu…" at bounding box center [406, 195] width 813 height 390
click at [91, 287] on span "[STREET_ADDRESS]" at bounding box center [126, 284] width 133 height 14
click at [197, 296] on button "button" at bounding box center [205, 297] width 16 height 33
click at [201, 293] on icon "button" at bounding box center [205, 297] width 8 height 8
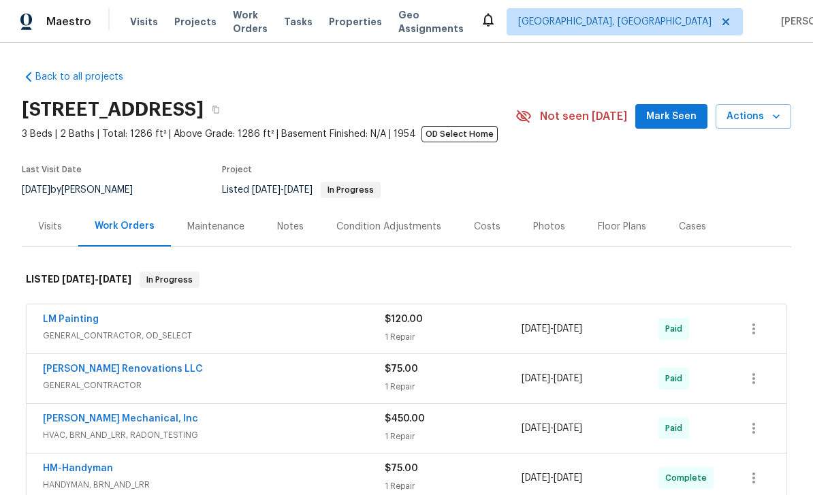
click at [136, 21] on span "Visits" at bounding box center [144, 22] width 28 height 14
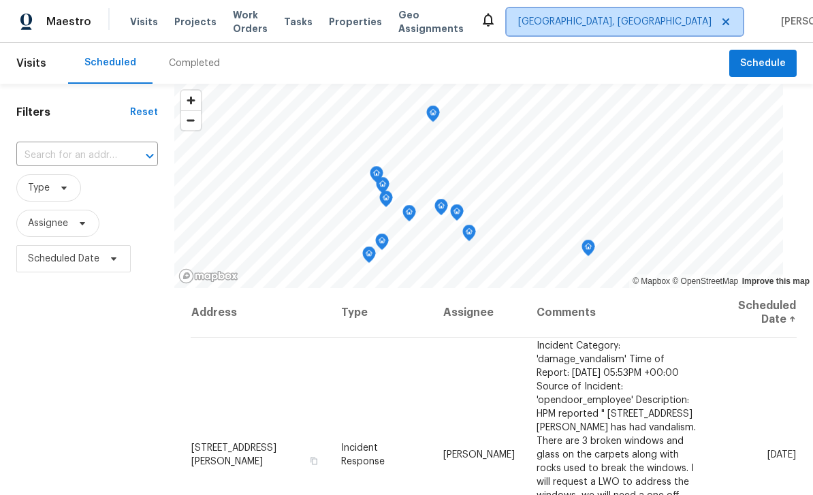
click at [651, 25] on span "[GEOGRAPHIC_DATA], [GEOGRAPHIC_DATA]" at bounding box center [614, 22] width 193 height 14
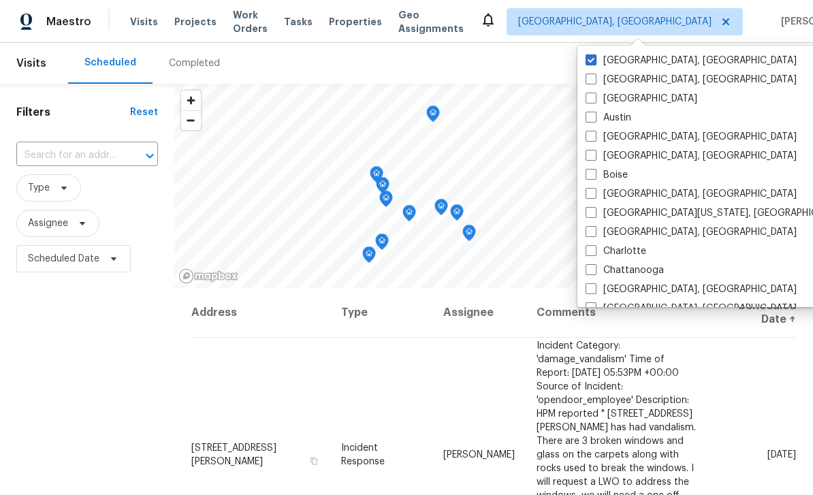
click at [595, 97] on span at bounding box center [591, 98] width 11 height 11
click at [595, 97] on input "[GEOGRAPHIC_DATA]" at bounding box center [590, 96] width 9 height 9
checkbox input "true"
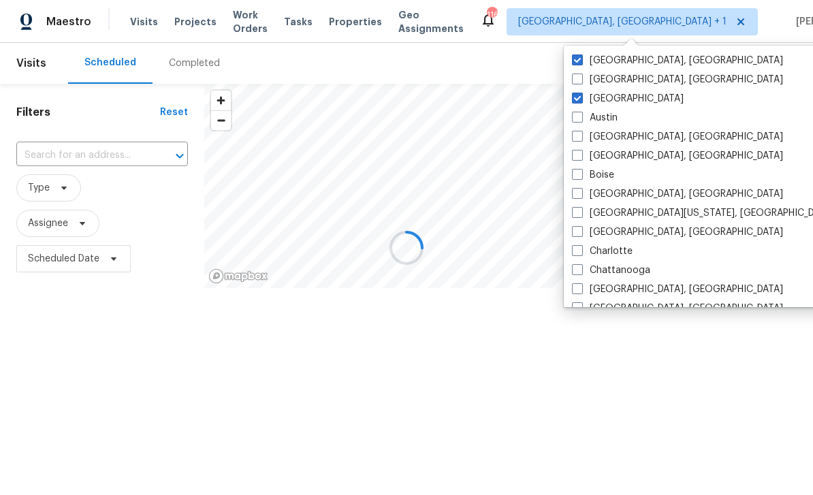
click at [614, 61] on label "[GEOGRAPHIC_DATA], [GEOGRAPHIC_DATA]" at bounding box center [677, 61] width 211 height 14
click at [581, 61] on input "[GEOGRAPHIC_DATA], [GEOGRAPHIC_DATA]" at bounding box center [576, 58] width 9 height 9
checkbox input "false"
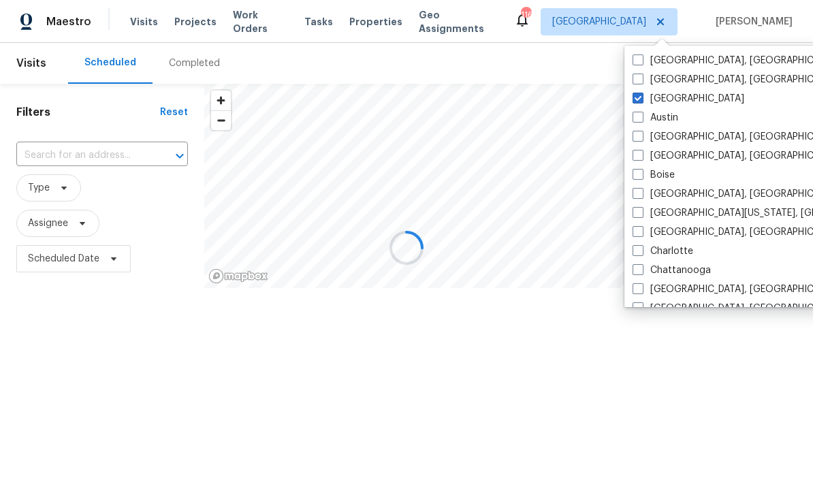
click at [589, 61] on div at bounding box center [406, 247] width 813 height 495
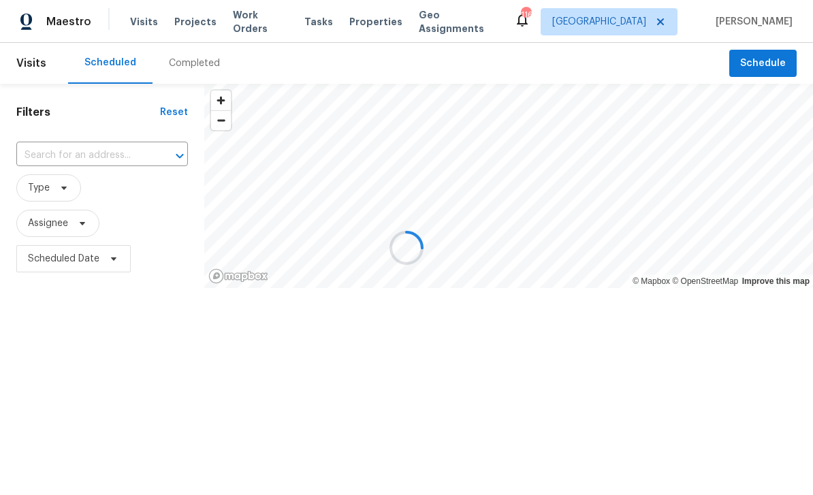
click at [74, 157] on div at bounding box center [406, 247] width 813 height 495
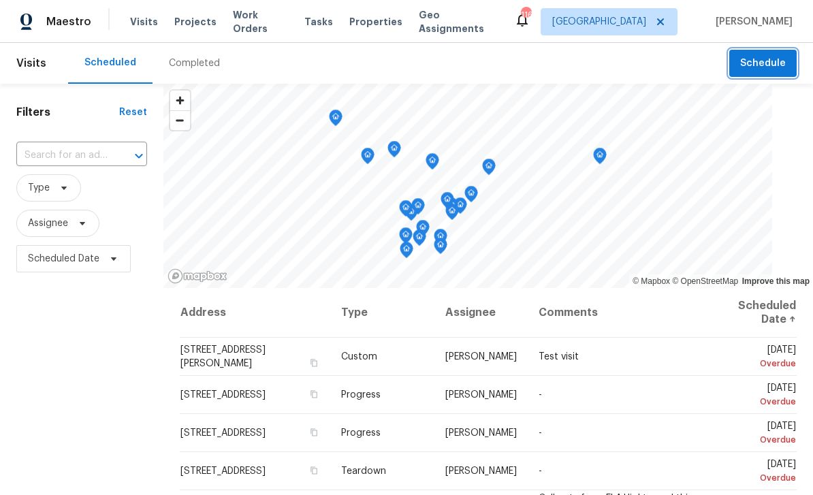
click at [744, 68] on span "Schedule" at bounding box center [763, 63] width 46 height 17
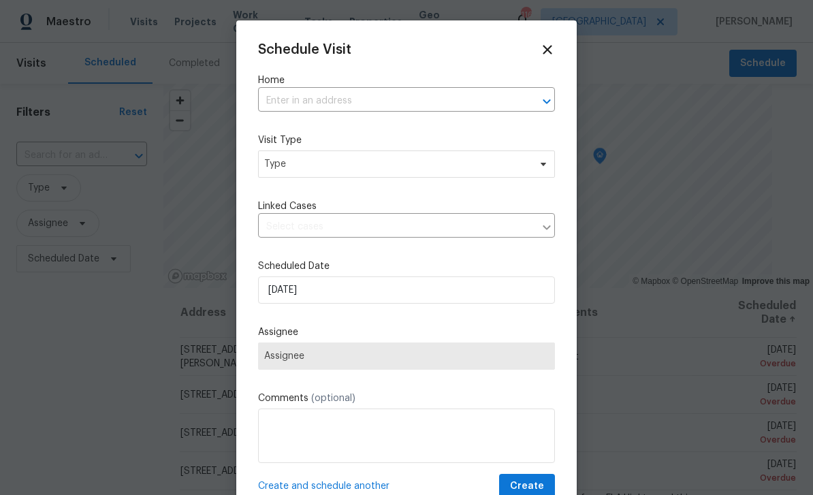
click at [507, 102] on input "text" at bounding box center [387, 101] width 259 height 21
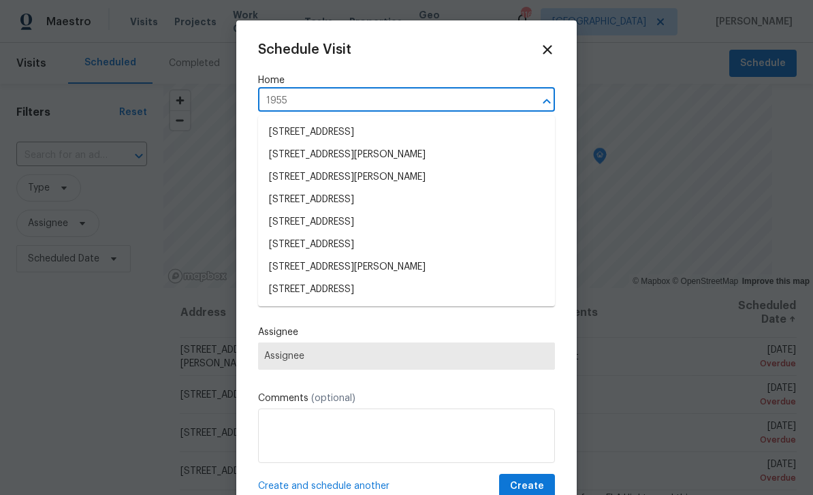
type input "1955 s"
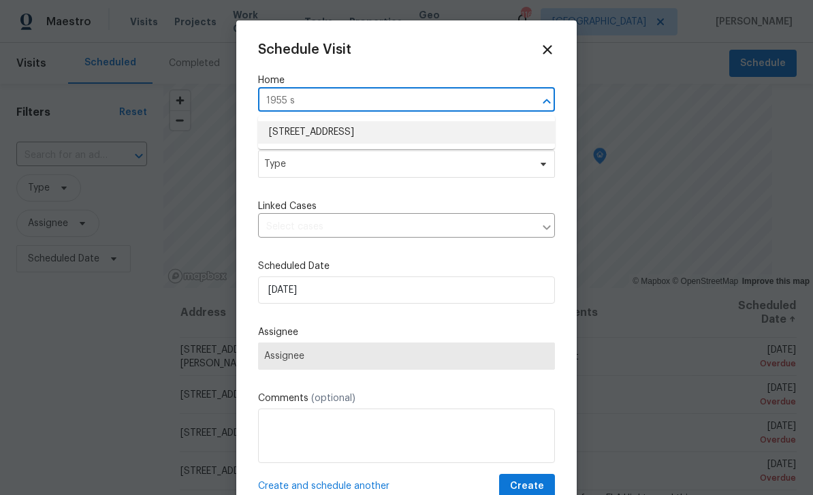
click at [437, 140] on li "[STREET_ADDRESS]" at bounding box center [406, 132] width 297 height 22
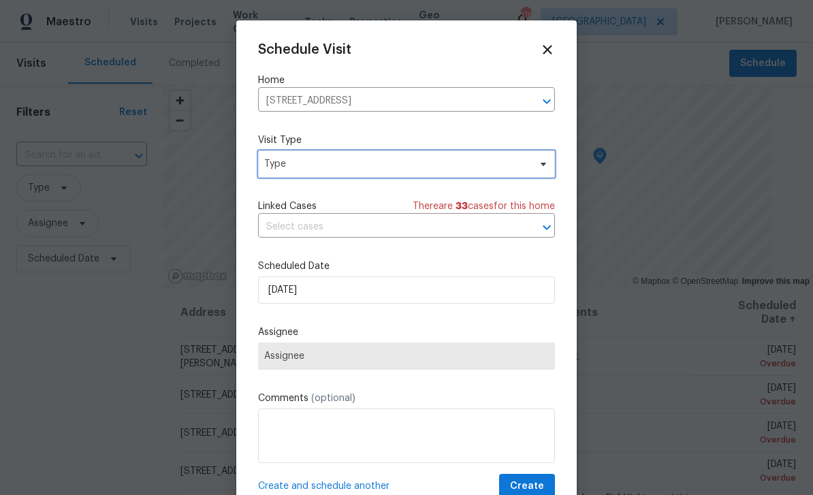
click at [512, 170] on span "Type" at bounding box center [396, 164] width 265 height 14
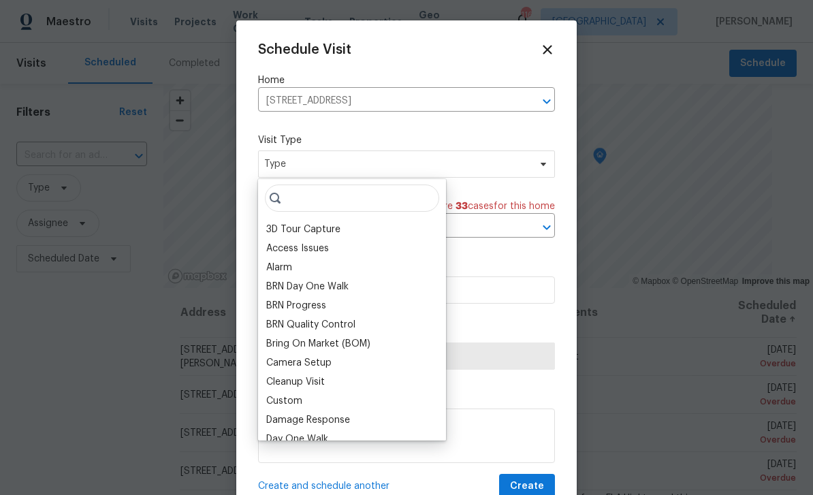
scroll to position [5, 0]
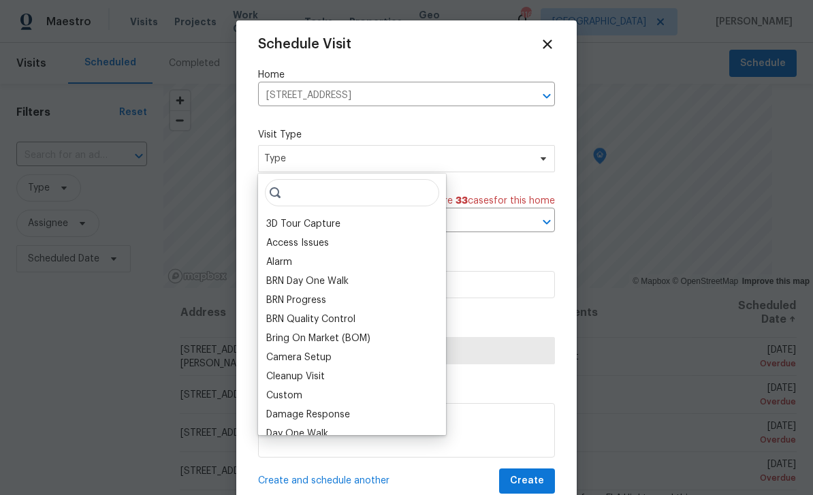
type input "C"
click at [304, 391] on div "Custom" at bounding box center [352, 395] width 180 height 19
click at [293, 396] on div "Custom" at bounding box center [284, 396] width 36 height 14
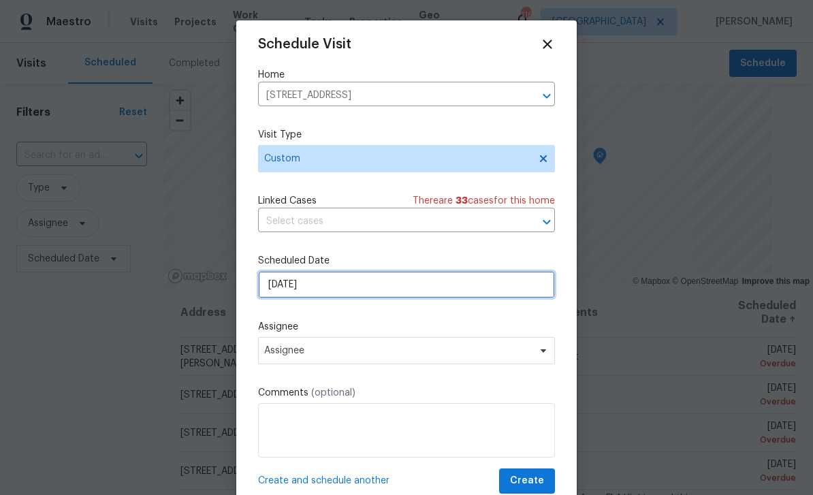
click at [484, 288] on input "8/20/2025" at bounding box center [406, 284] width 297 height 27
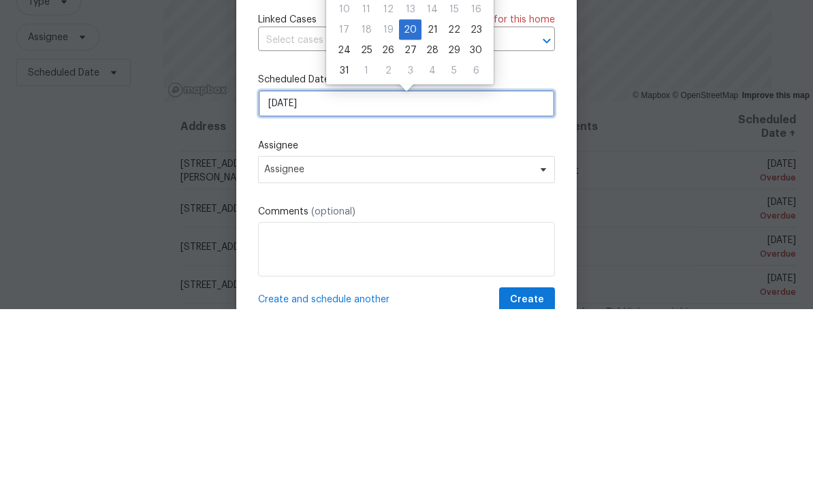
scroll to position [0, 0]
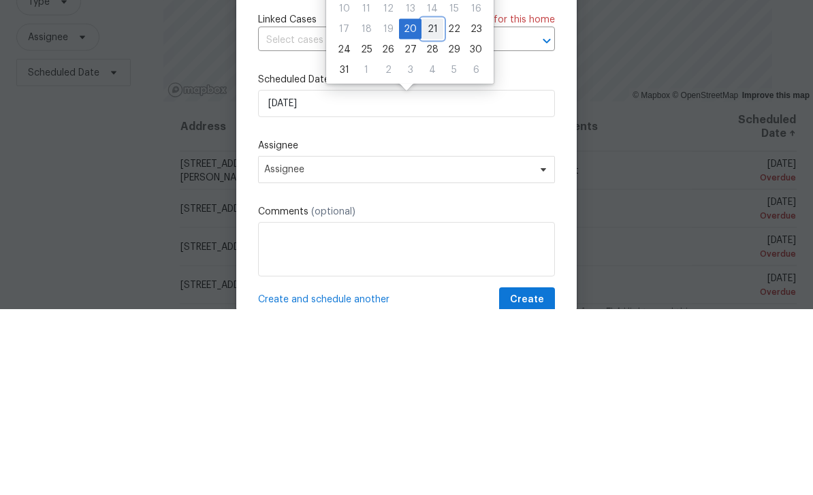
click at [429, 206] on div "21" at bounding box center [433, 215] width 22 height 19
type input "8/21/2025"
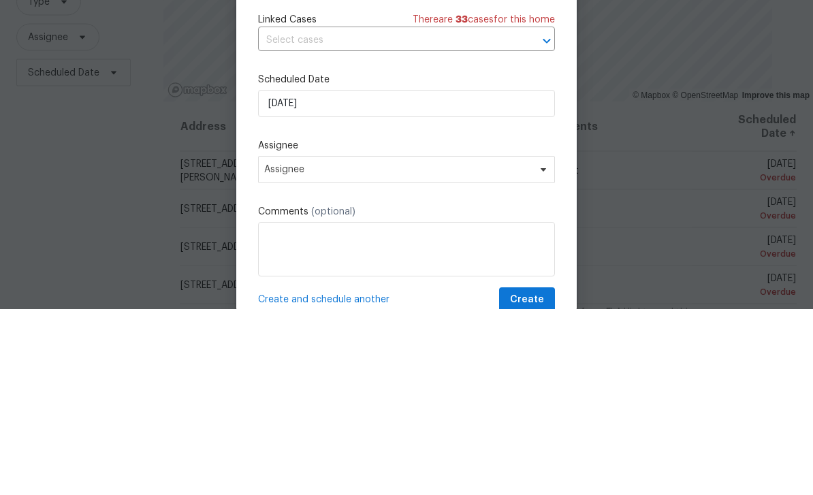
scroll to position [44, 0]
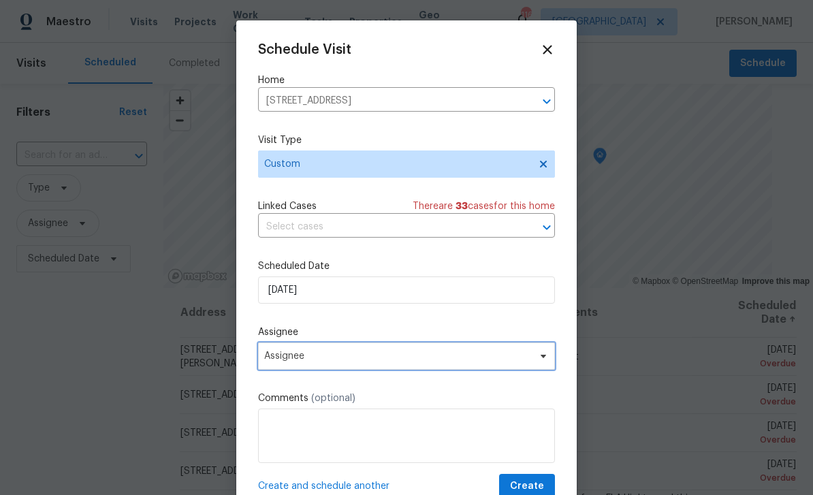
click at [428, 360] on span "Assignee" at bounding box center [397, 356] width 267 height 11
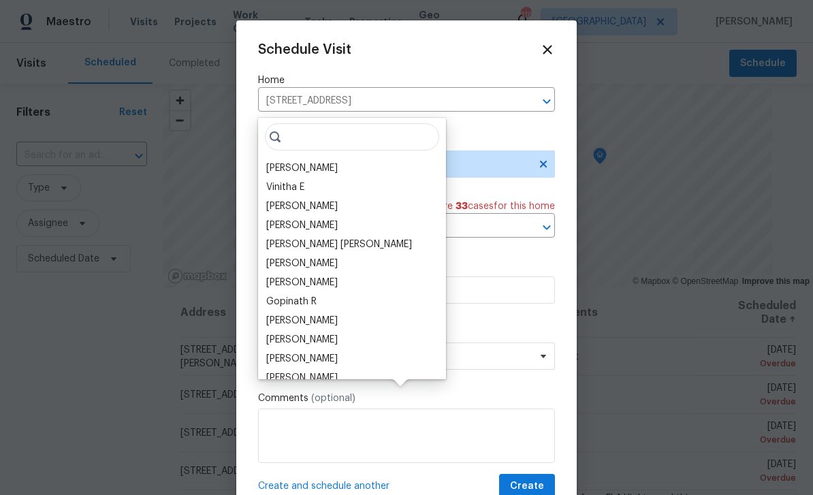
click at [317, 161] on div "[PERSON_NAME]" at bounding box center [302, 168] width 72 height 14
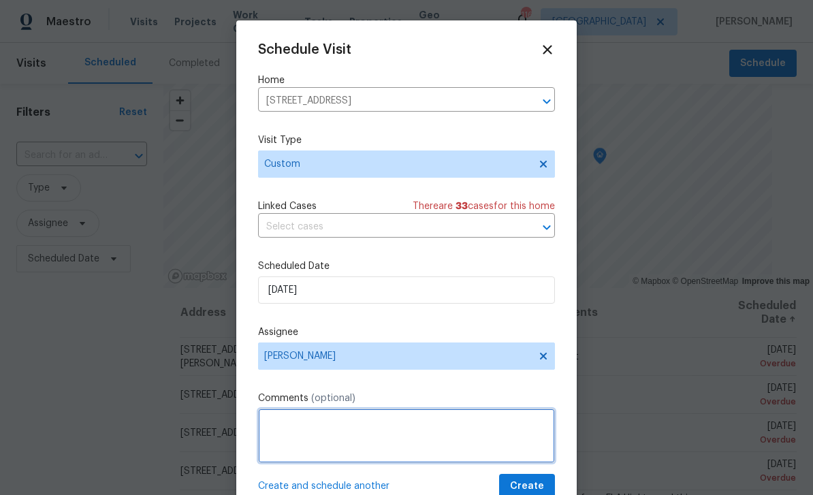
click at [487, 431] on textarea at bounding box center [406, 436] width 297 height 54
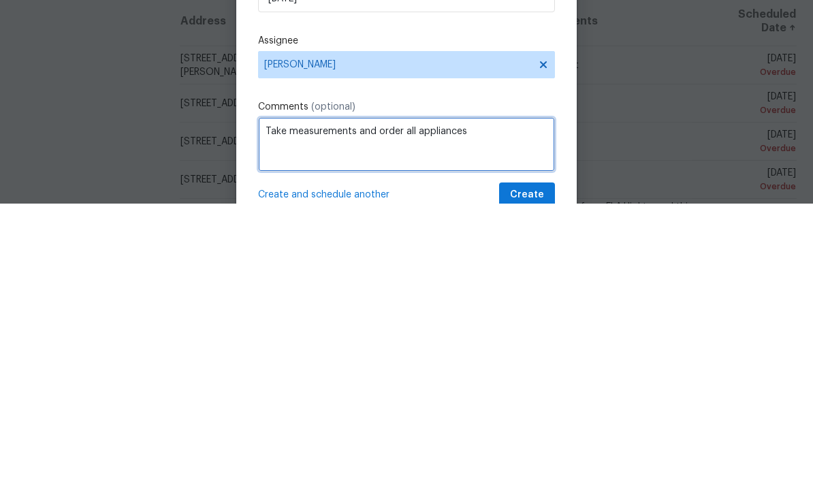
click at [376, 409] on textarea "Take measurements and order all appliances" at bounding box center [406, 436] width 297 height 54
type textarea "Take measurements and create a WO to install and order all appliances"
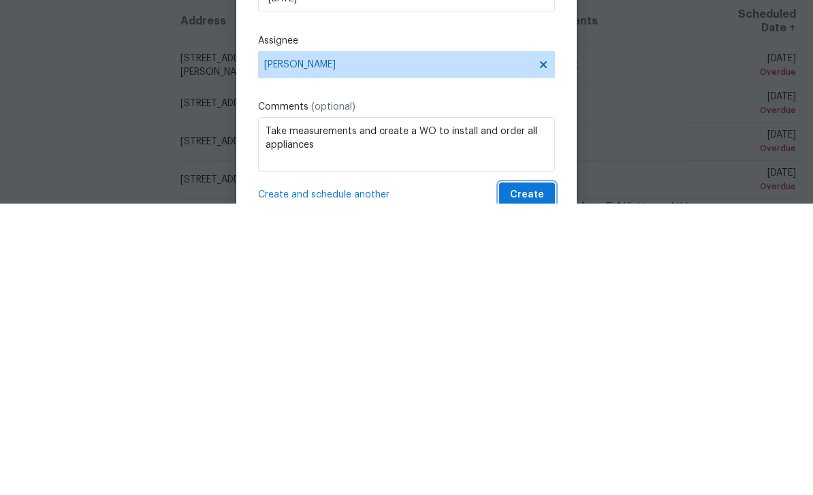
click at [541, 478] on span "Create" at bounding box center [527, 486] width 34 height 17
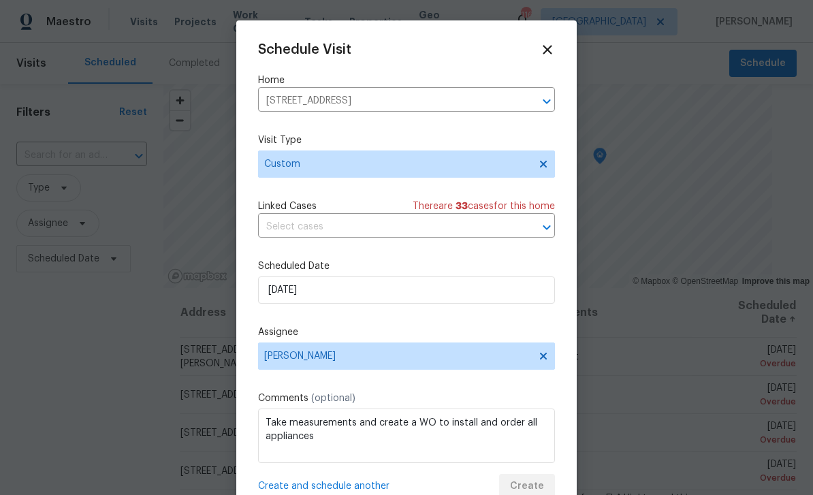
scroll to position [0, 0]
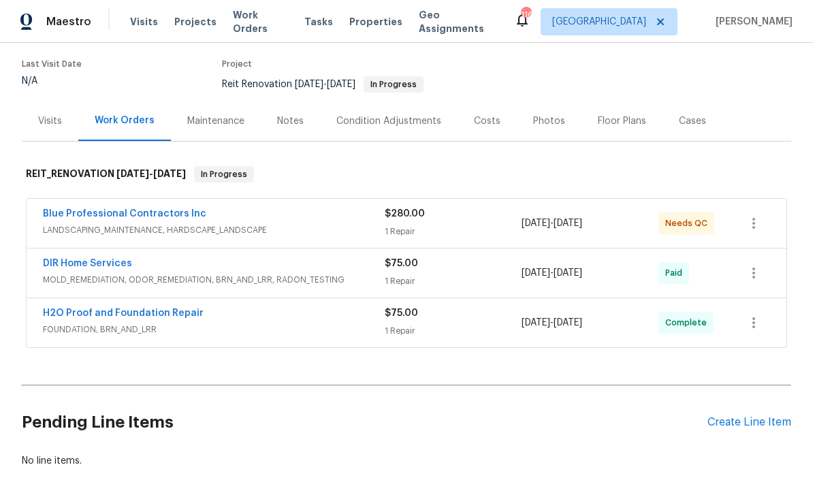
scroll to position [106, 0]
click at [76, 213] on link "Blue Professional Contractors Inc" at bounding box center [124, 213] width 163 height 10
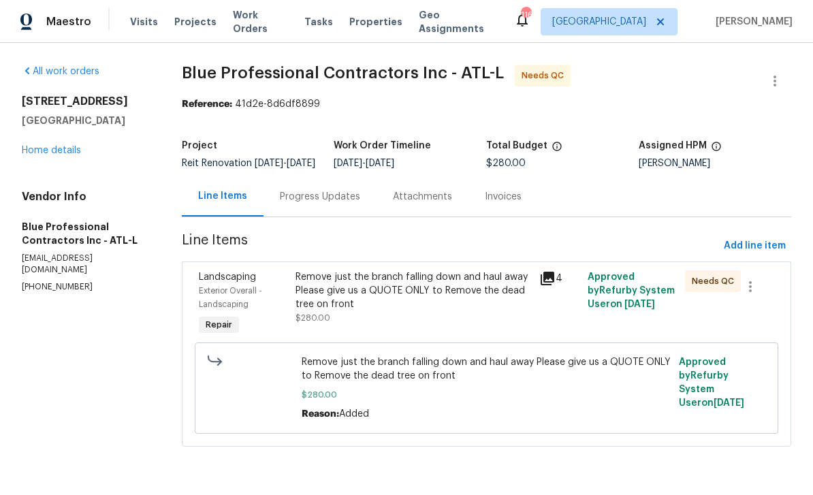
click at [505, 306] on div "Remove just the branch falling down and haul away Please give us a QUOTE ONLY t…" at bounding box center [413, 290] width 235 height 41
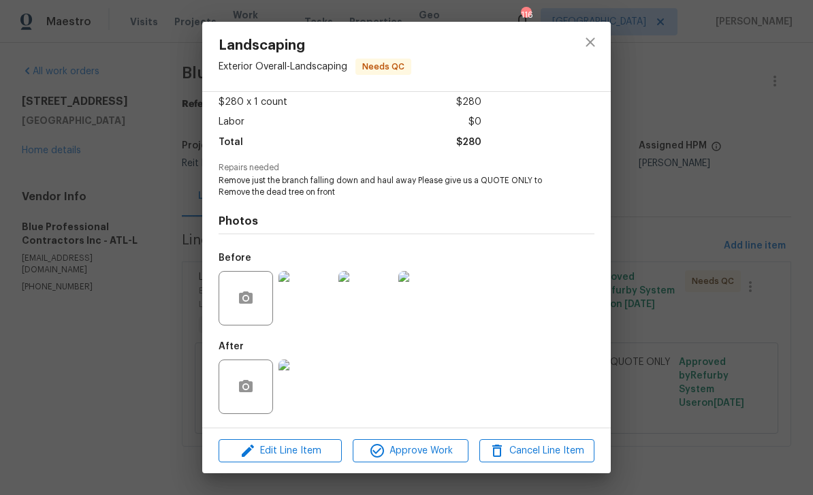
scroll to position [78, 0]
click at [95, 87] on div "Landscaping Exterior Overall - Landscaping Needs QC Vendor Blue Professional Co…" at bounding box center [406, 247] width 813 height 495
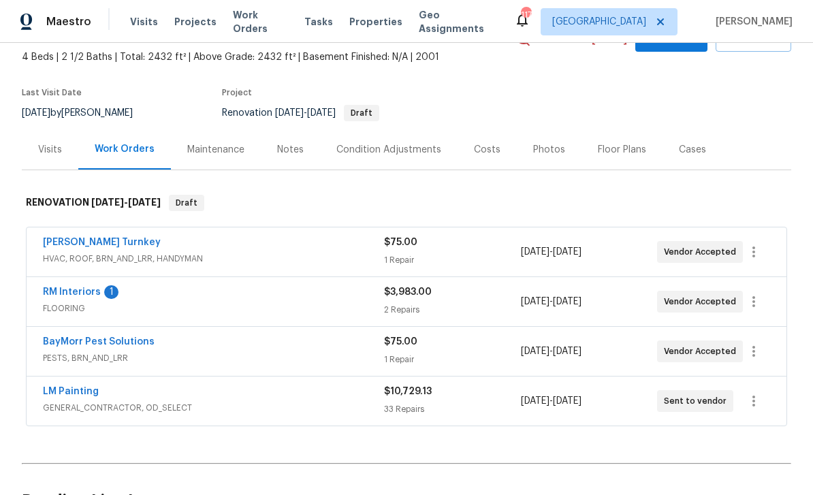
scroll to position [89, 0]
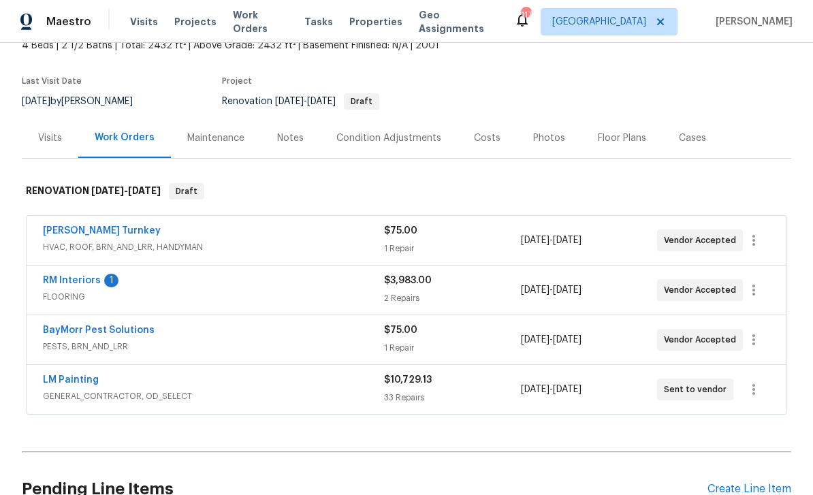
click at [67, 283] on link "RM Interiors" at bounding box center [72, 281] width 58 height 10
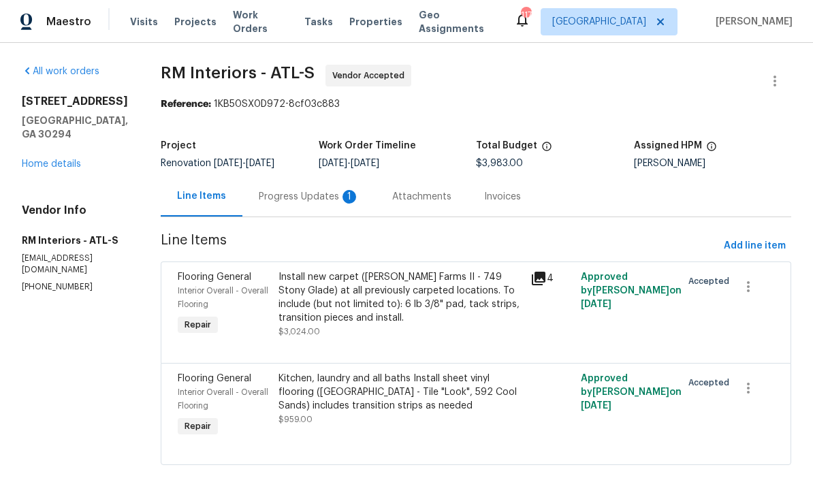
click at [49, 162] on link "Home details" at bounding box center [51, 164] width 59 height 10
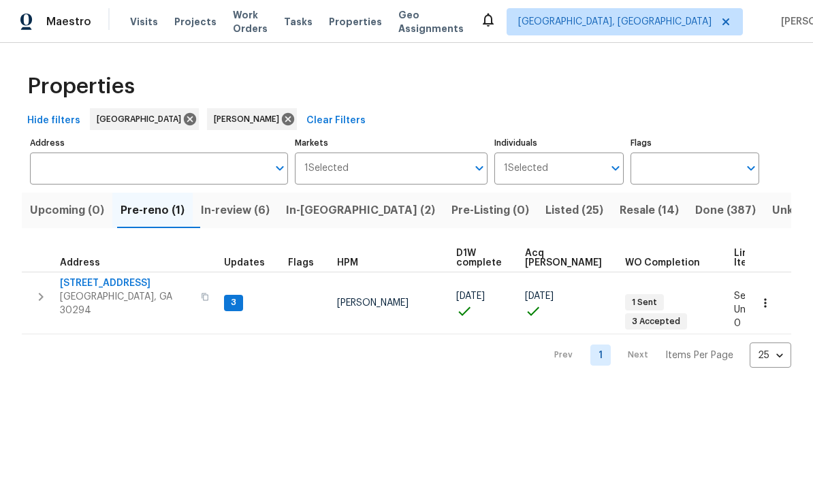
click at [242, 218] on span "In-review (6)" at bounding box center [235, 210] width 69 height 19
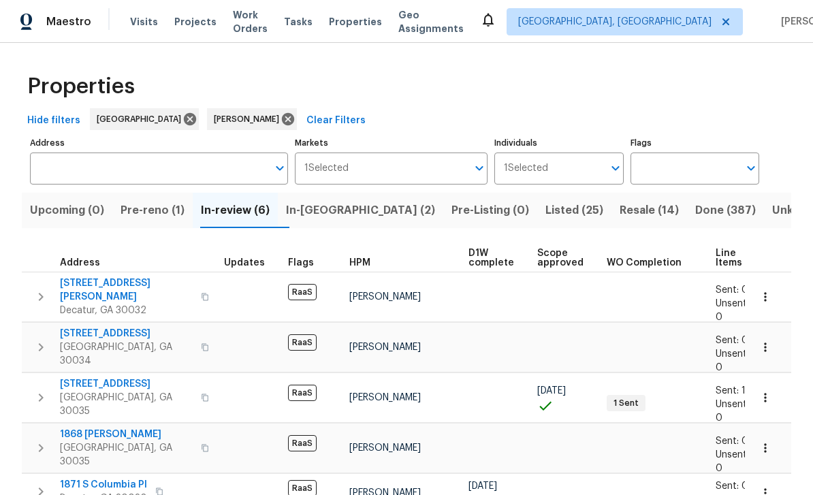
click at [343, 211] on span "In-[GEOGRAPHIC_DATA] (2)" at bounding box center [360, 210] width 149 height 19
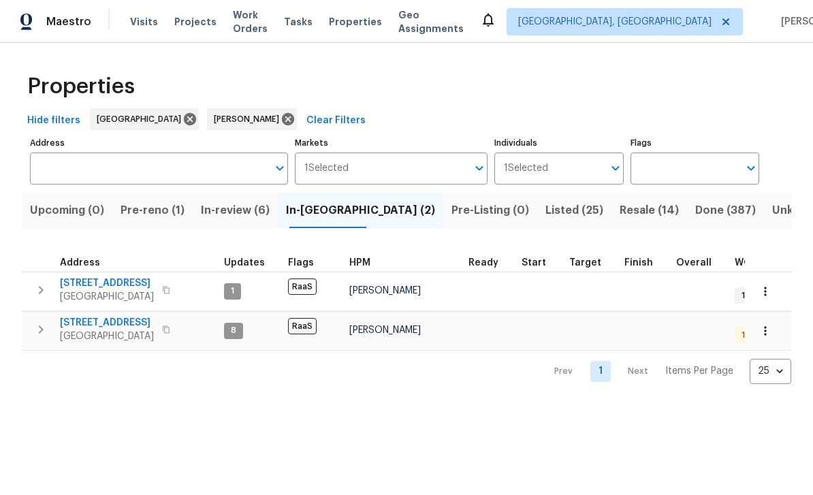
click at [95, 285] on span "[STREET_ADDRESS]" at bounding box center [107, 284] width 94 height 14
